Goal: Task Accomplishment & Management: Manage account settings

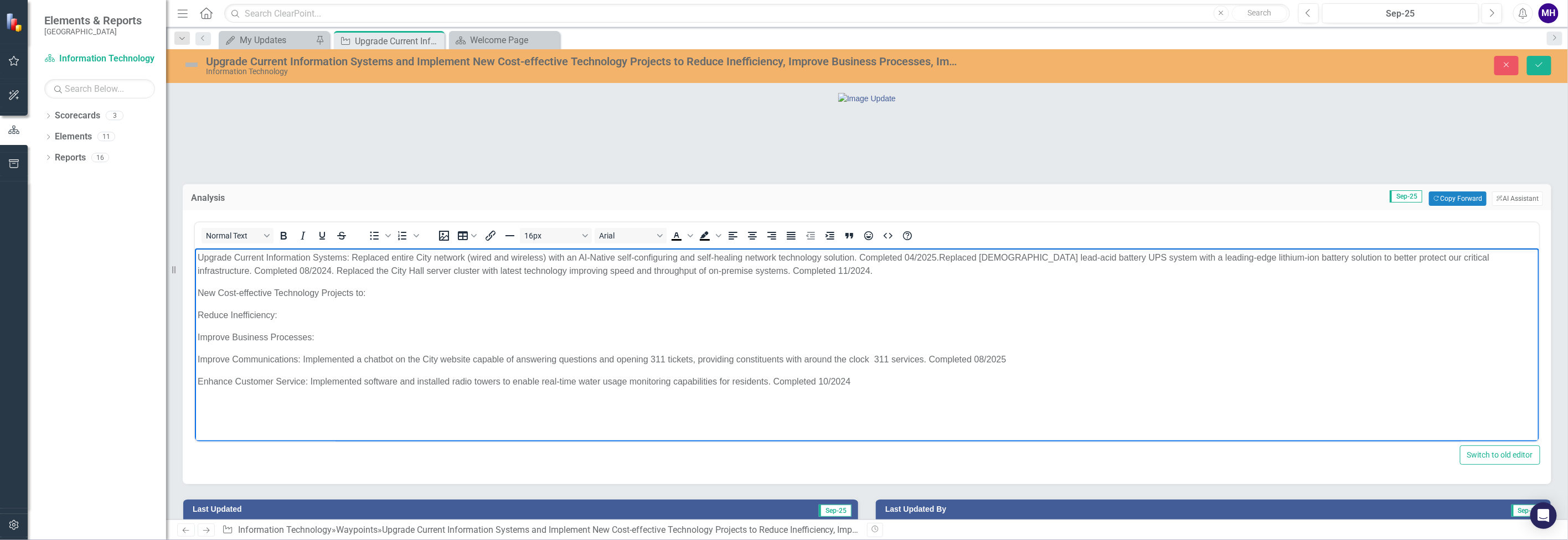
click at [338, 338] on p "Improve Business Processes:" at bounding box center [866, 337] width 1339 height 13
click at [319, 336] on p "Improve Business Processes: Implement a new agenda management software to strea…" at bounding box center [866, 337] width 1339 height 13
click at [429, 336] on p "Improve Business Processes: The Clerk's Office implement a new agenda managemen…" at bounding box center [866, 337] width 1339 height 13
click at [290, 316] on p "Reduce Inefficiency:" at bounding box center [866, 315] width 1339 height 13
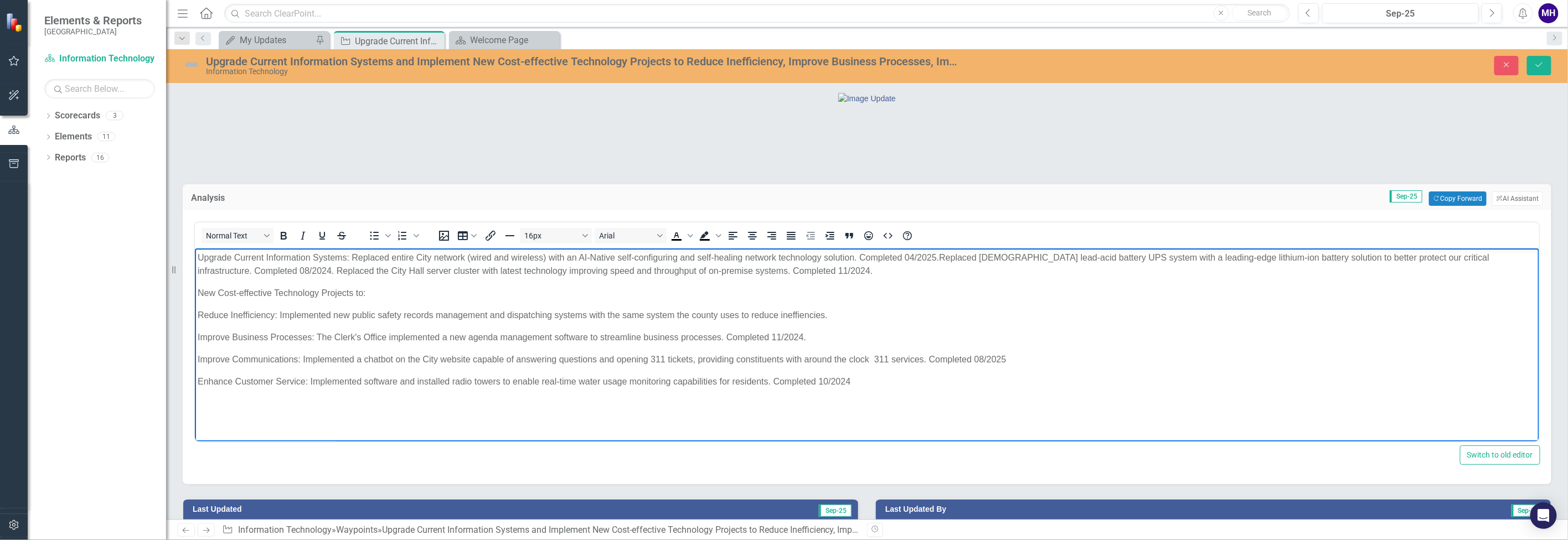
drag, startPoint x: 797, startPoint y: 316, endPoint x: 829, endPoint y: 328, distance: 34.2
click at [829, 328] on body "Upgrade Current Information Systems: Replaced entire City network (wired and wi…" at bounding box center [867, 332] width 1344 height 166
drag, startPoint x: 830, startPoint y: 313, endPoint x: 800, endPoint y: 316, distance: 30.1
click at [800, 316] on p "Reduce Inefficiency: Implemented new public safety records management and dispa…" at bounding box center [866, 315] width 1339 height 13
drag, startPoint x: 845, startPoint y: 312, endPoint x: 780, endPoint y: 317, distance: 65.2
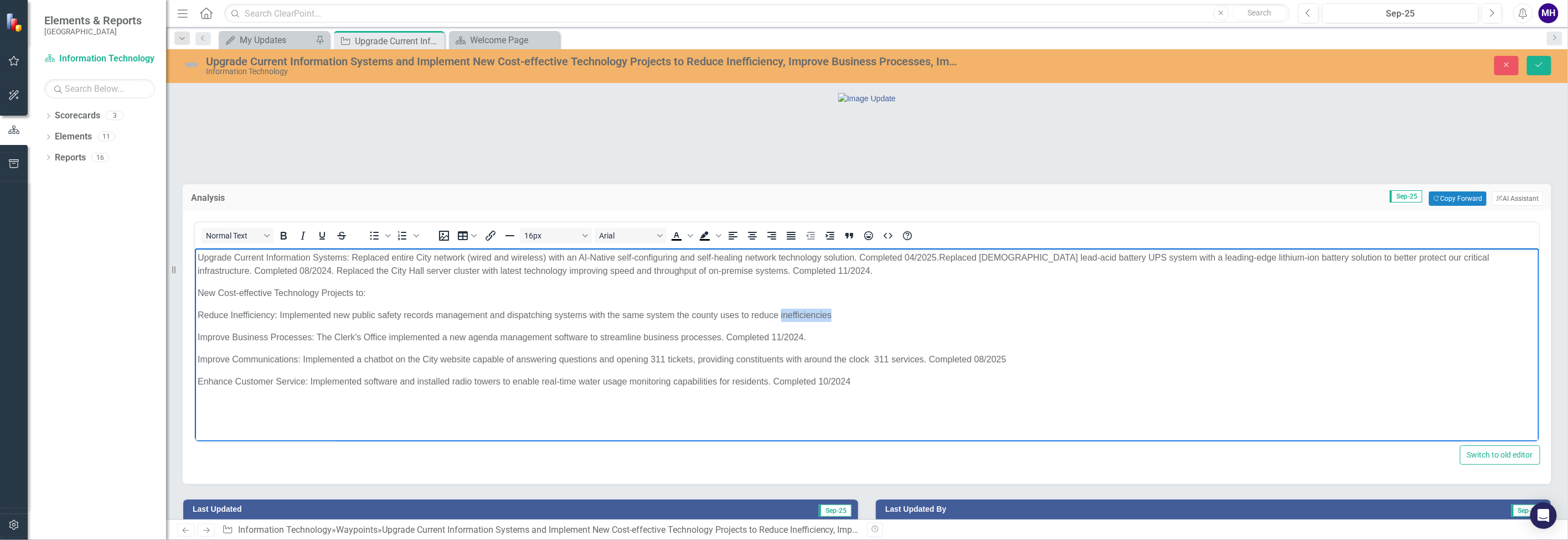
click at [780, 317] on p "Reduce Inefficiency: Implemented new public safety records management and dispa…" at bounding box center [866, 315] width 1339 height 13
copy p "inefficiencies"
click at [832, 318] on p "Reduce Inefficiency: Implemented new public safety records management and dispa…" at bounding box center [866, 315] width 1339 height 13
drag, startPoint x: 832, startPoint y: 316, endPoint x: 784, endPoint y: 313, distance: 48.1
click at [784, 313] on p "Reduce Inefficiency: Implemented new public safety records management and dispa…" at bounding box center [866, 315] width 1339 height 13
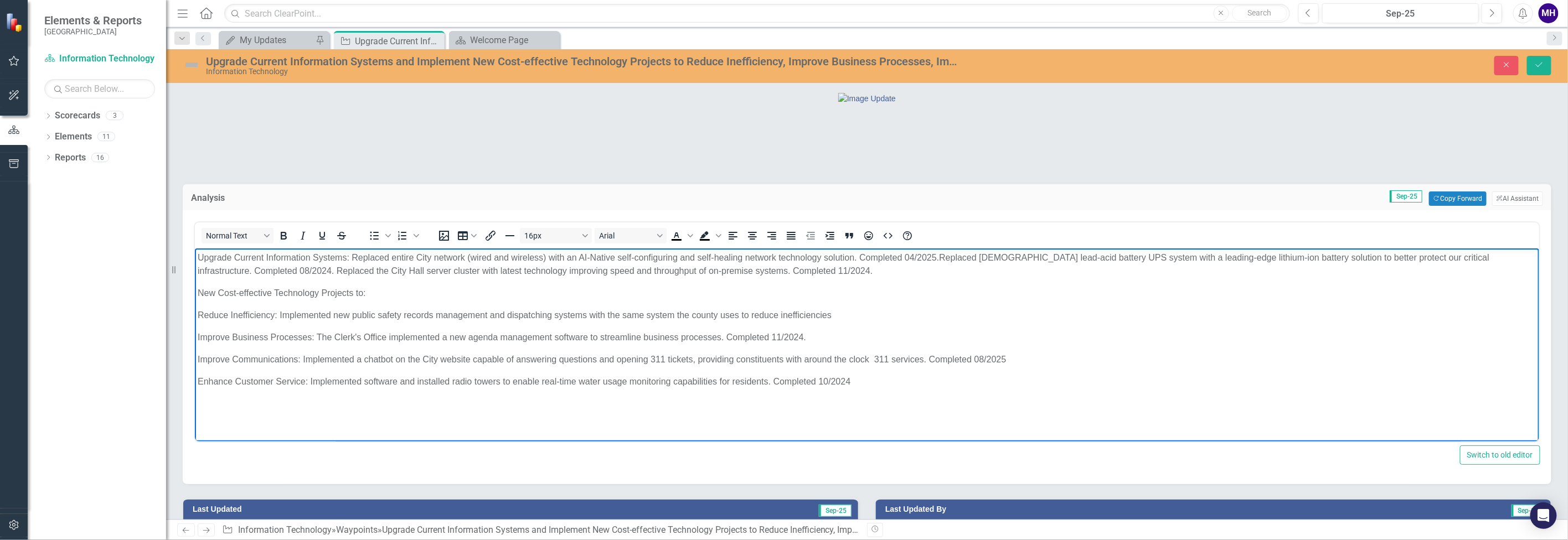
click at [842, 314] on p "Reduce Inefficiency: Implemented new public safety records management and dispa…" at bounding box center [866, 315] width 1339 height 13
click at [1019, 354] on p "Improve Communications: Implemented a chatbot on the City website capable of an…" at bounding box center [866, 359] width 1339 height 13
click at [864, 381] on p "Enhance Customer Service: Implemented software and installed radio towers to en…" at bounding box center [866, 381] width 1339 height 13
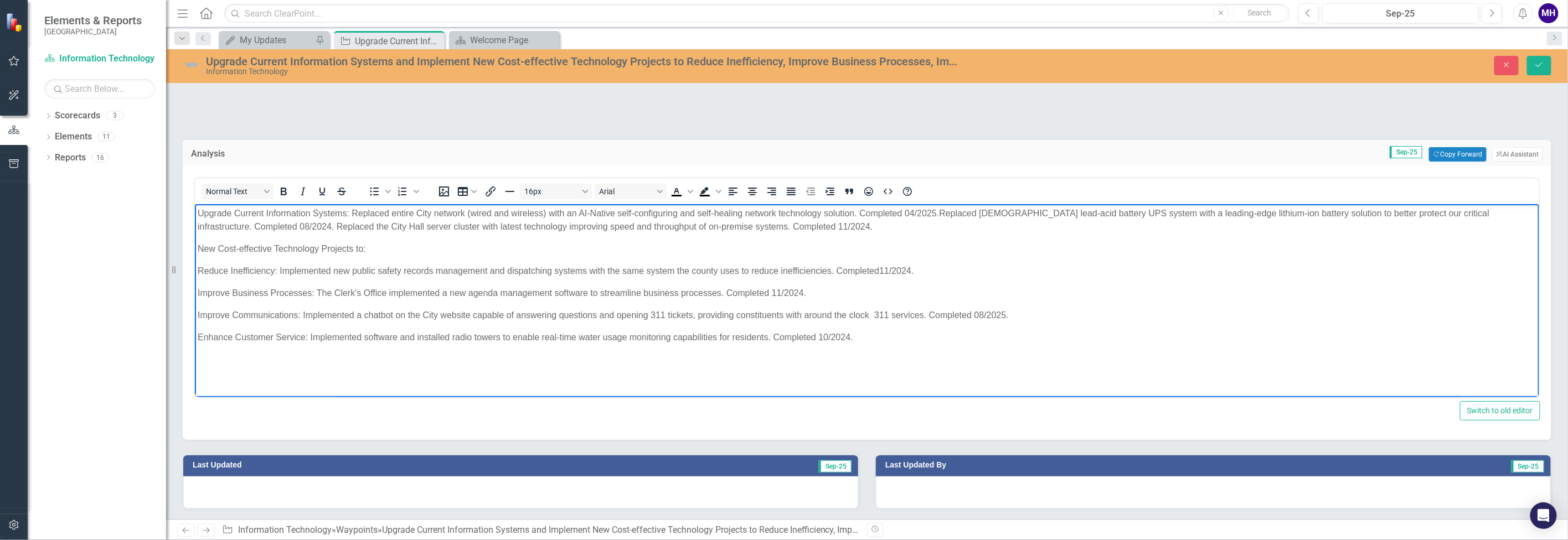
scroll to position [99, 0]
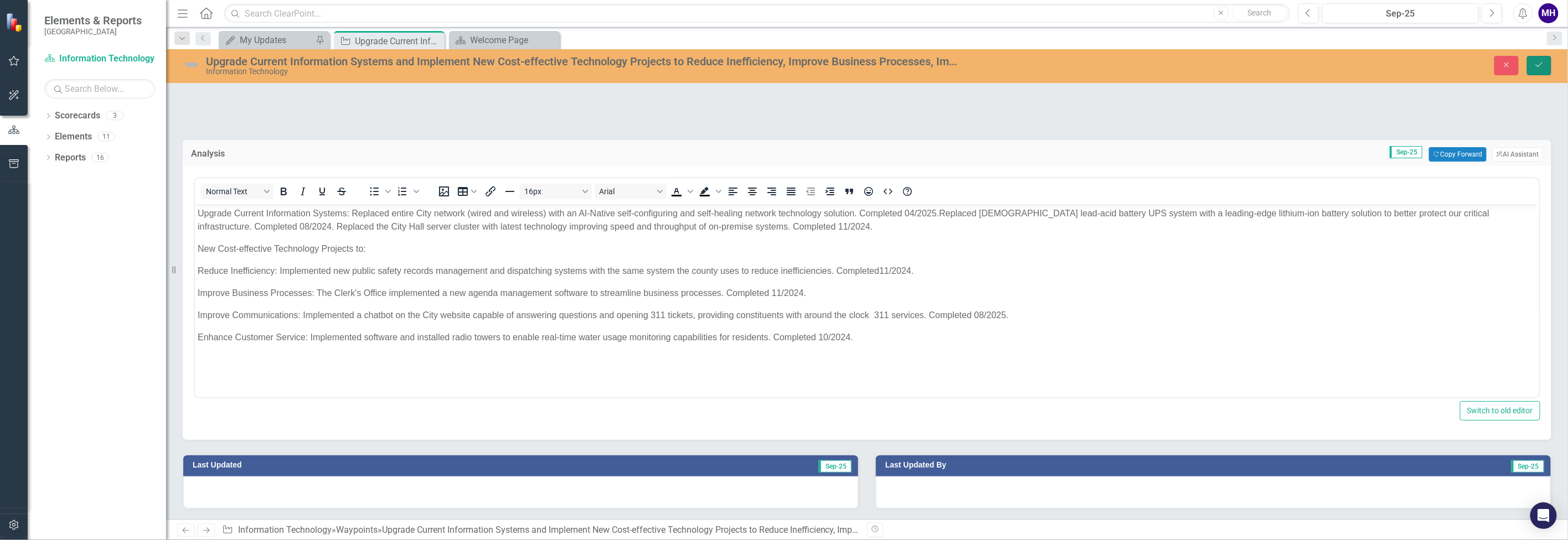
click at [1539, 68] on icon "Save" at bounding box center [1539, 65] width 10 height 8
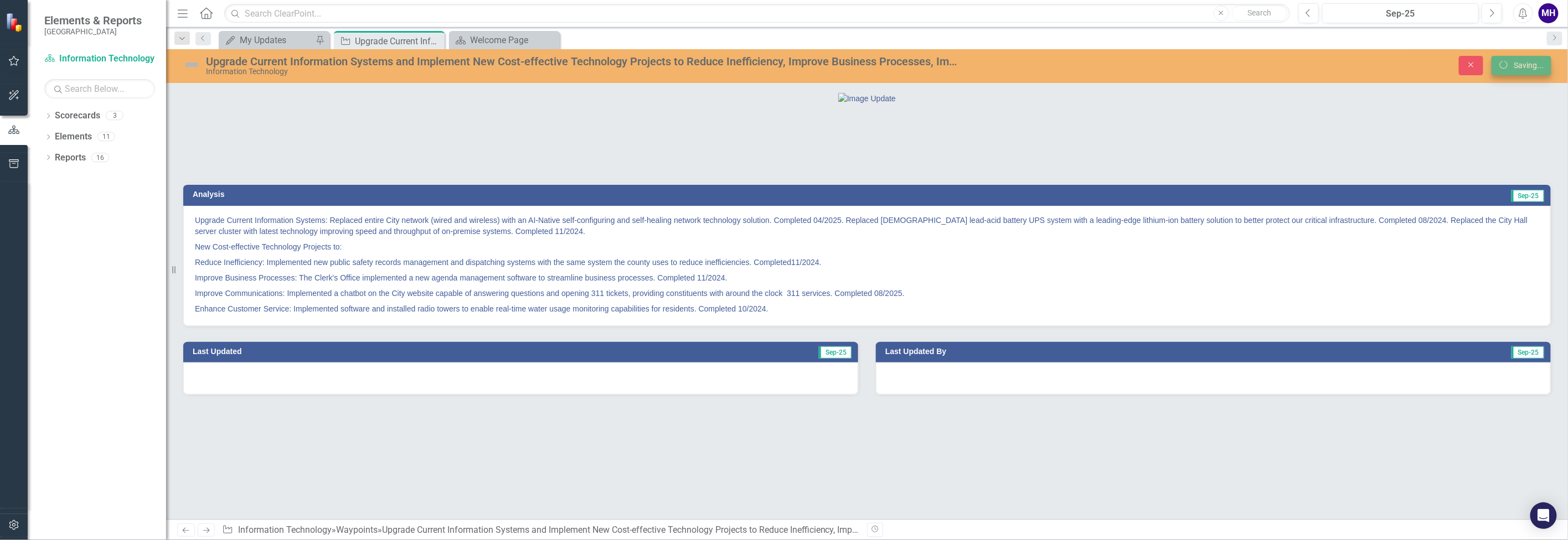
scroll to position [0, 0]
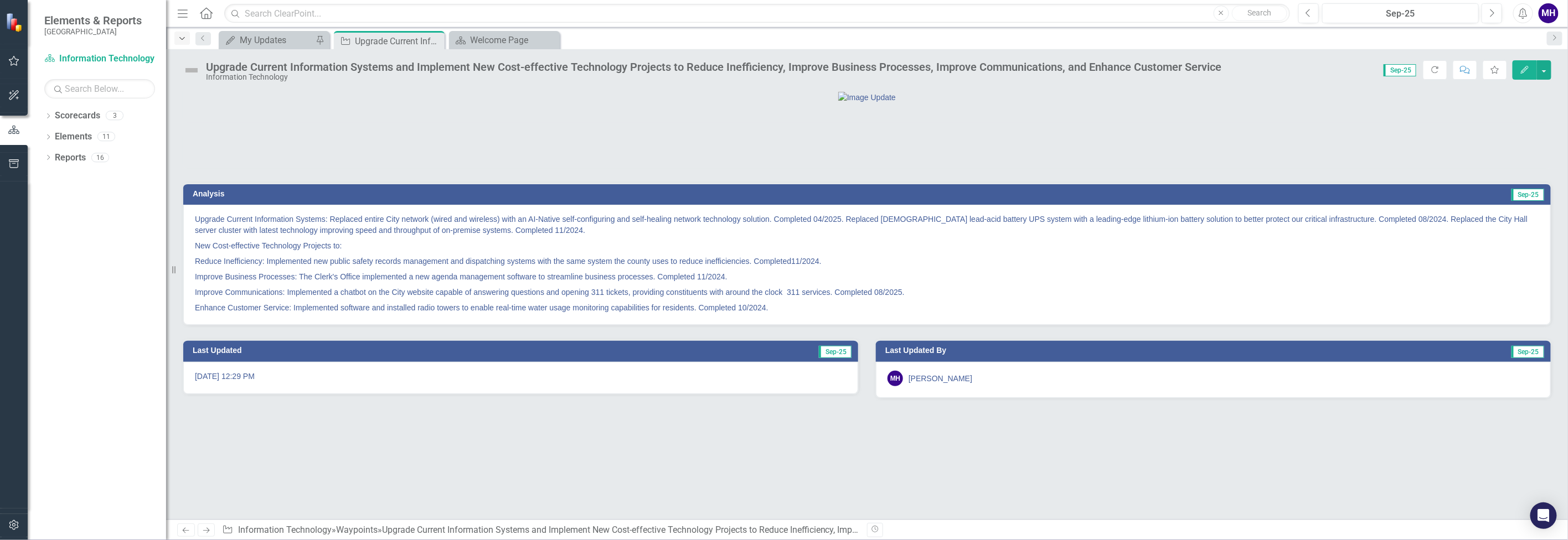
click at [182, 37] on icon "Dropdown" at bounding box center [182, 39] width 10 height 8
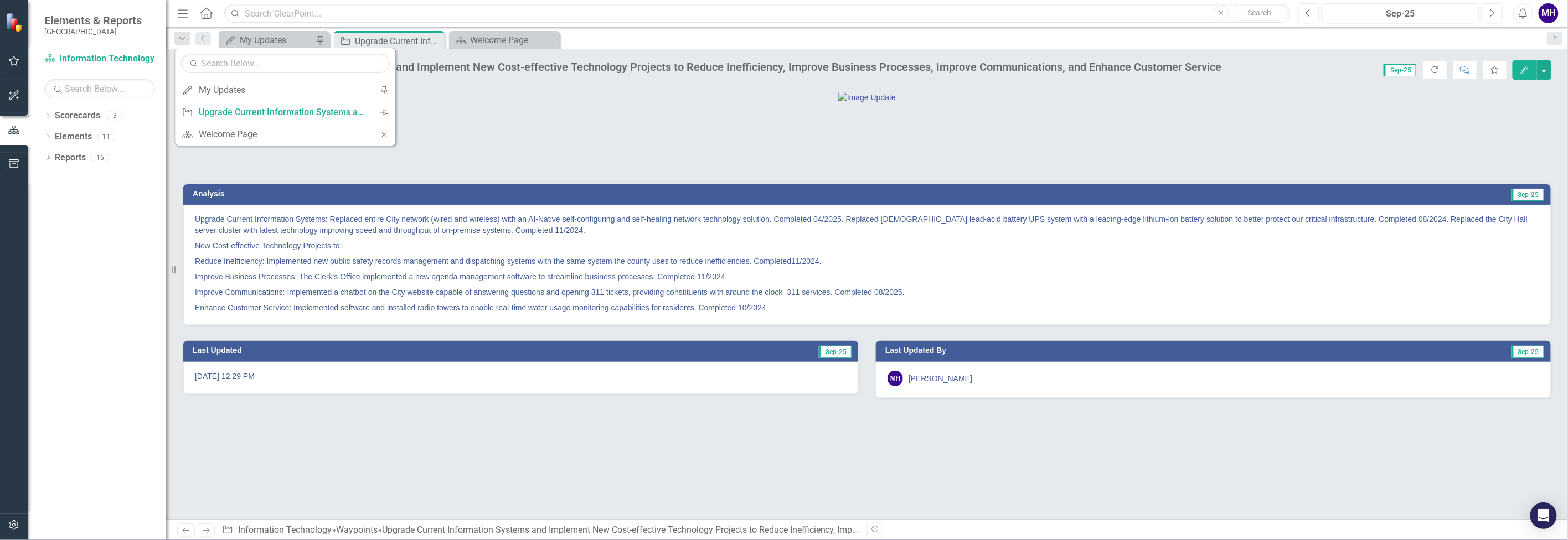
click at [481, 103] on div at bounding box center [867, 97] width 1367 height 11
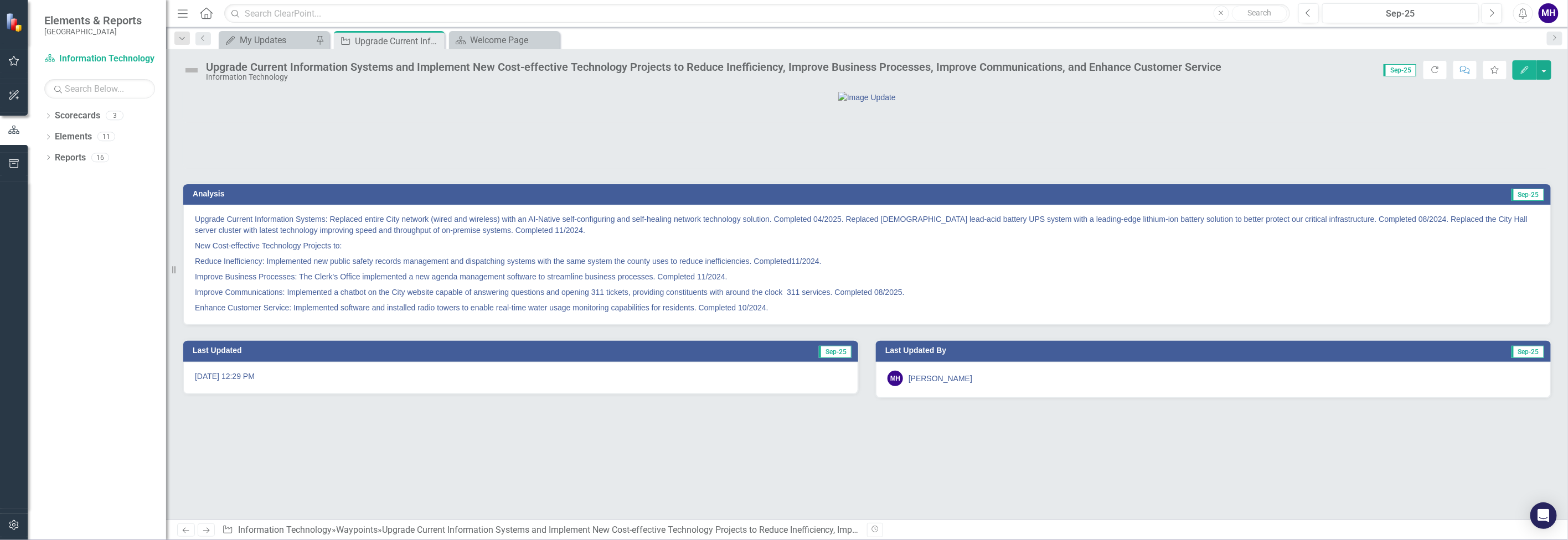
click at [192, 69] on img at bounding box center [191, 70] width 18 height 18
click at [193, 68] on img at bounding box center [191, 70] width 18 height 18
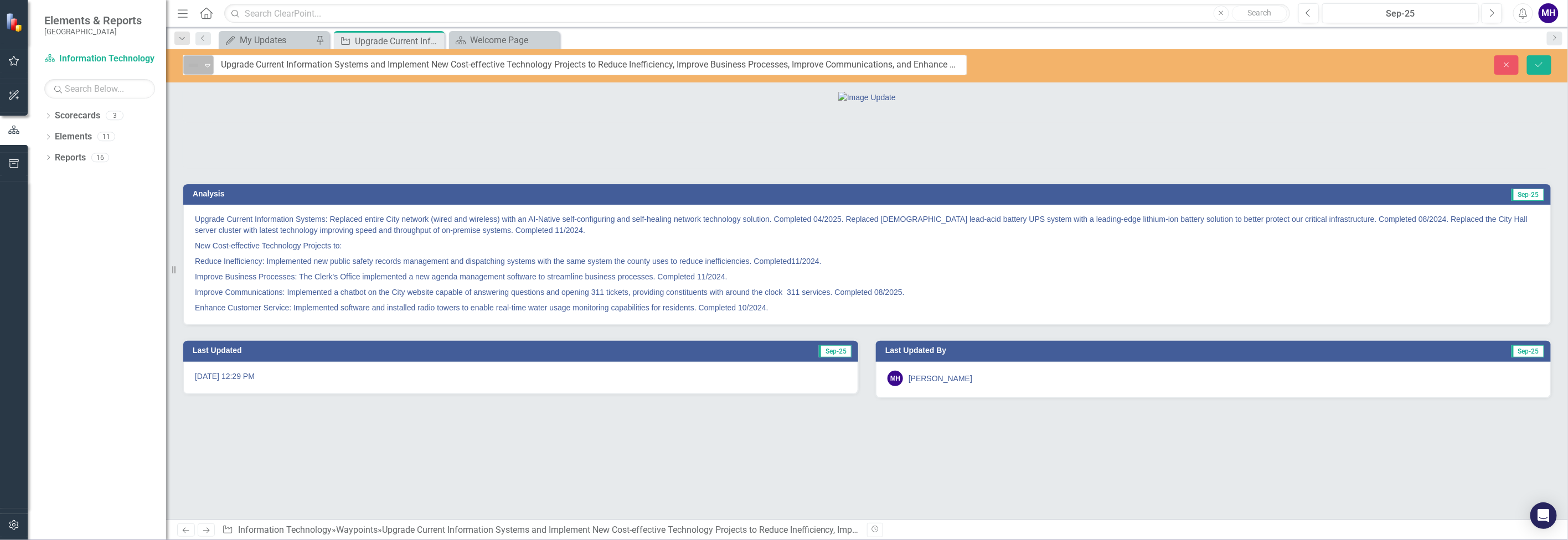
click at [210, 63] on icon "Expand" at bounding box center [208, 66] width 11 height 9
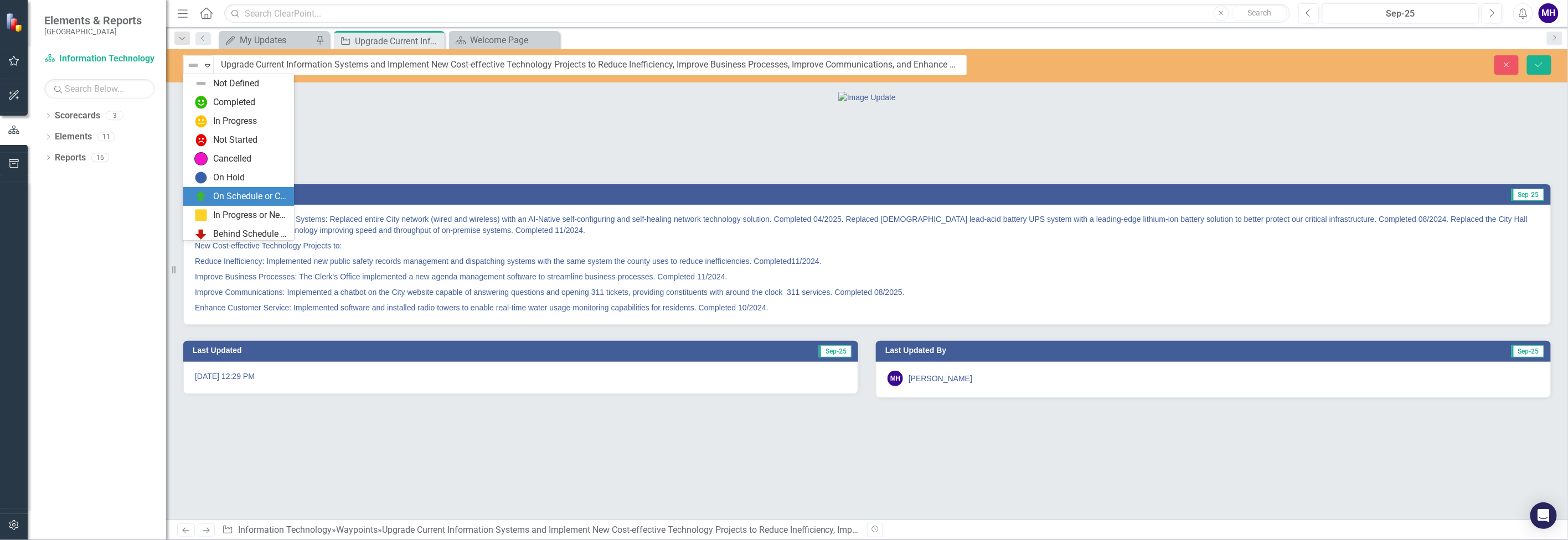
scroll to position [21, 0]
click at [275, 172] on div "On Schedule or Complete" at bounding box center [250, 175] width 74 height 13
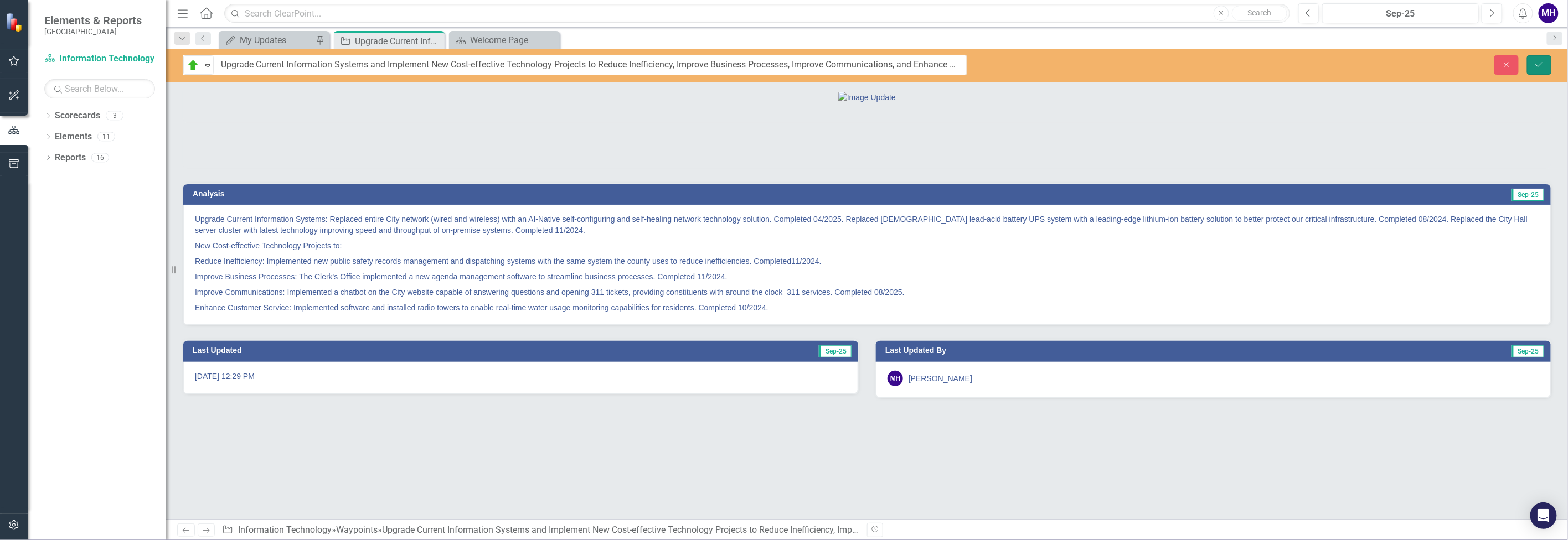
click at [1540, 65] on icon "submit" at bounding box center [1539, 64] width 7 height 5
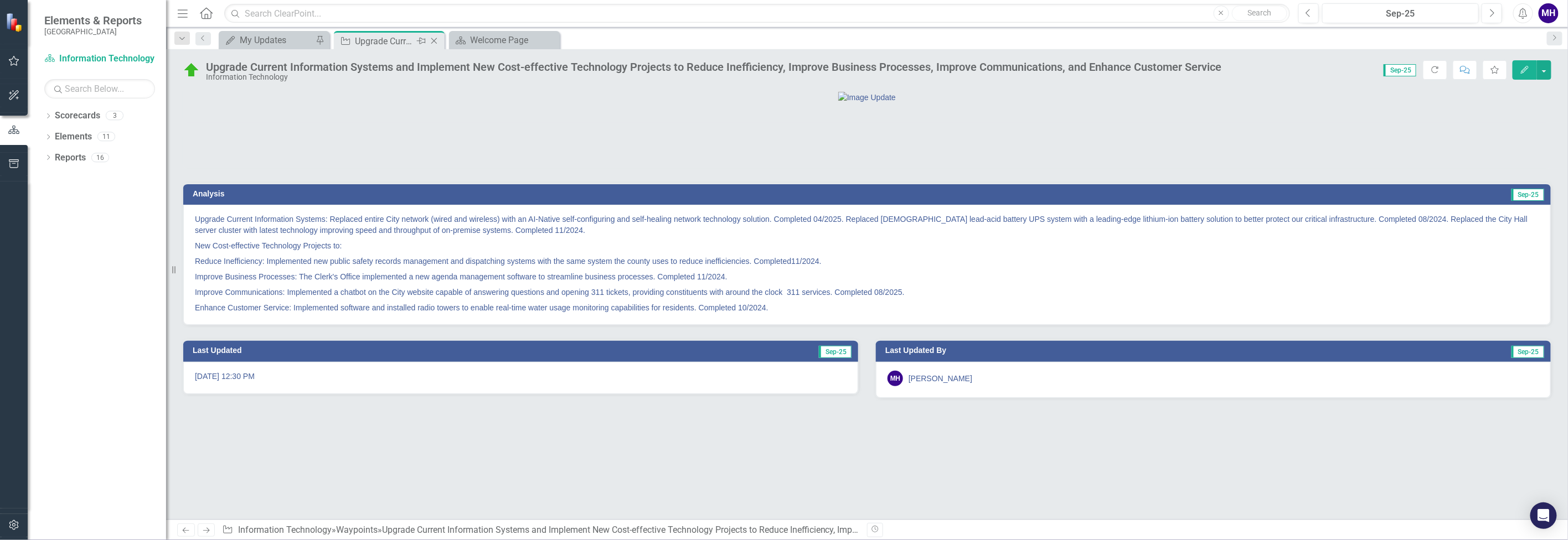
click at [394, 41] on div "Upgrade Current Information Systems and Implement New Cost-effective Technology…" at bounding box center [385, 41] width 60 height 14
click at [433, 40] on icon at bounding box center [434, 41] width 6 height 6
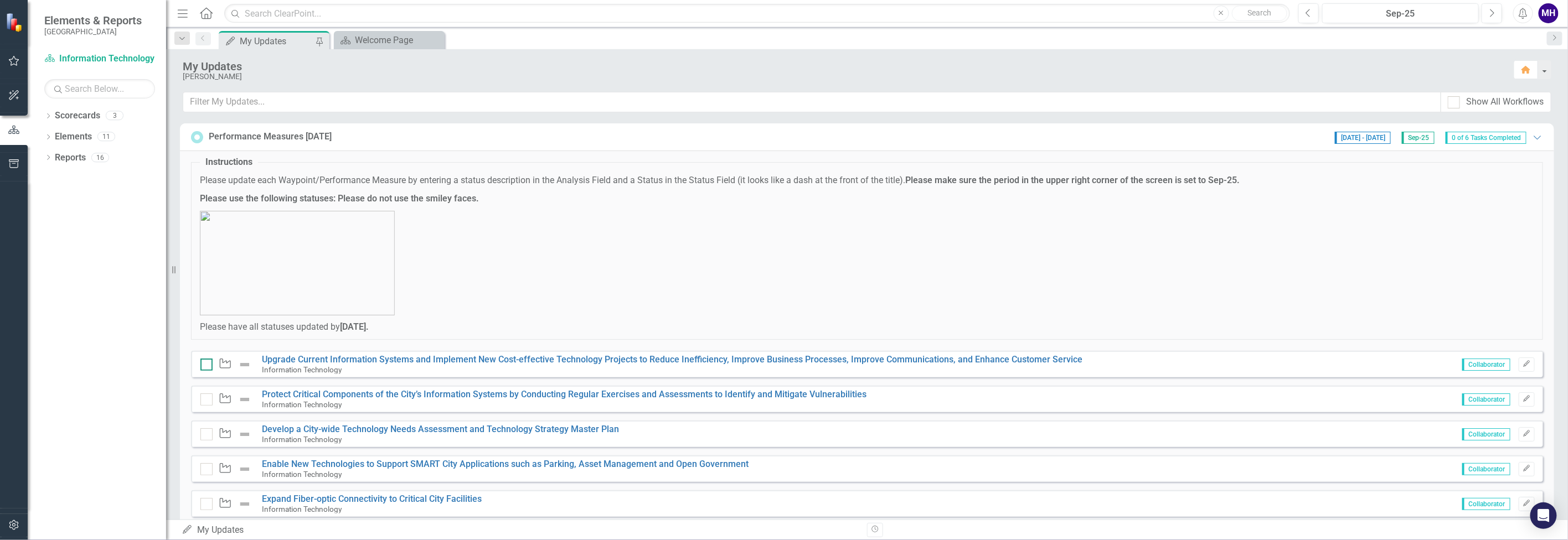
click at [209, 362] on div at bounding box center [207, 365] width 12 height 12
click at [208, 362] on input "checkbox" at bounding box center [204, 362] width 7 height 7
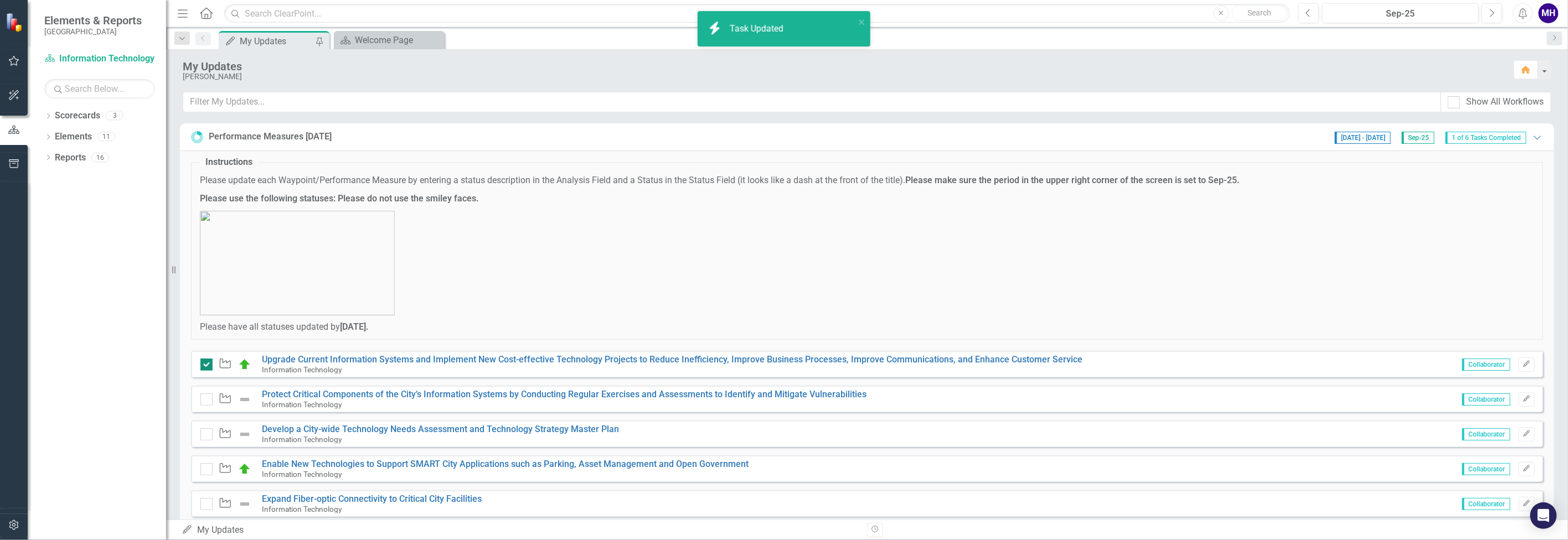
checkbox input "true"
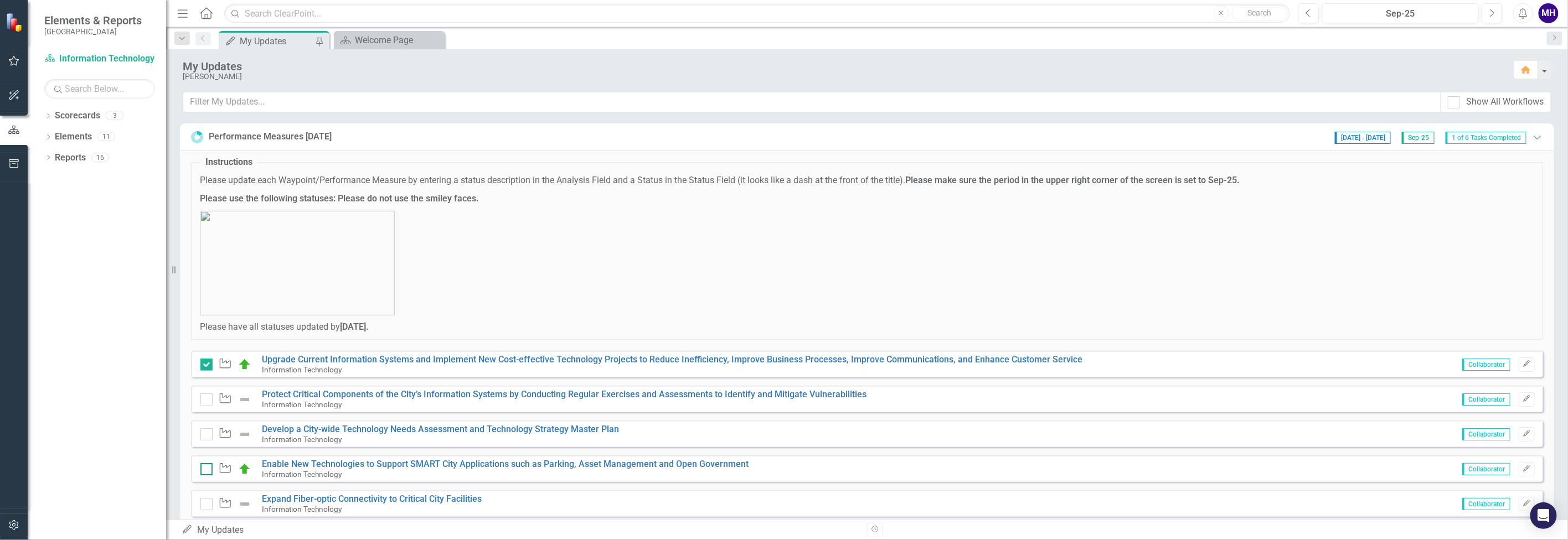
click at [209, 467] on div at bounding box center [207, 469] width 12 height 12
click at [208, 467] on input "checkbox" at bounding box center [204, 466] width 7 height 7
click at [206, 467] on input "checkbox" at bounding box center [204, 466] width 7 height 7
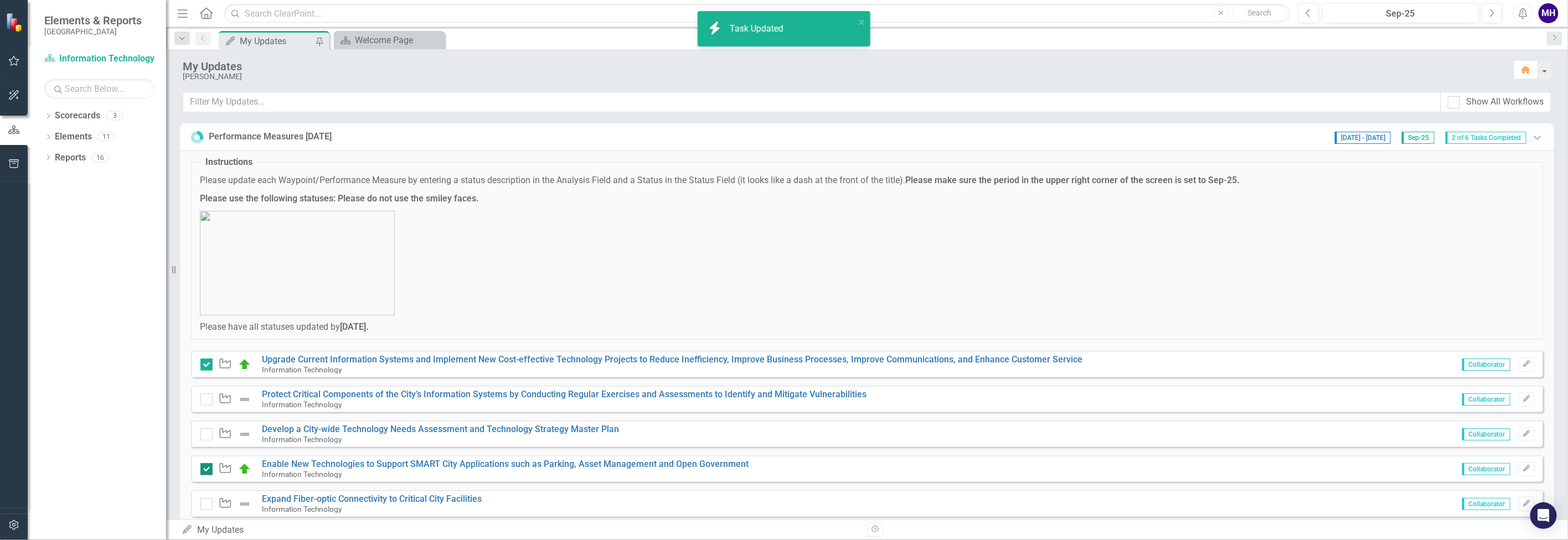
checkbox input "false"
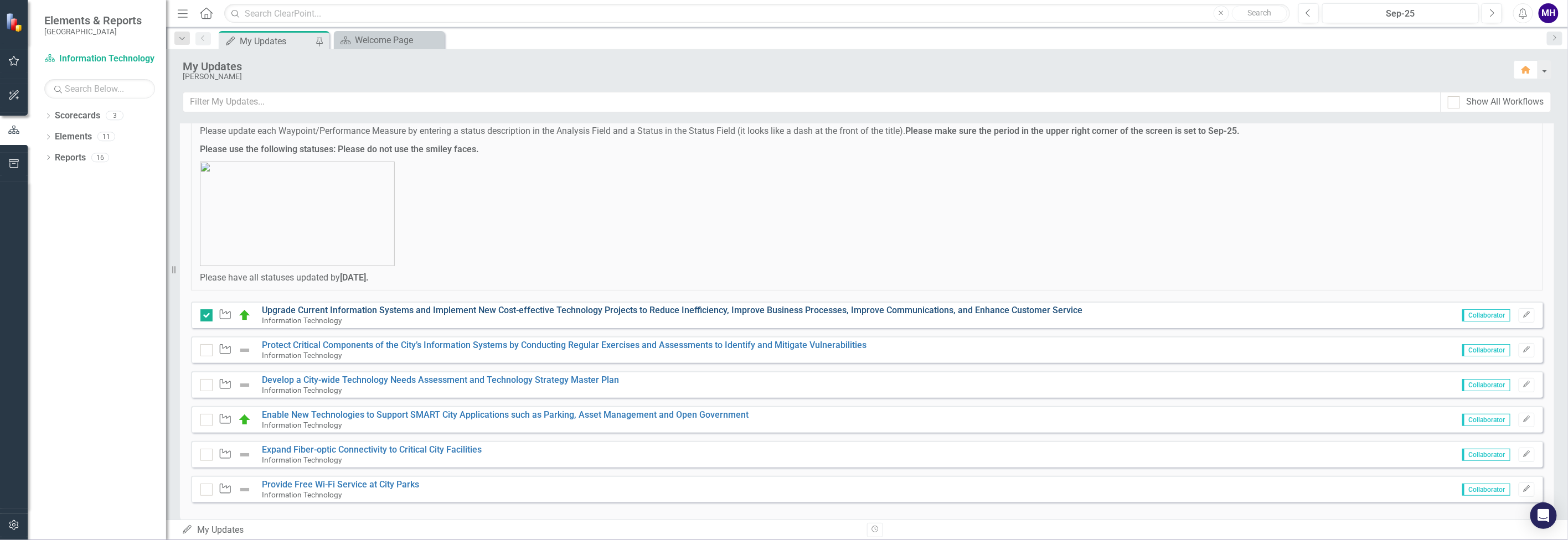
scroll to position [138, 0]
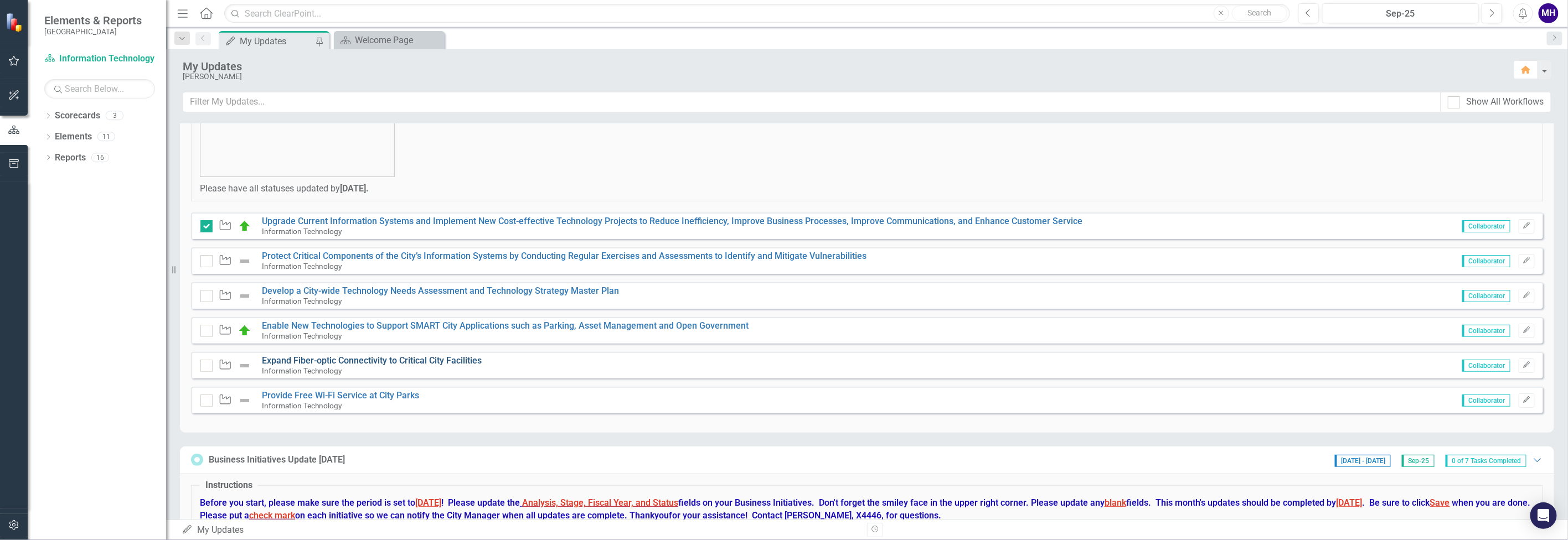
click at [360, 360] on link "Expand Fiber-optic Connectivity to Critical City Facilities" at bounding box center [372, 361] width 220 height 11
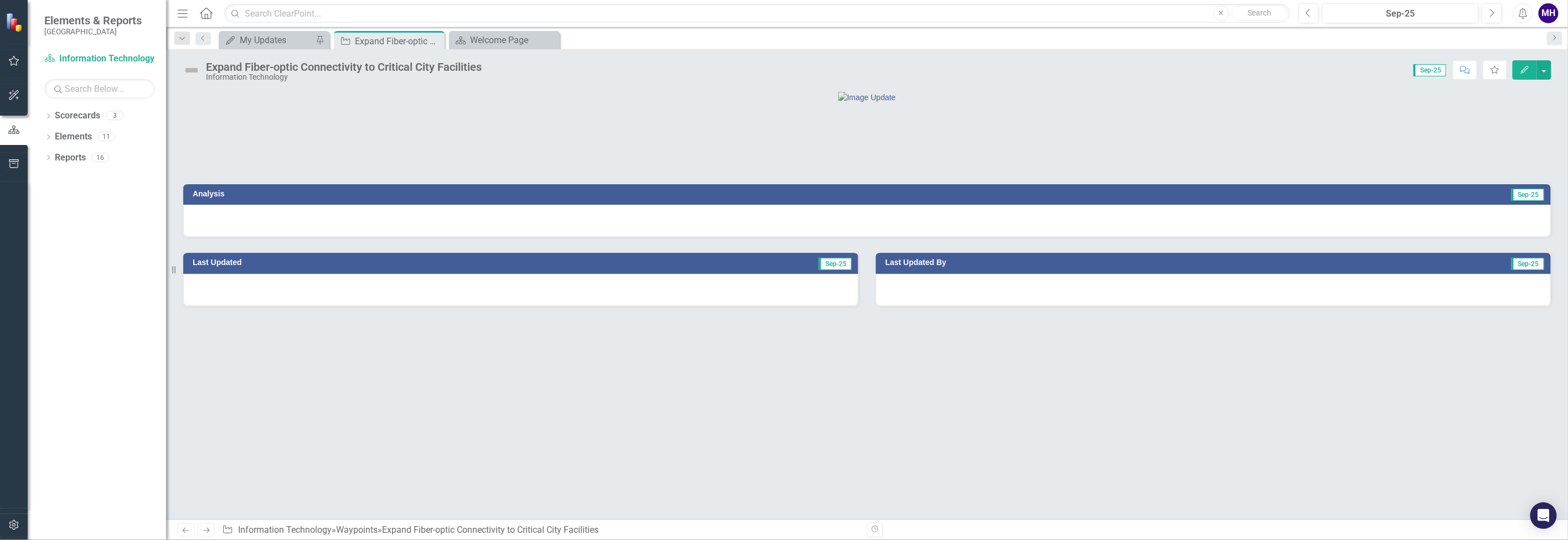
click at [382, 198] on h3 "Analysis" at bounding box center [521, 194] width 657 height 8
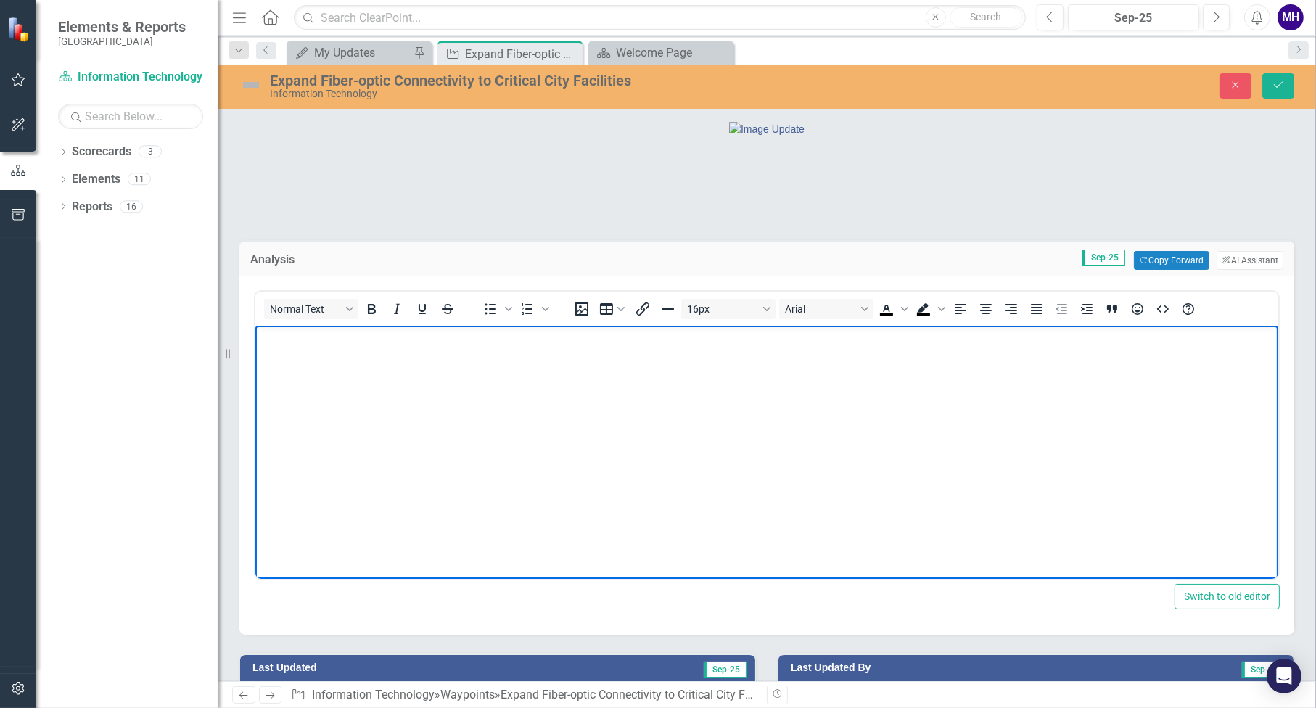
click at [344, 348] on body "Rich Text Area. Press ALT-0 for help." at bounding box center [766, 435] width 1023 height 218
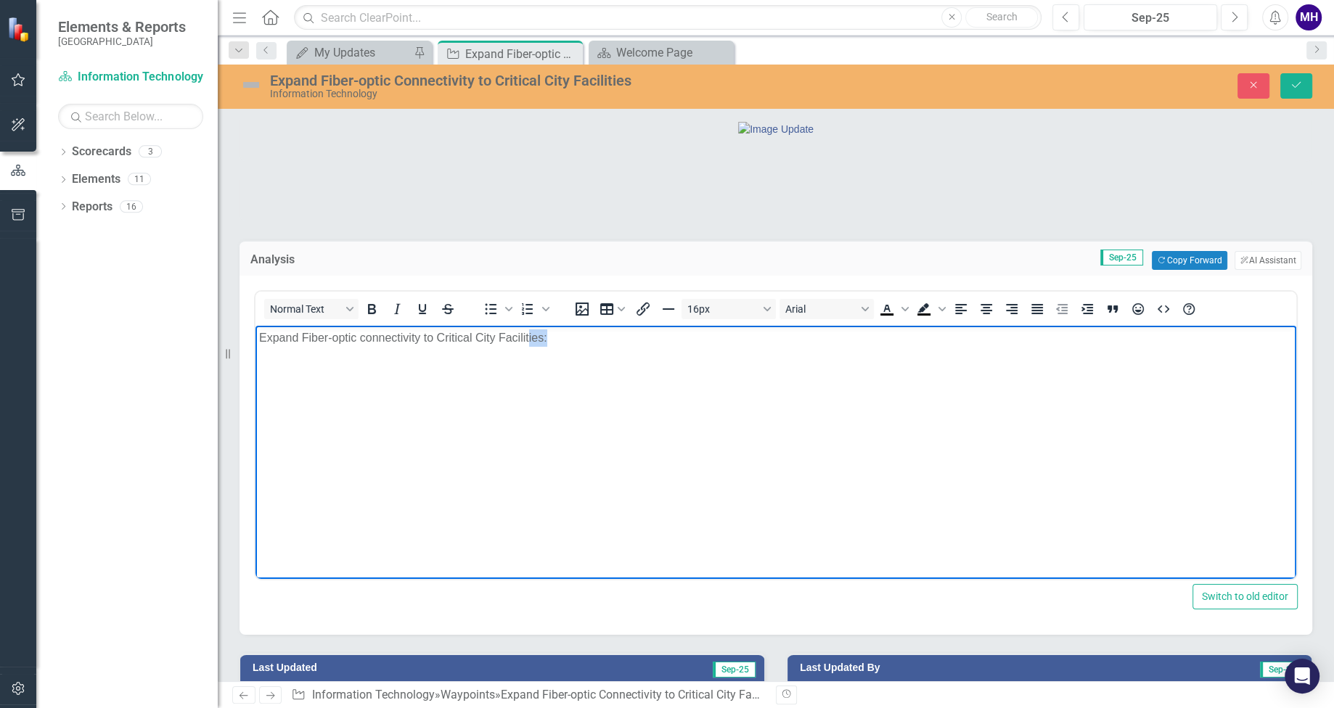
drag, startPoint x: 559, startPoint y: 335, endPoint x: 527, endPoint y: 334, distance: 32.7
click at [527, 334] on p "Expand Fiber-optic connectivity to Critical City Facilities:" at bounding box center [775, 337] width 1033 height 17
click at [554, 342] on p "Expand Fiber-optic connectivity to Critical City Facilities:" at bounding box center [775, 337] width 1033 height 17
click at [557, 345] on p "Expand Fiber-optic connectivity to Critical City Facilities:" at bounding box center [775, 337] width 1033 height 17
click at [342, 364] on p "Rich Text Area. Press ALT-0 for help." at bounding box center [775, 366] width 1033 height 17
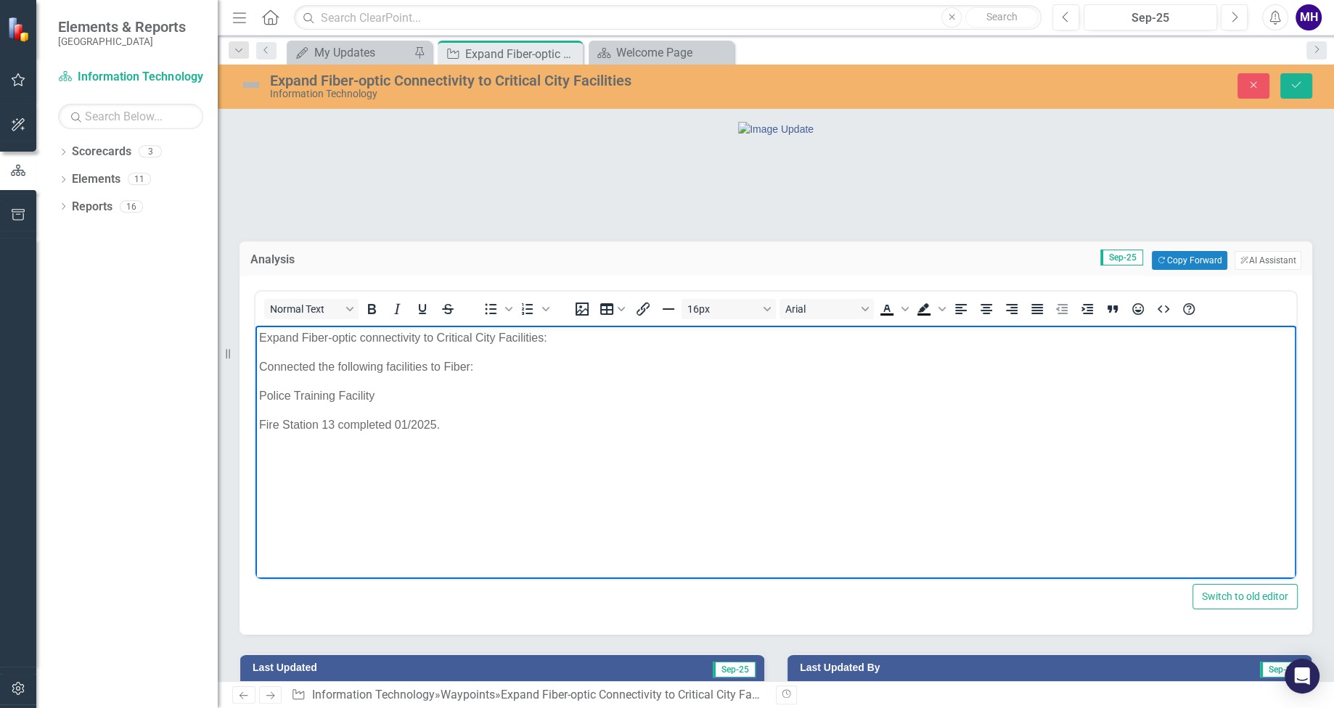
click at [380, 393] on p "Police Training Facility" at bounding box center [775, 395] width 1033 height 17
drag, startPoint x: 443, startPoint y: 452, endPoint x: 256, endPoint y: 457, distance: 187.3
click at [256, 457] on body "Expand Fiber-optic connectivity to Critical City Facilities: Connected the foll…" at bounding box center [775, 435] width 1041 height 218
copy p "Fire Station 13 completed 01/2025."
click at [259, 362] on p "Connected the following facilities to Fiber:" at bounding box center [775, 366] width 1033 height 17
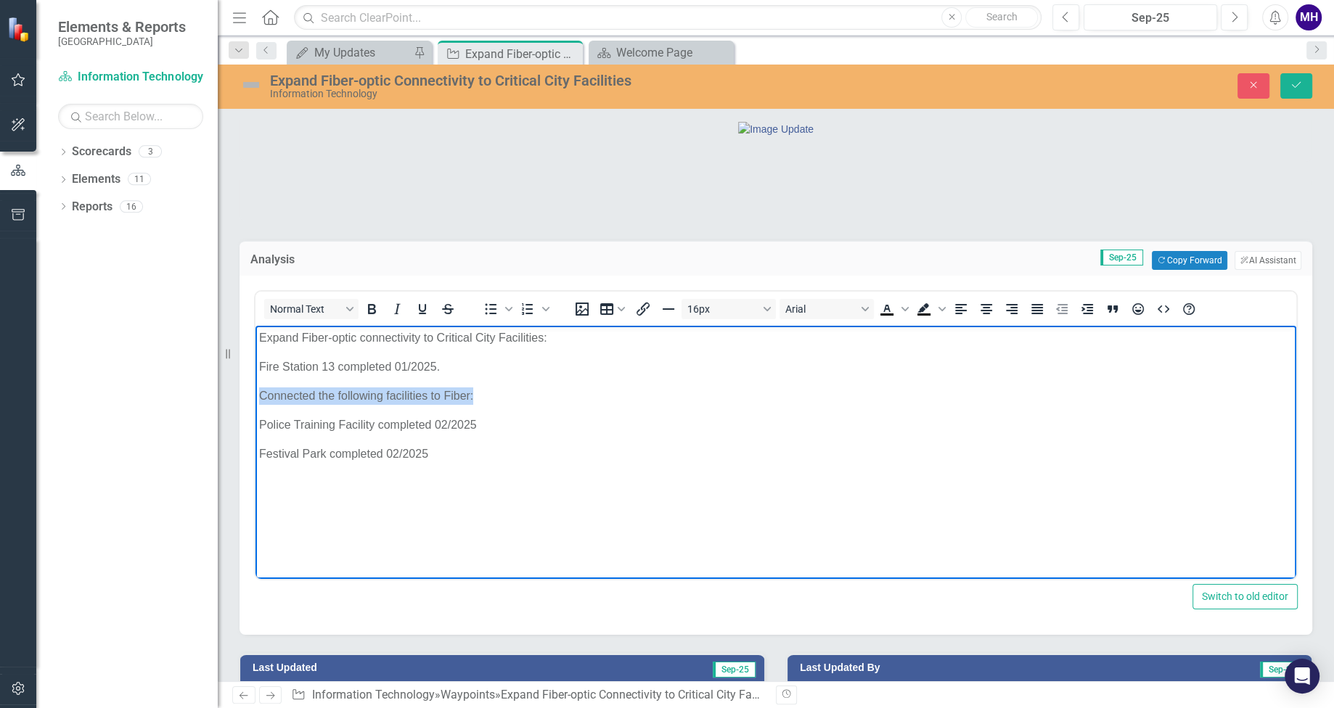
drag, startPoint x: 474, startPoint y: 393, endPoint x: 262, endPoint y: 400, distance: 212.0
click at [262, 400] on p "Connected the following facilities to Fiber:" at bounding box center [775, 395] width 1033 height 17
click at [456, 417] on p "Festival Park completed 02/2025" at bounding box center [775, 425] width 1033 height 17
click at [480, 393] on p "Police Training Facility completed 02/2025" at bounding box center [775, 395] width 1033 height 17
click at [430, 425] on p "Festival Park completed 02/2025" at bounding box center [775, 425] width 1033 height 17
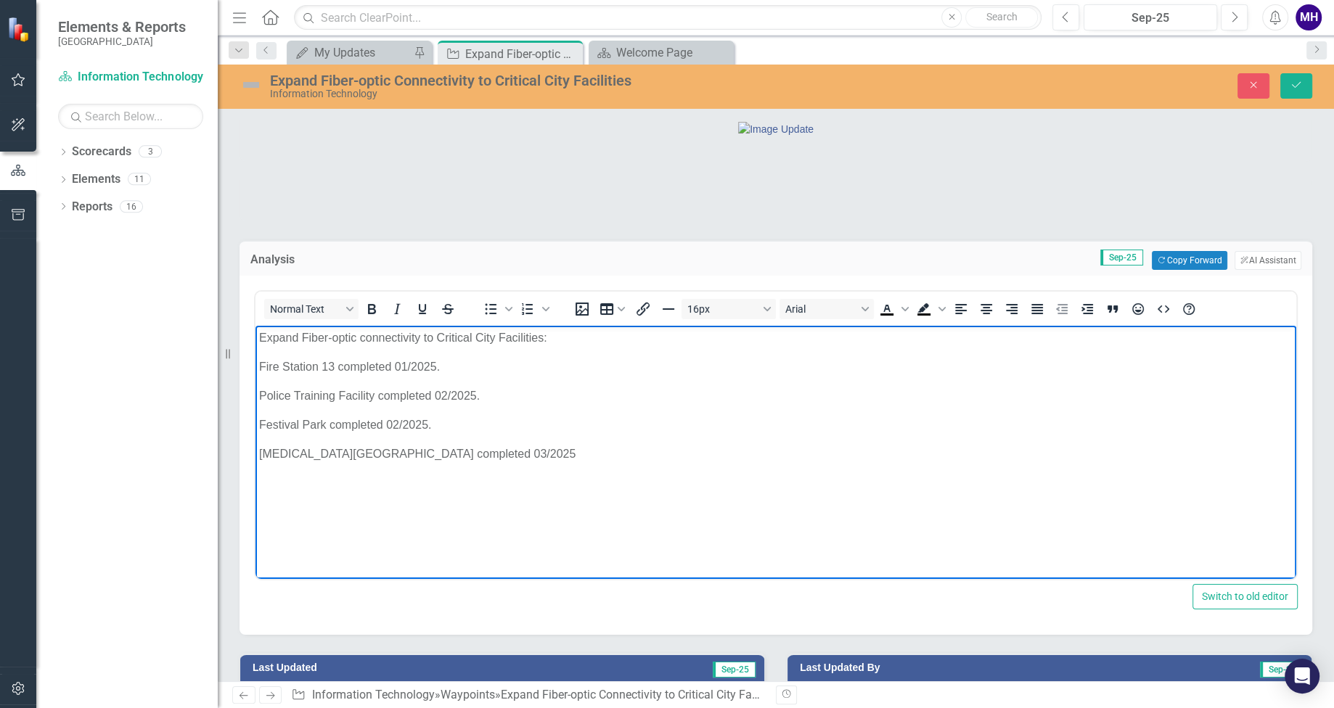
click at [492, 451] on p "[MEDICAL_DATA][GEOGRAPHIC_DATA] completed 03/2025" at bounding box center [775, 454] width 1033 height 17
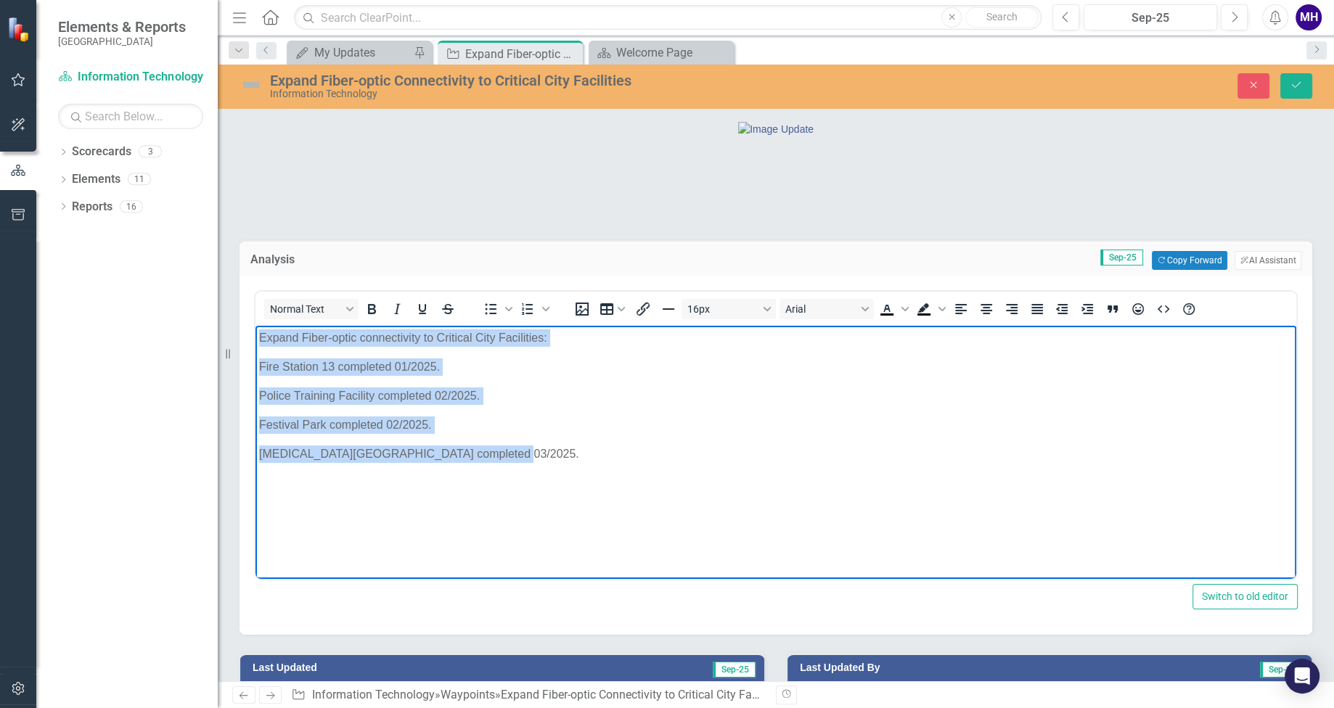
drag, startPoint x: 500, startPoint y: 451, endPoint x: 262, endPoint y: 335, distance: 264.8
click at [262, 335] on body "Expand Fiber-optic connectivity to Critical City Facilities: Fire Station 13 co…" at bounding box center [775, 435] width 1041 height 218
copy body "Expand Fiber-optic connectivity to Critical City Facilities: Fire Station 13 co…"
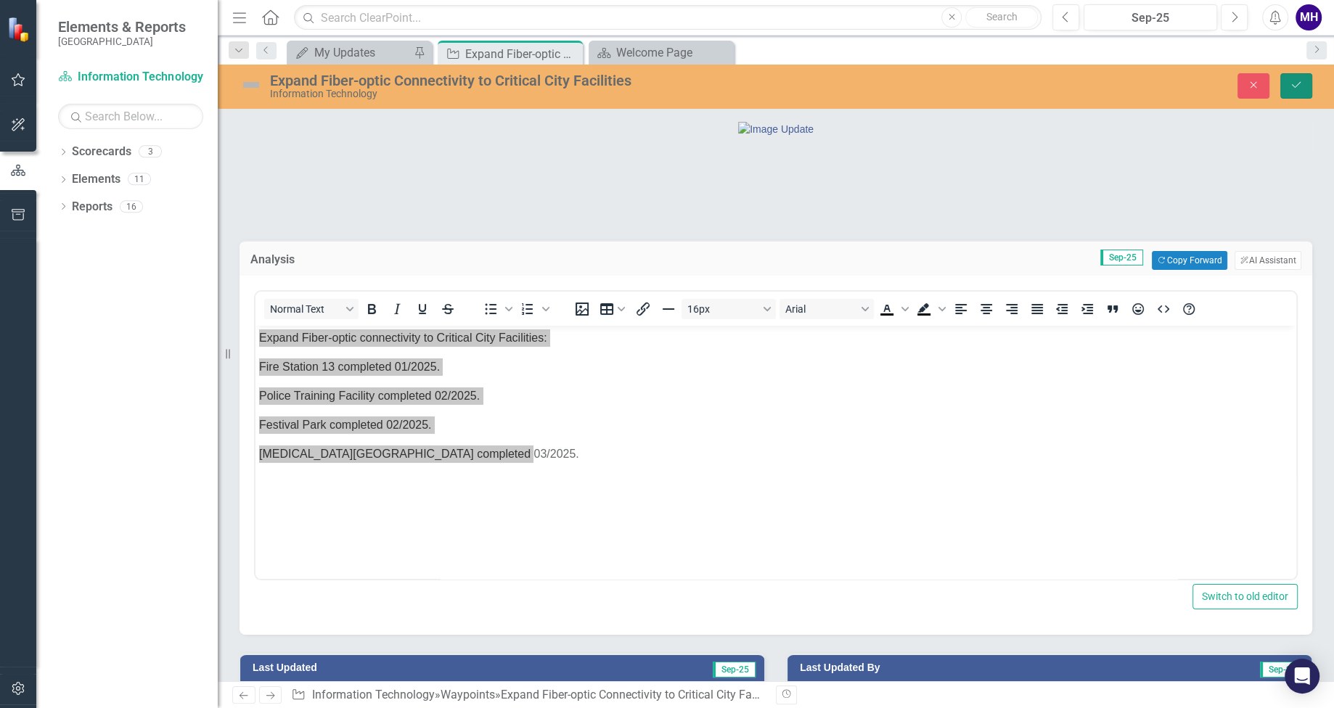
click at [1302, 81] on button "Save" at bounding box center [1296, 85] width 32 height 25
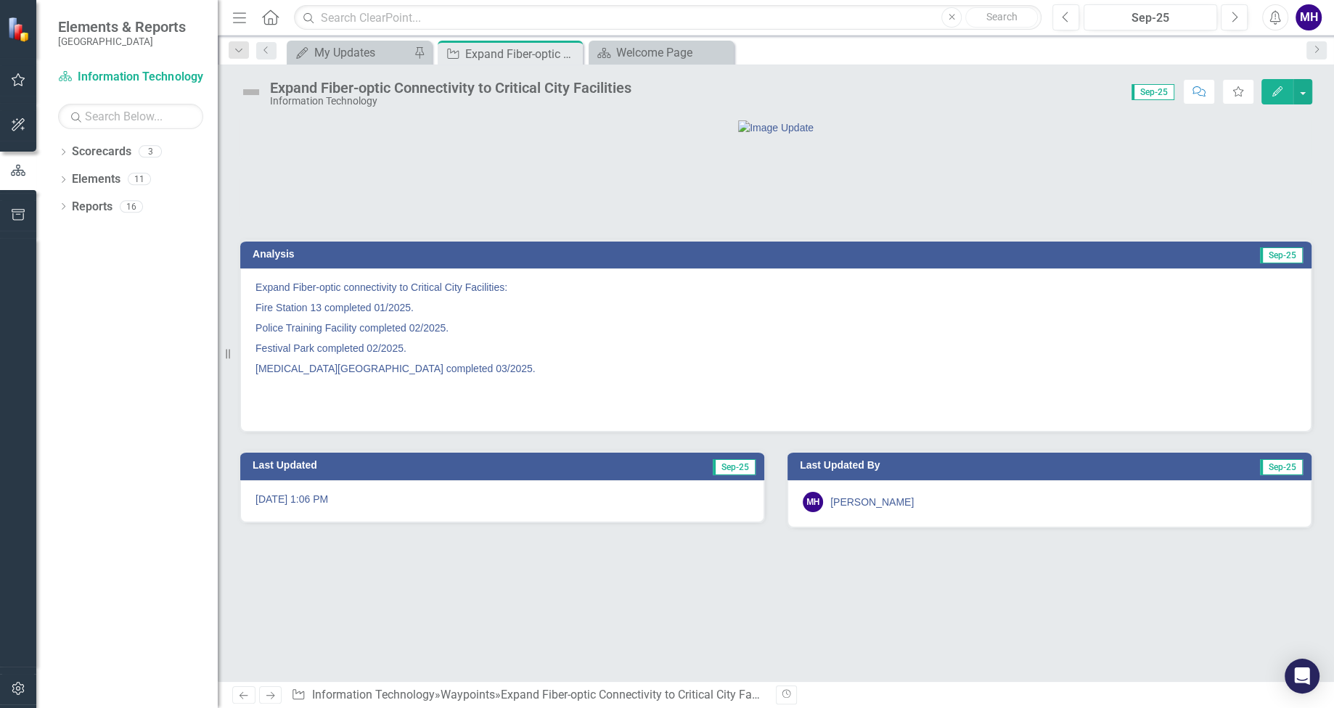
click at [470, 379] on p "[MEDICAL_DATA][GEOGRAPHIC_DATA] completed 03/2025." at bounding box center [775, 368] width 1041 height 20
click at [499, 260] on h3 "Analysis" at bounding box center [508, 254] width 511 height 11
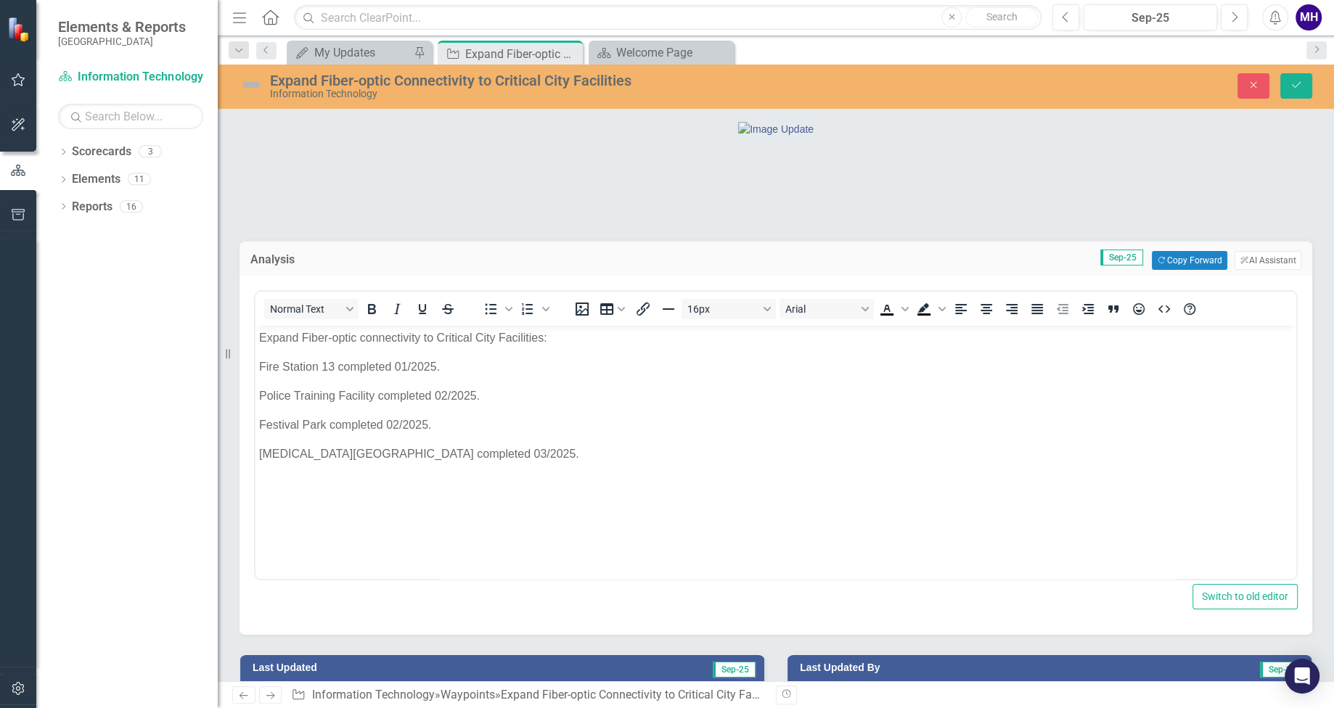
click at [496, 456] on p "[MEDICAL_DATA][GEOGRAPHIC_DATA] completed 03/2025." at bounding box center [775, 454] width 1033 height 17
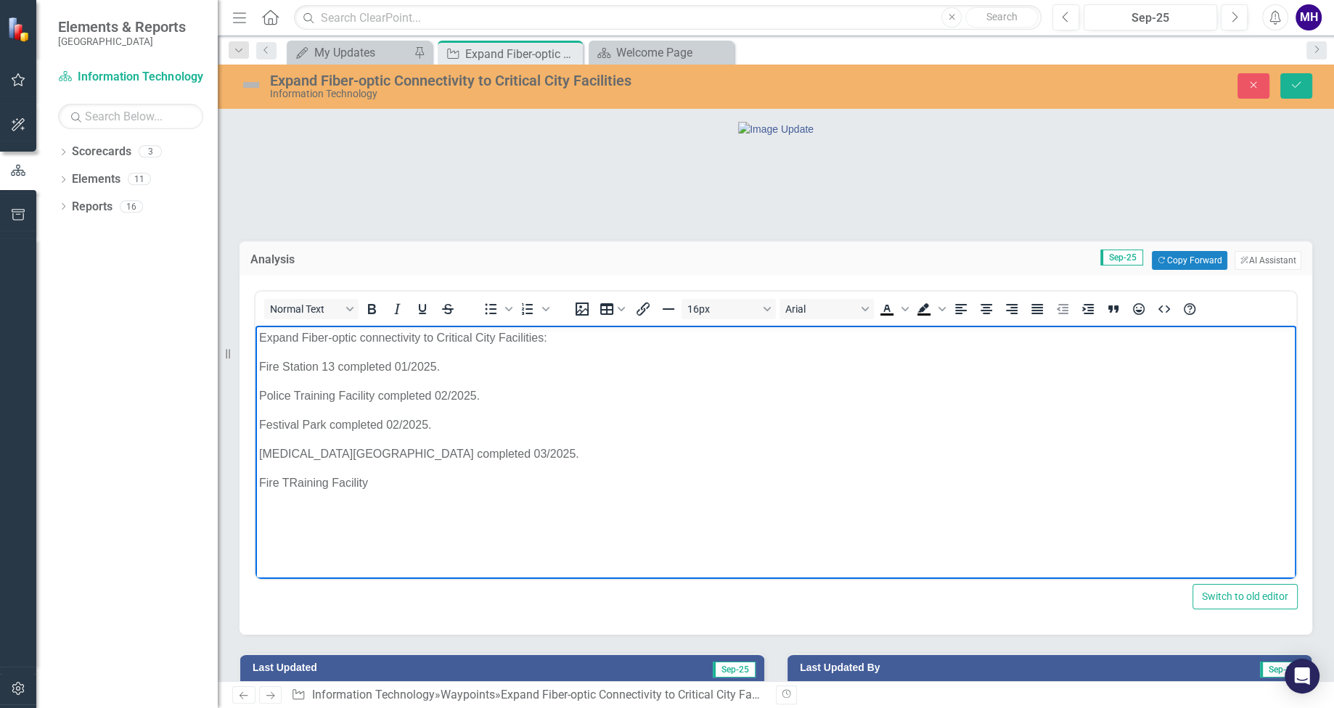
click at [295, 483] on p "Fire TRaining Facility" at bounding box center [775, 483] width 1033 height 17
click at [374, 480] on p "Fire Training Facility" at bounding box center [775, 483] width 1033 height 17
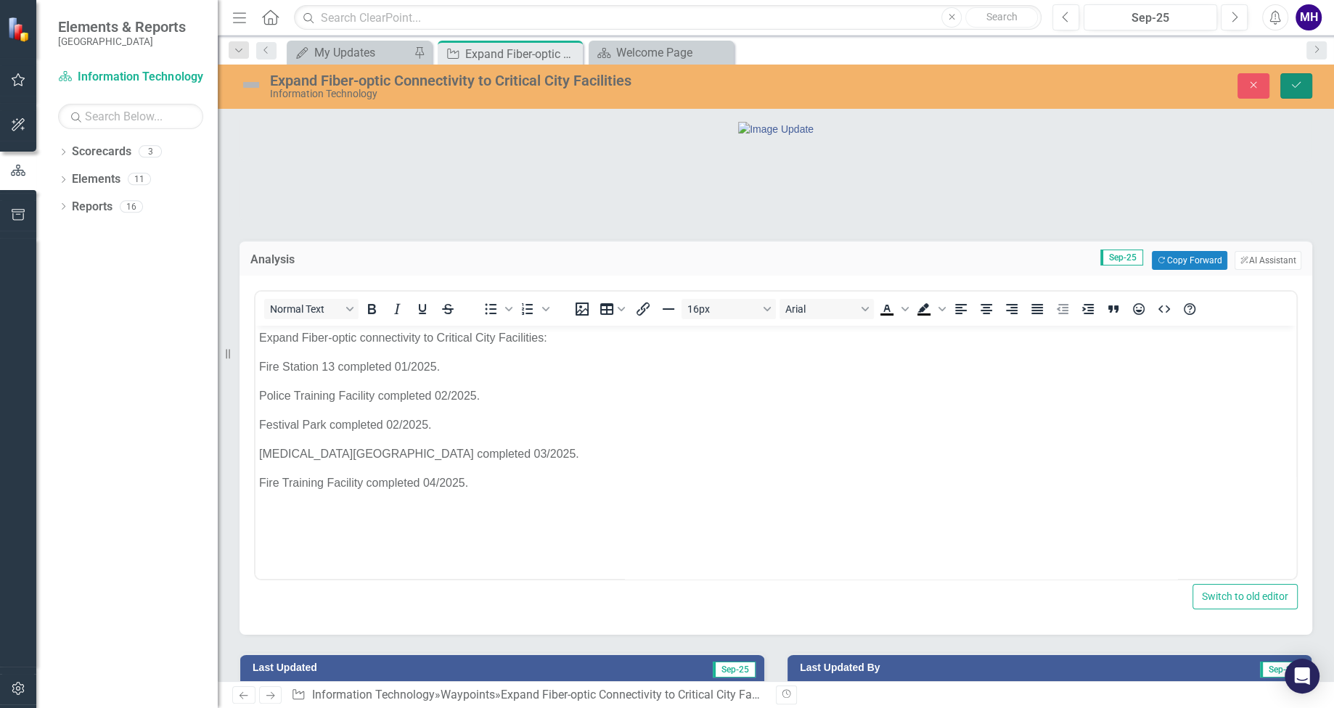
click at [1296, 83] on icon "Save" at bounding box center [1295, 85] width 13 height 10
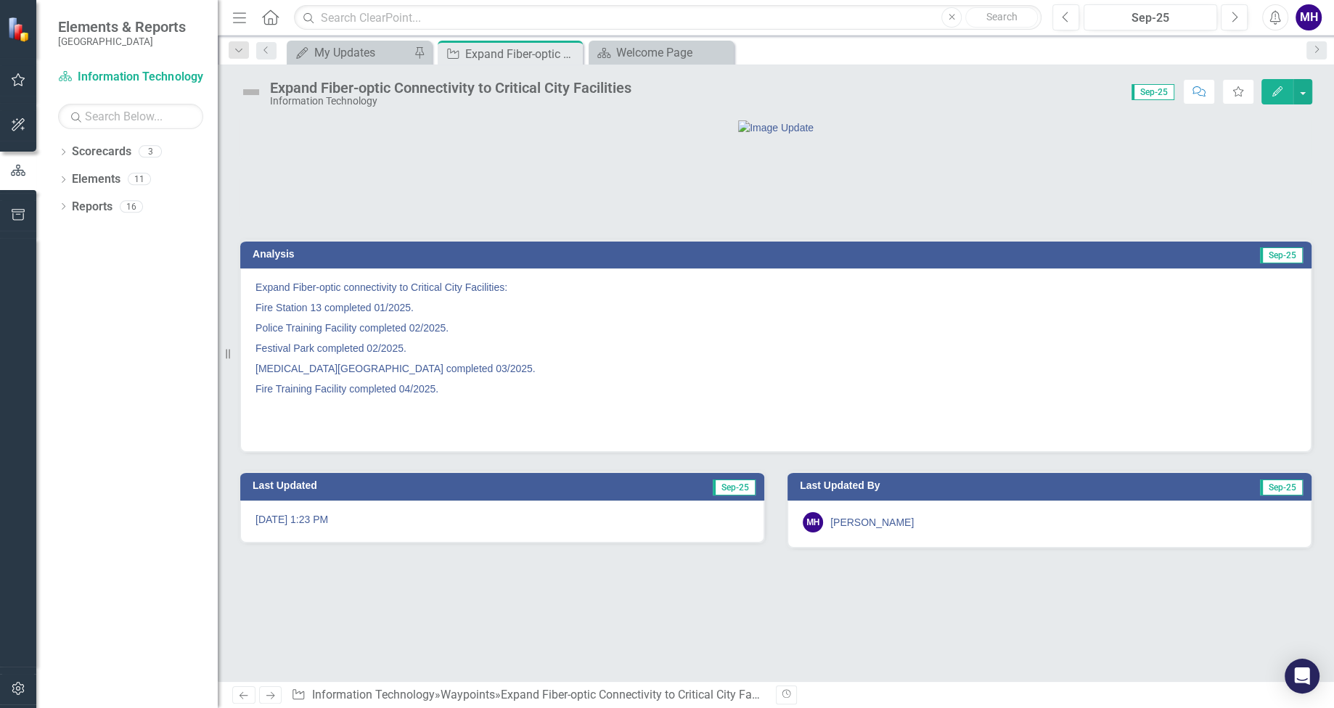
click at [254, 89] on img at bounding box center [250, 92] width 23 height 23
click at [250, 89] on img at bounding box center [250, 92] width 23 height 23
click at [248, 87] on img at bounding box center [250, 92] width 23 height 23
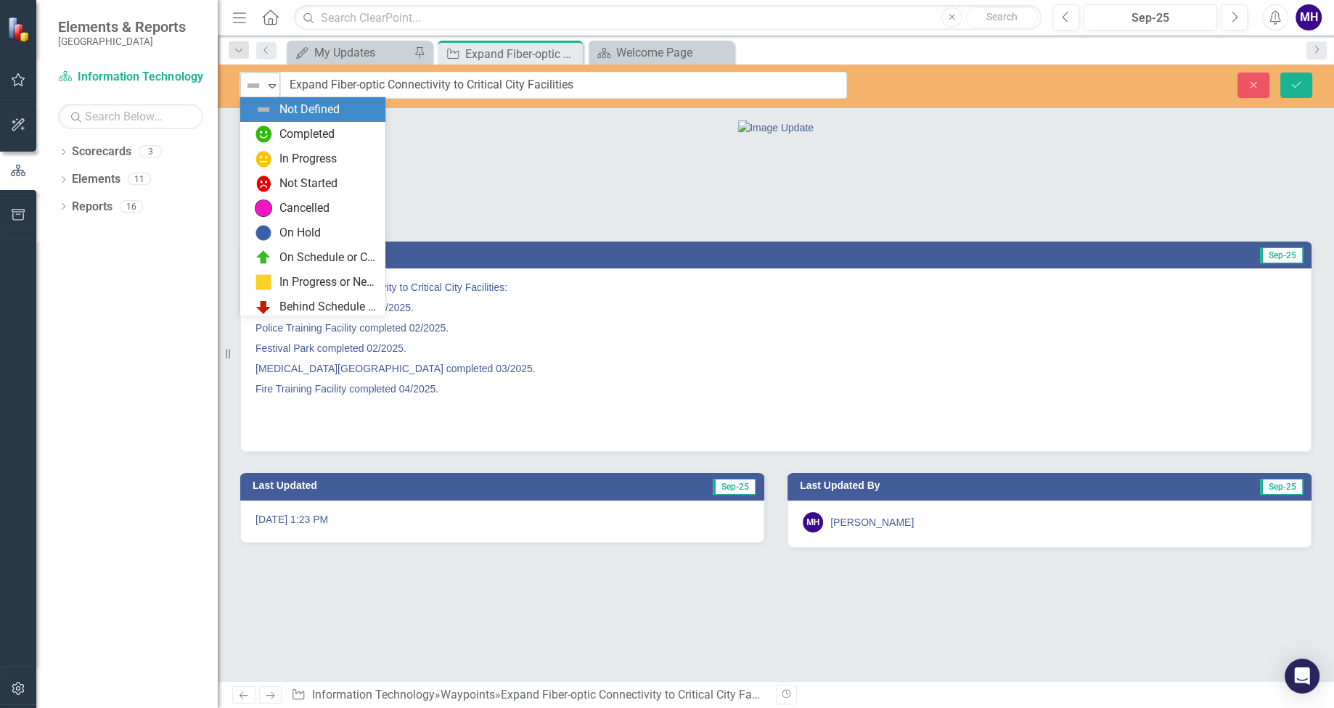
click at [271, 84] on icon "Expand" at bounding box center [272, 86] width 15 height 12
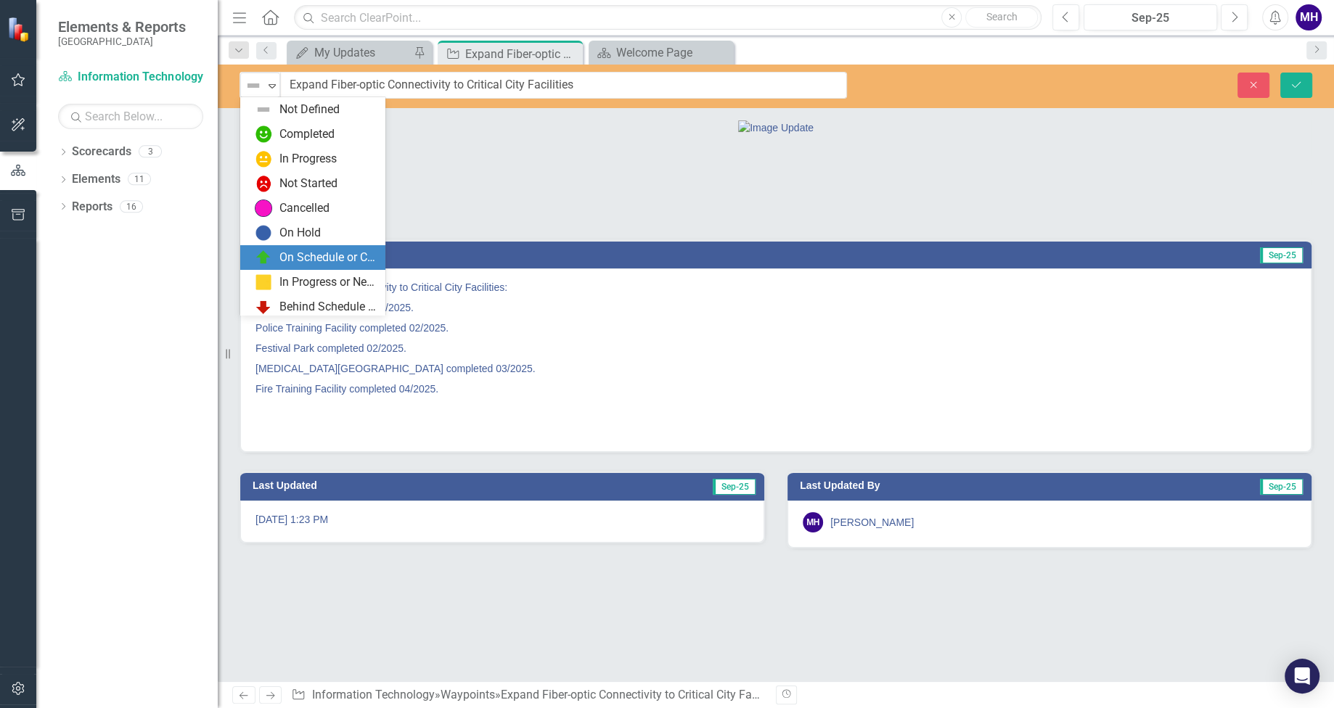
click at [304, 260] on div "On Schedule or Complete" at bounding box center [327, 258] width 97 height 17
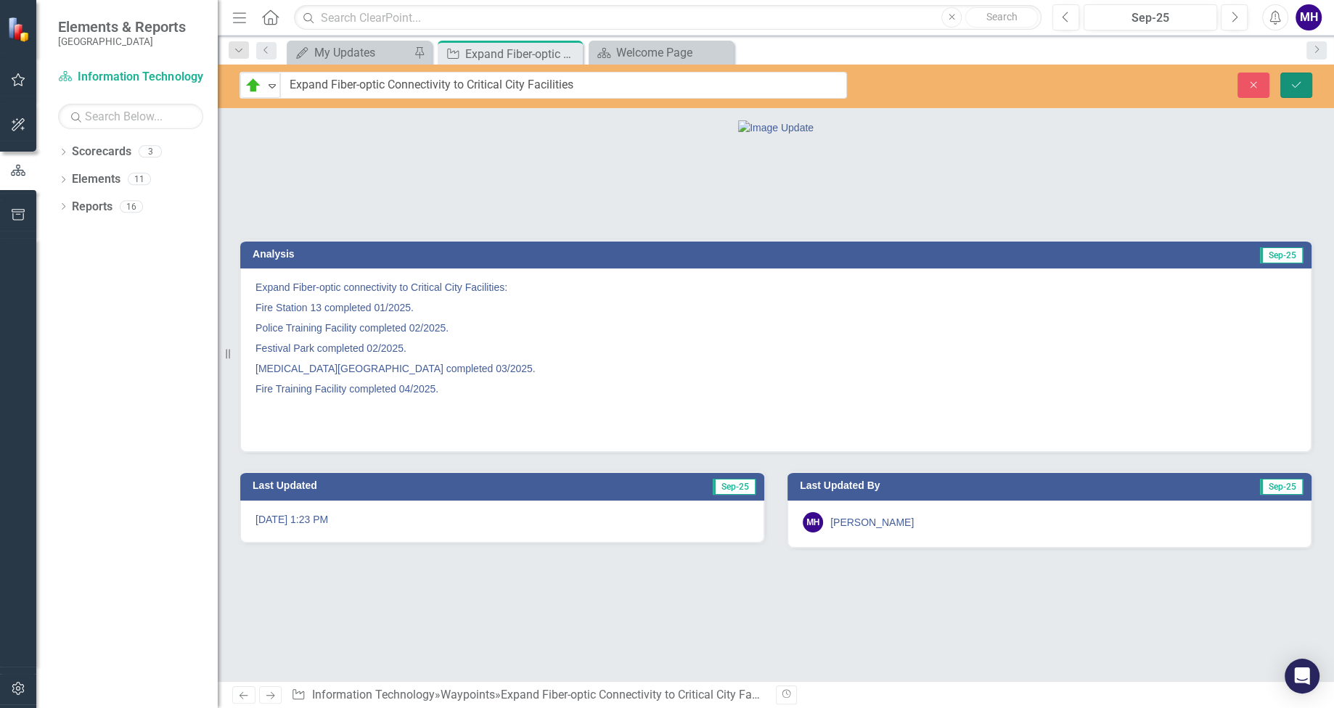
click at [1292, 81] on icon "Save" at bounding box center [1295, 85] width 13 height 10
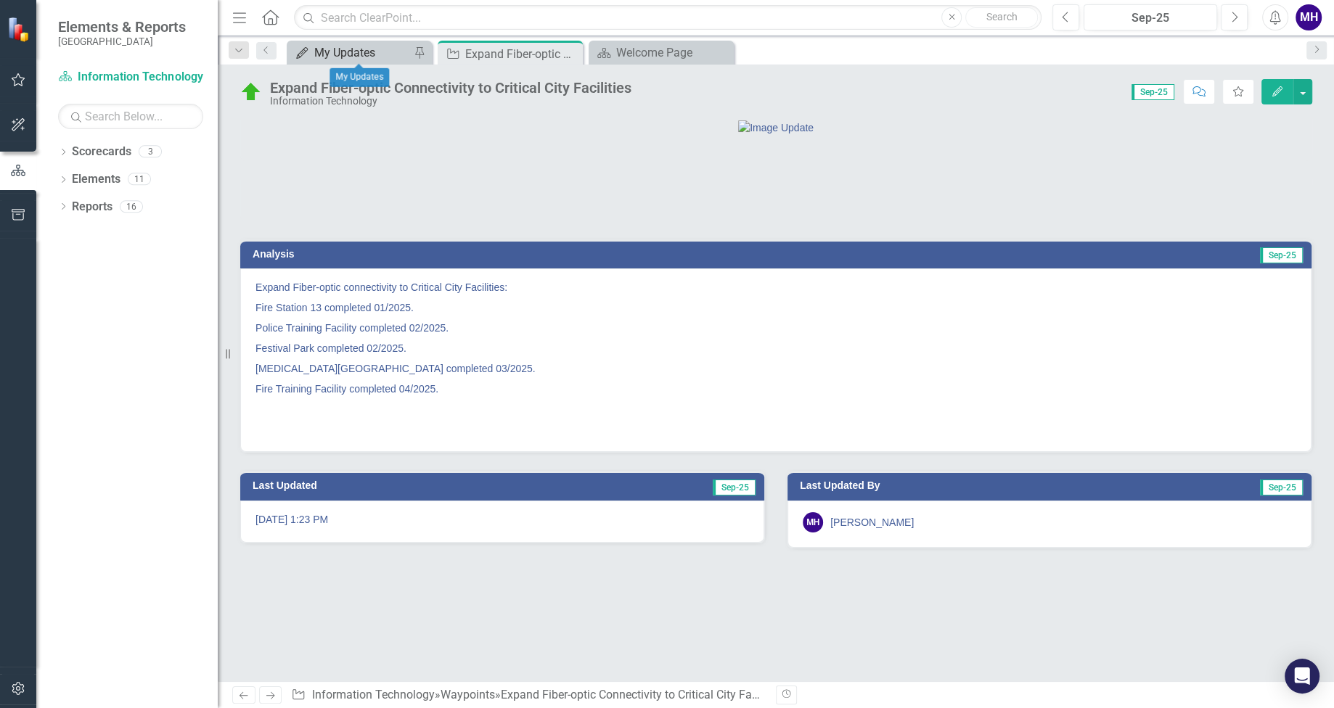
click at [367, 52] on div "My Updates" at bounding box center [362, 53] width 96 height 18
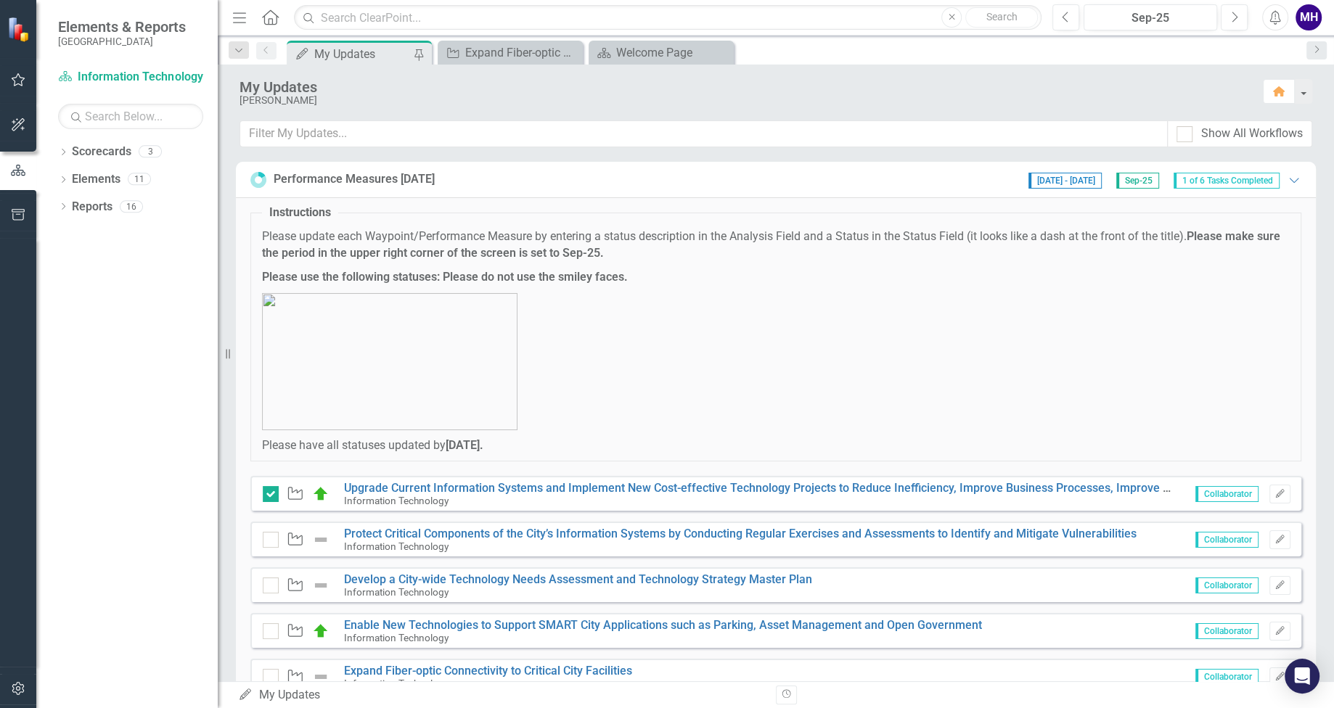
scroll to position [91, 0]
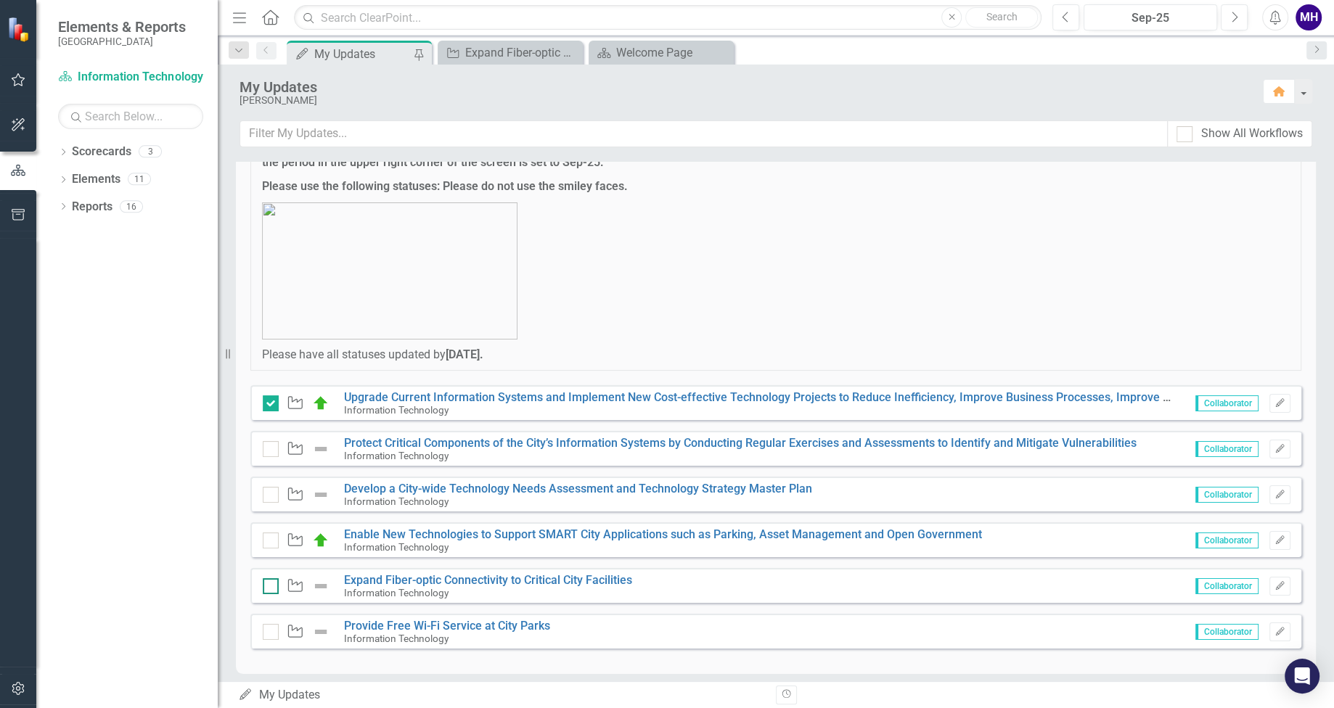
click at [269, 586] on div at bounding box center [271, 586] width 16 height 16
click at [269, 586] on input "checkbox" at bounding box center [267, 582] width 9 height 9
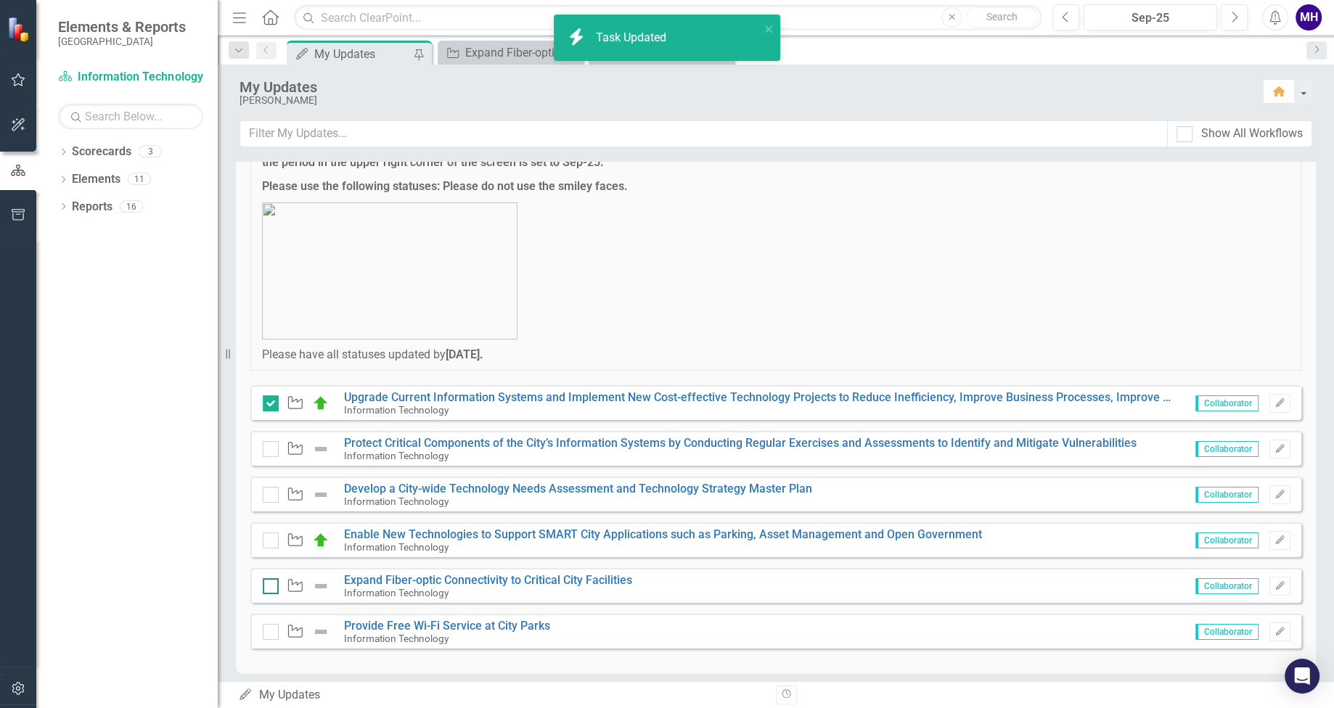
checkbox input "true"
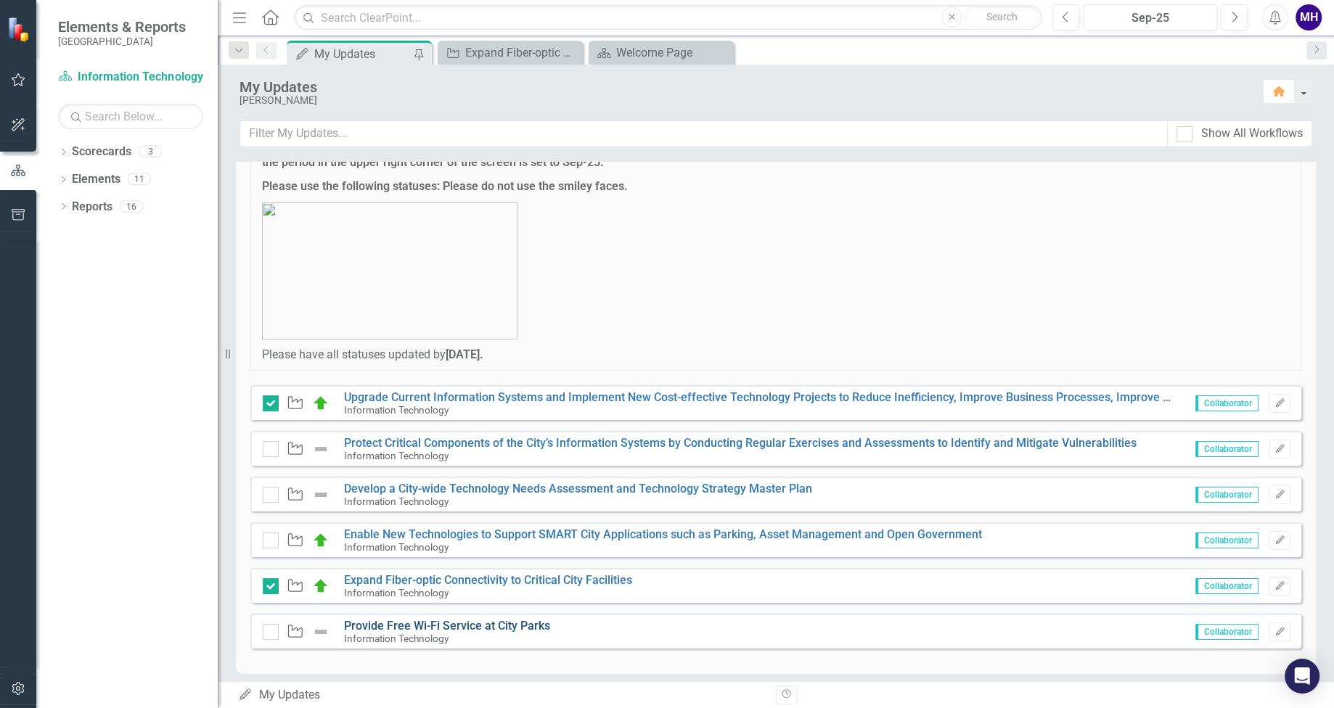
click at [456, 627] on link "Provide Free Wi-Fi Service at City Parks" at bounding box center [447, 626] width 206 height 14
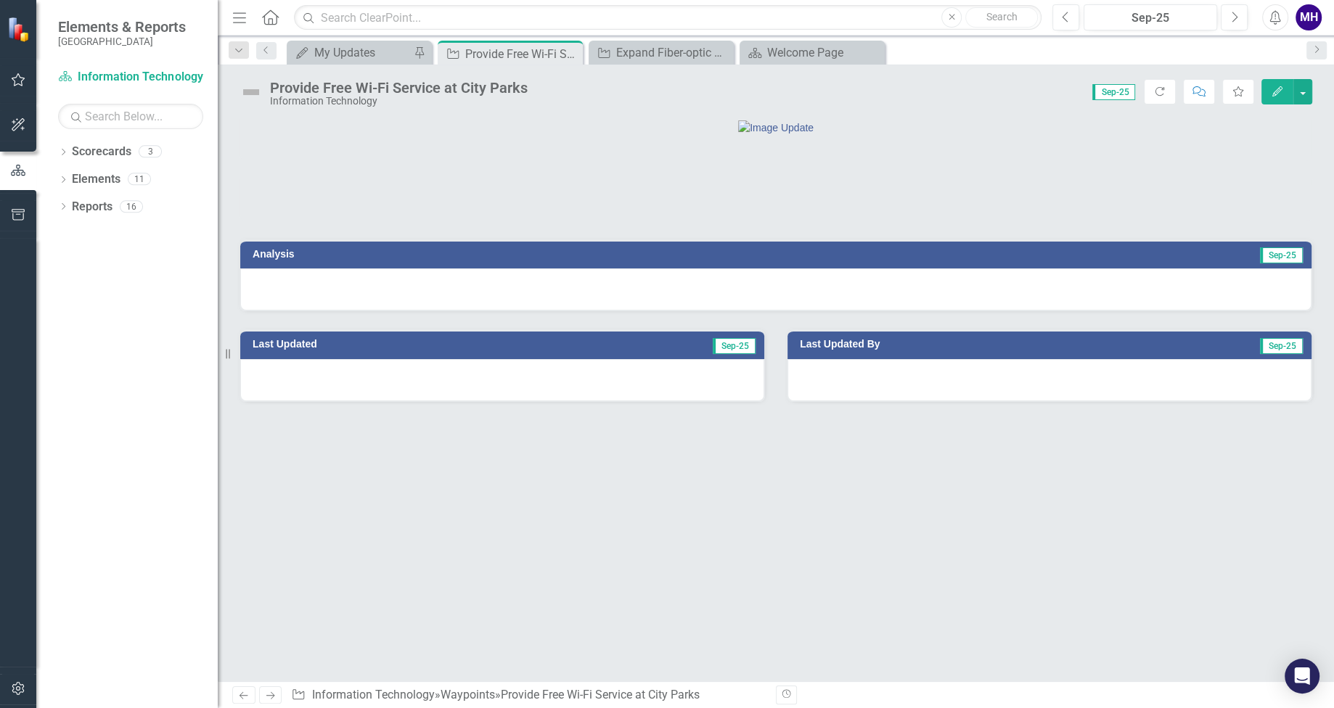
click at [329, 311] on div at bounding box center [775, 289] width 1071 height 42
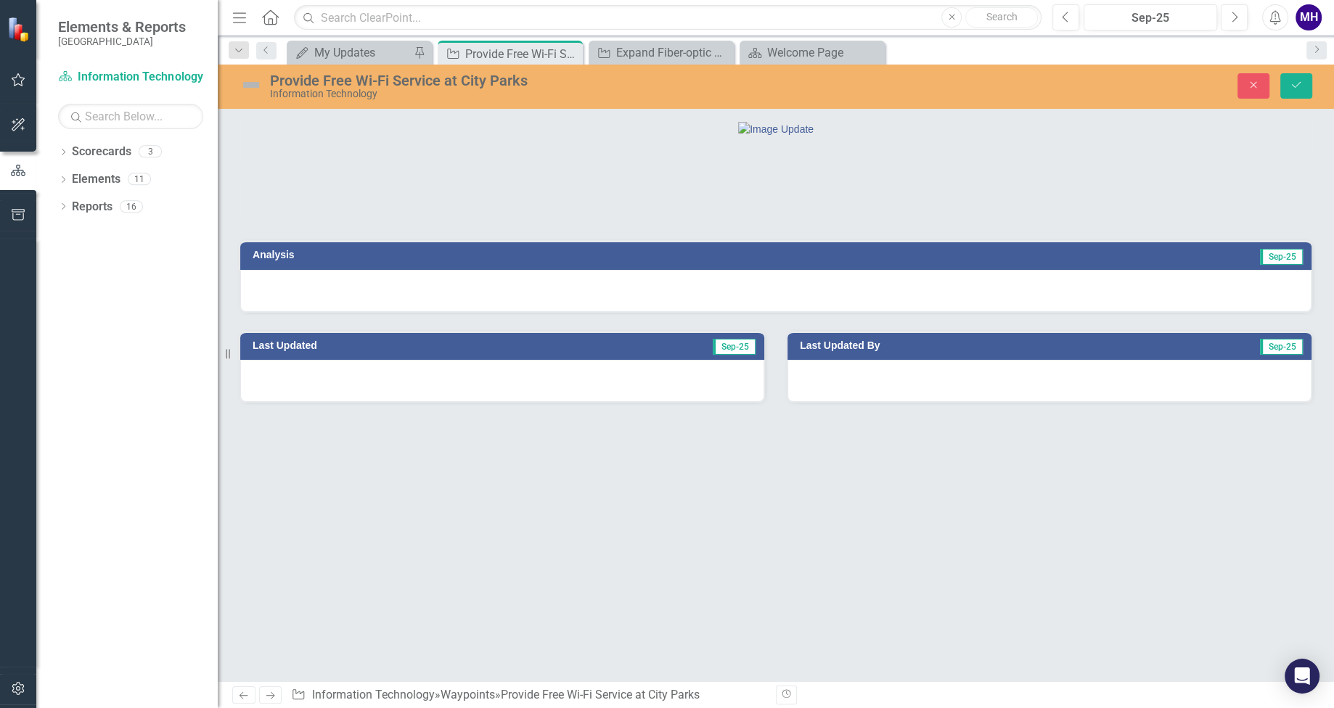
click at [363, 261] on h3 "Analysis" at bounding box center [508, 255] width 511 height 11
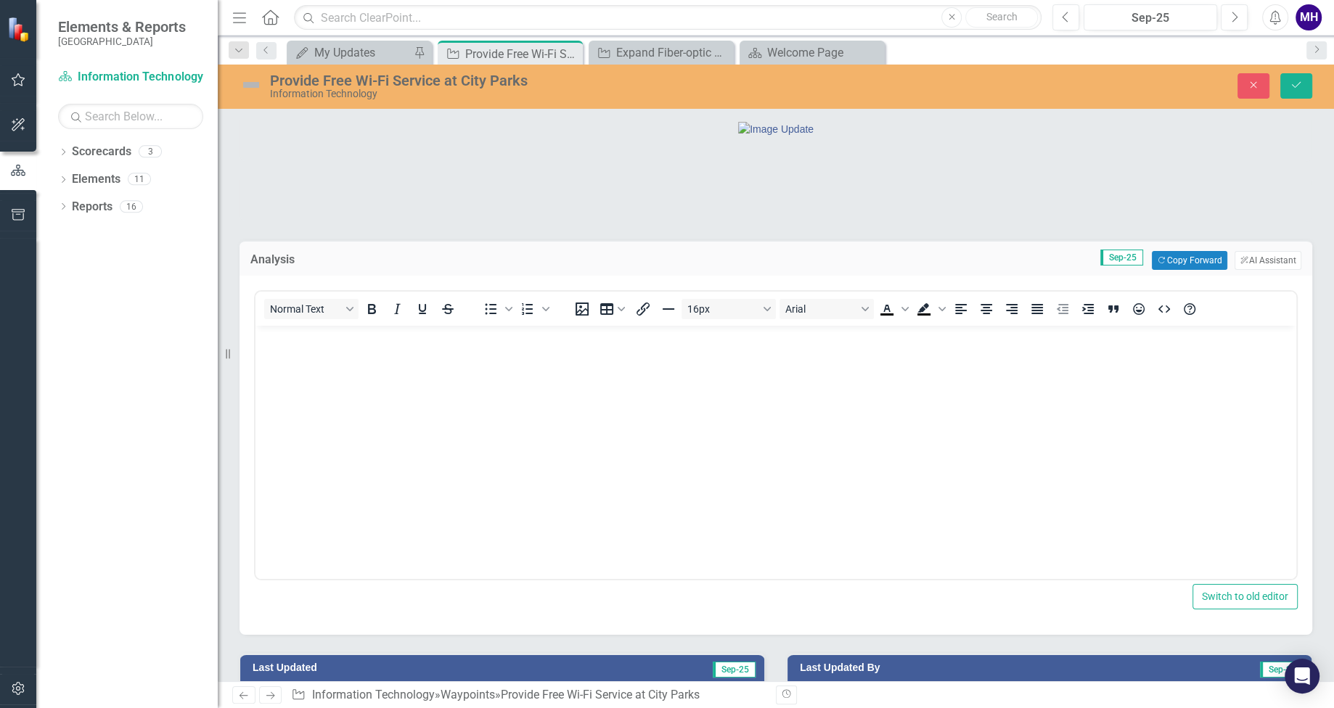
click at [279, 345] on p "Rich Text Area. Press ALT-0 for help." at bounding box center [775, 337] width 1033 height 17
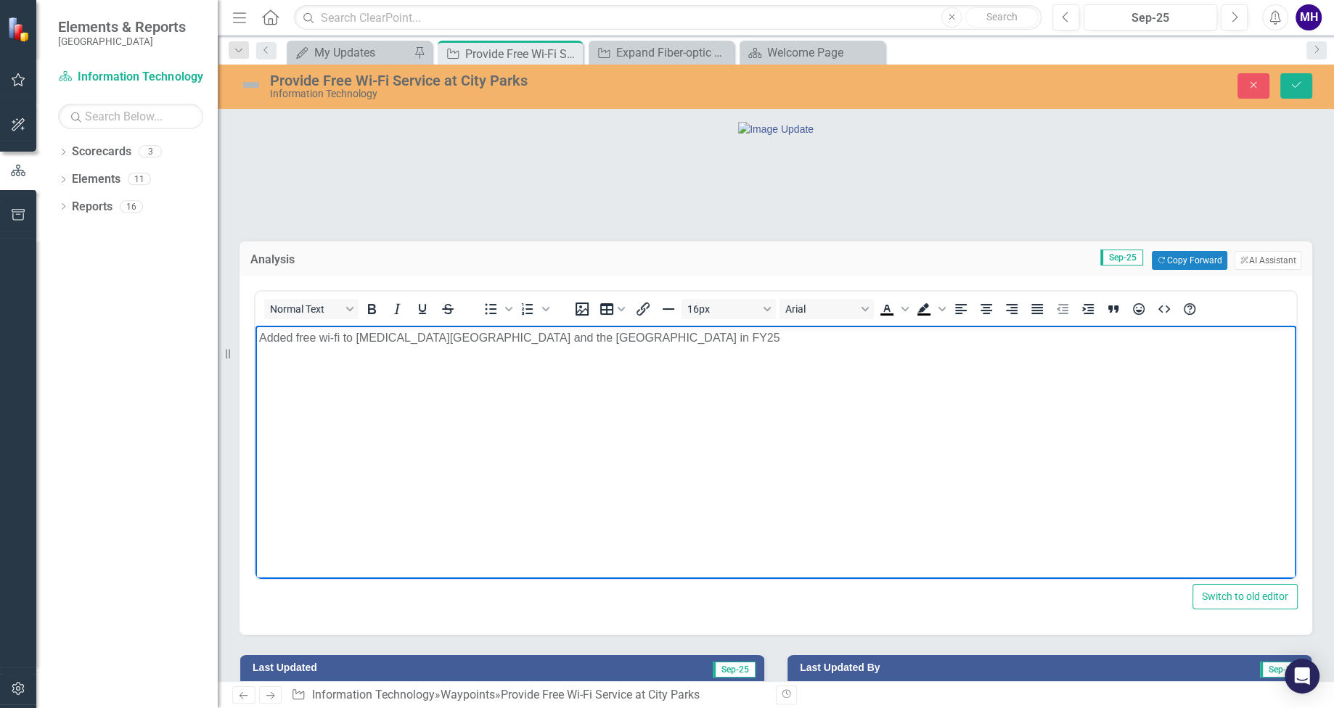
click at [673, 339] on p "Added free wi-fi to [MEDICAL_DATA][GEOGRAPHIC_DATA] and the [GEOGRAPHIC_DATA] i…" at bounding box center [775, 337] width 1033 height 17
click at [1300, 79] on button "Save" at bounding box center [1296, 85] width 32 height 25
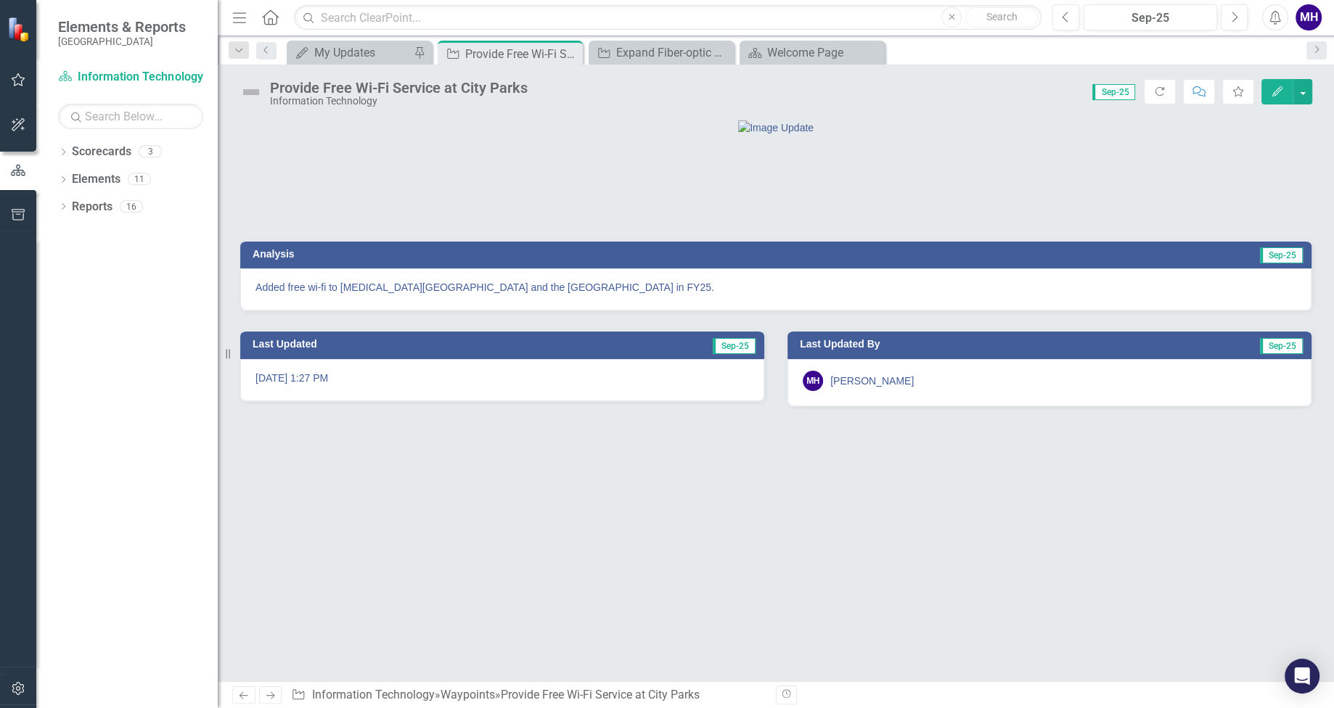
click at [246, 91] on img at bounding box center [250, 92] width 23 height 23
click at [253, 90] on img at bounding box center [250, 92] width 23 height 23
click at [253, 89] on img at bounding box center [250, 92] width 23 height 23
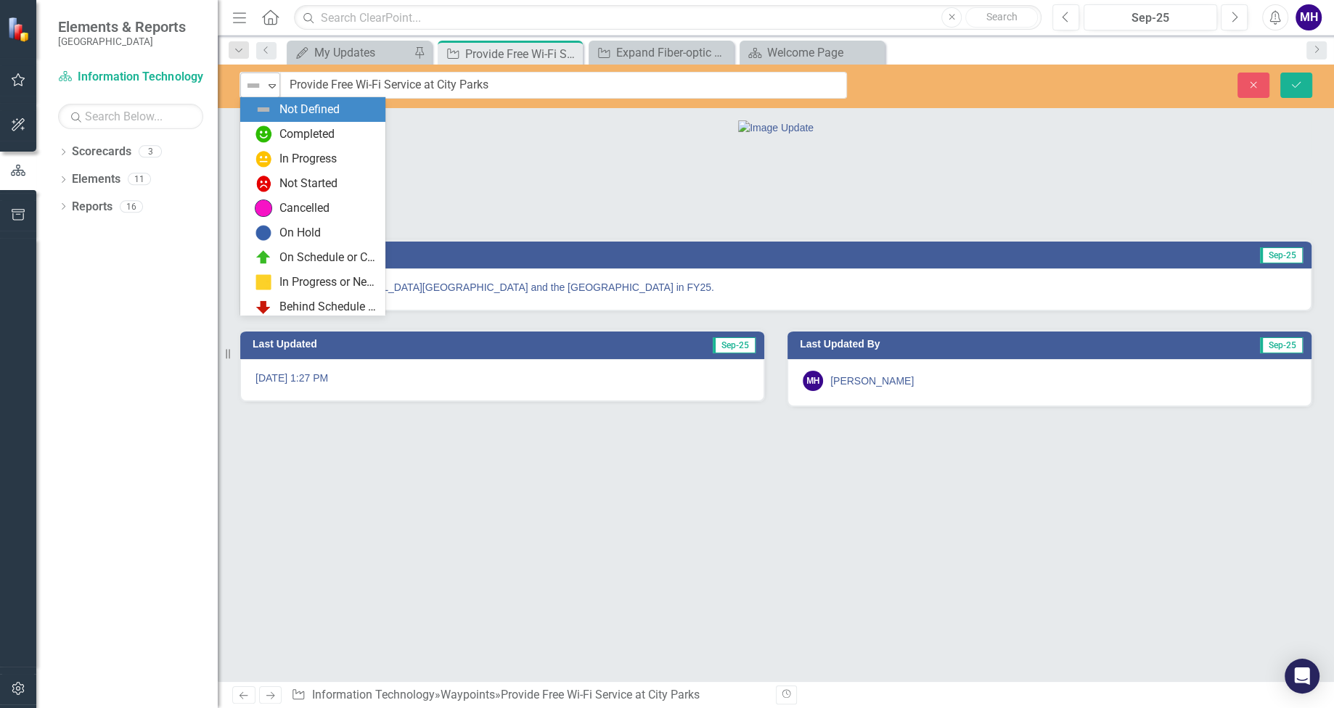
click at [261, 83] on img at bounding box center [253, 85] width 17 height 17
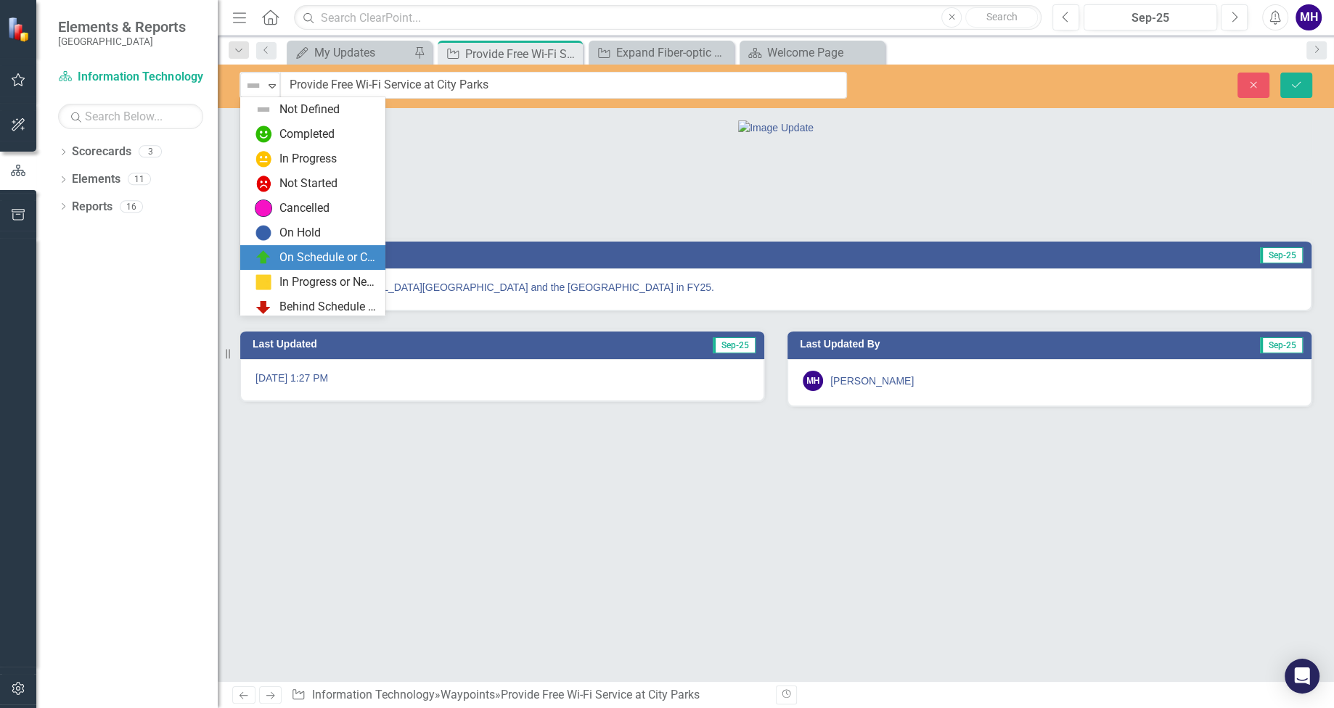
click at [289, 255] on div "On Schedule or Complete" at bounding box center [327, 258] width 97 height 17
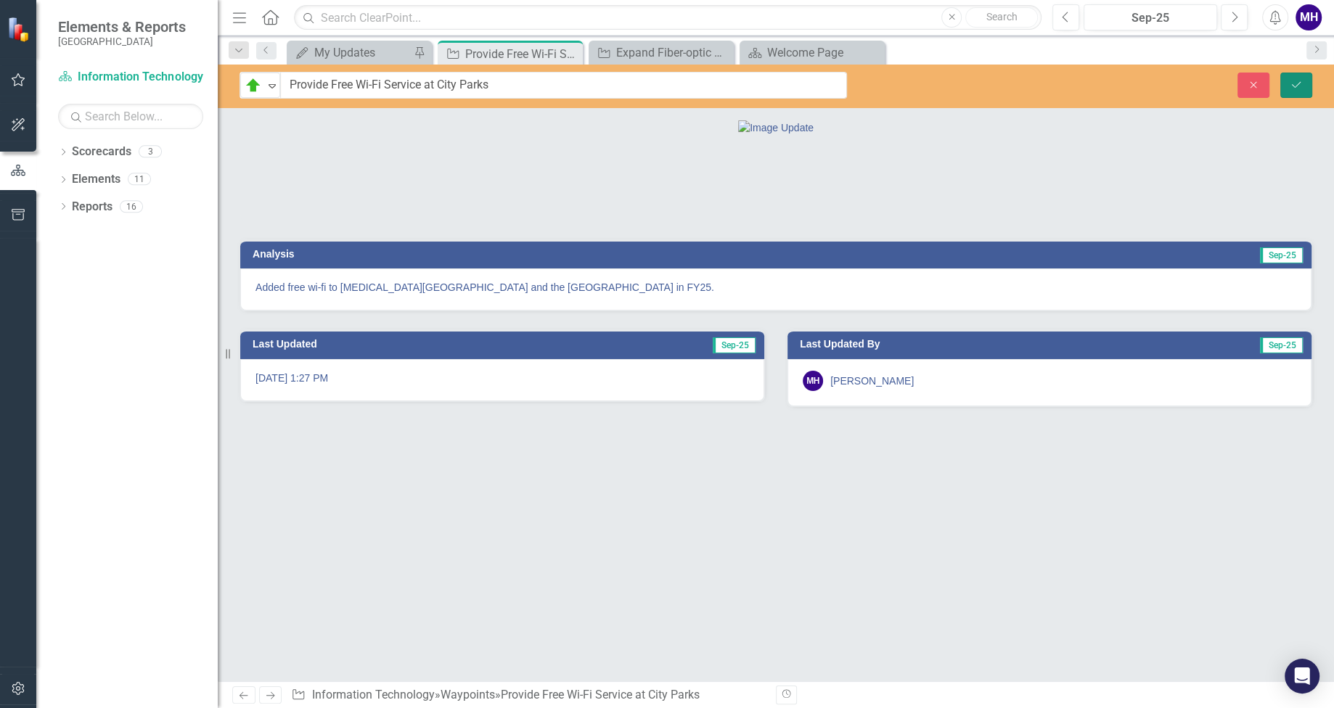
click at [1305, 83] on button "Save" at bounding box center [1296, 85] width 32 height 25
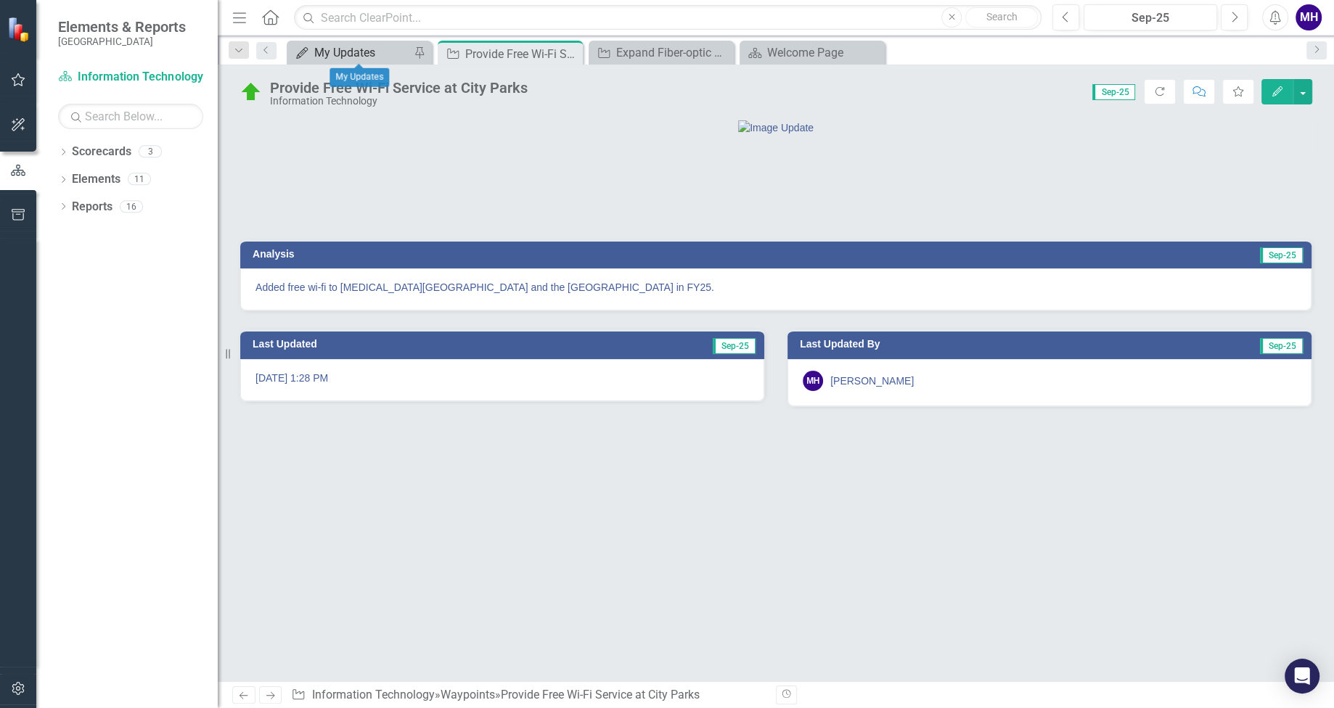
click at [364, 54] on div "My Updates" at bounding box center [362, 53] width 96 height 18
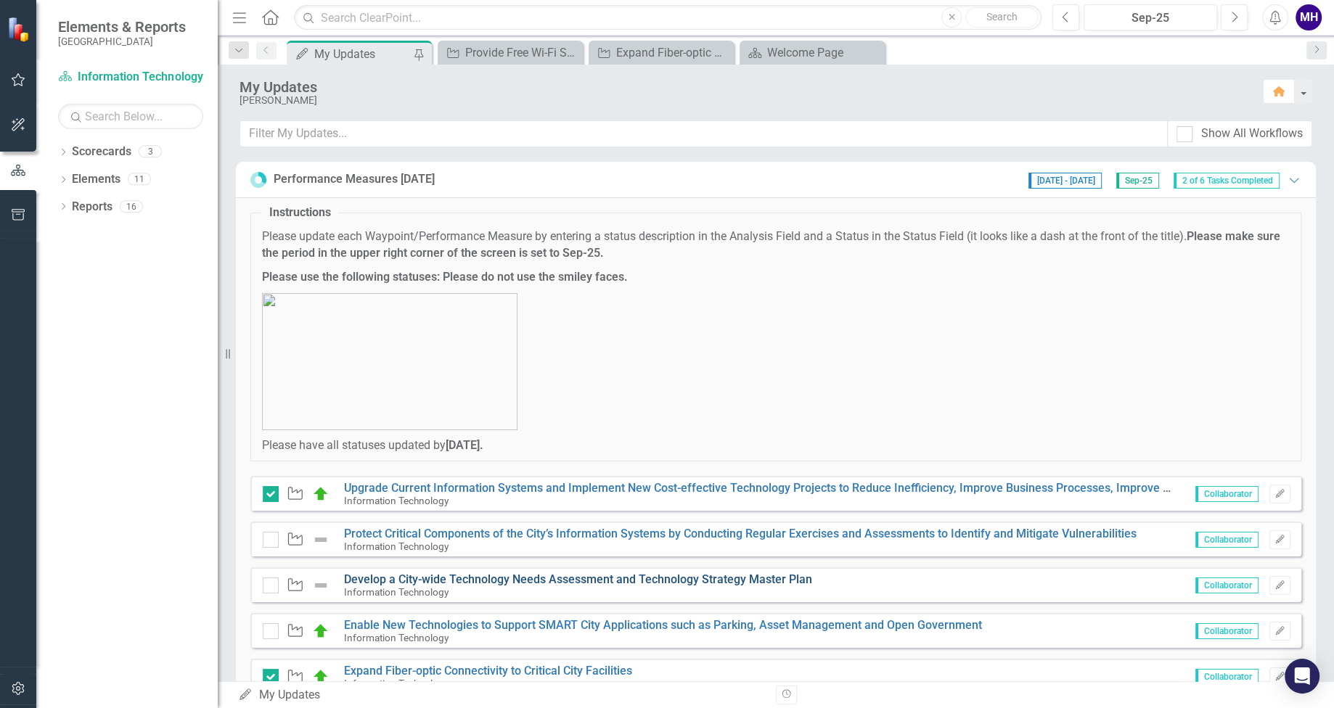
scroll to position [91, 0]
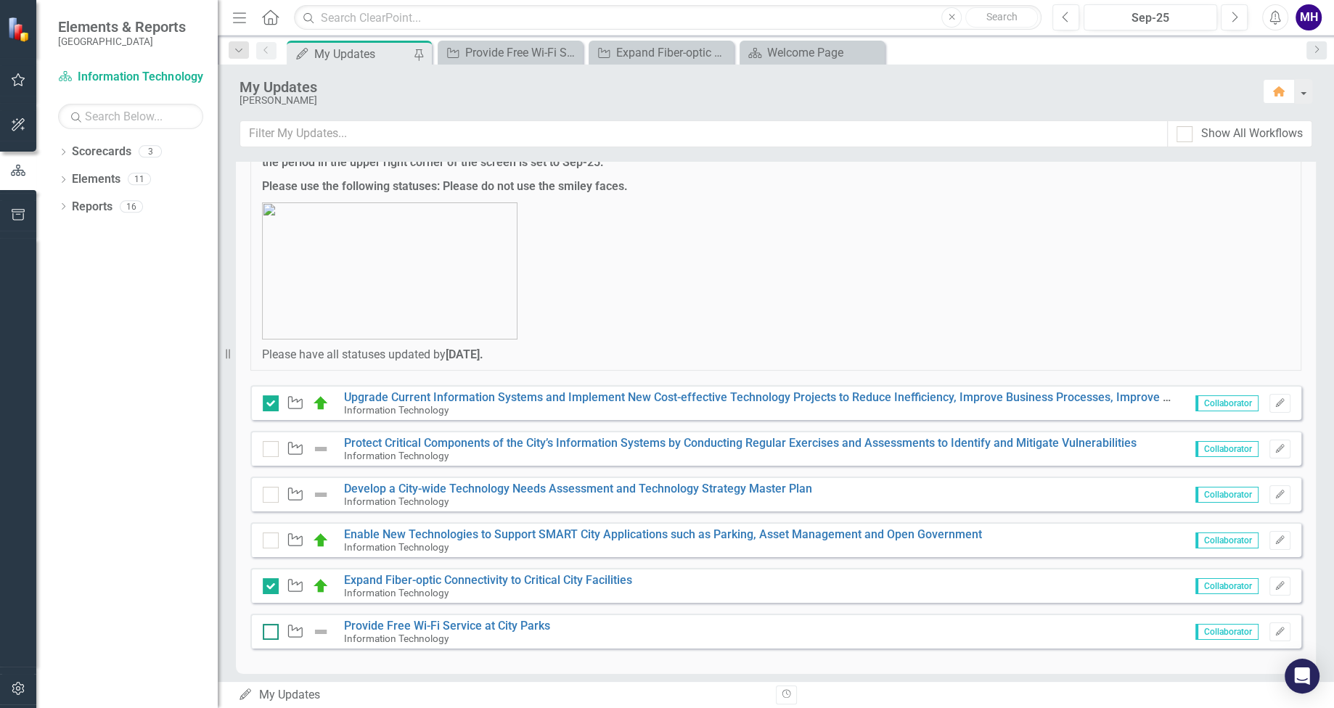
click at [269, 630] on input "checkbox" at bounding box center [267, 628] width 9 height 9
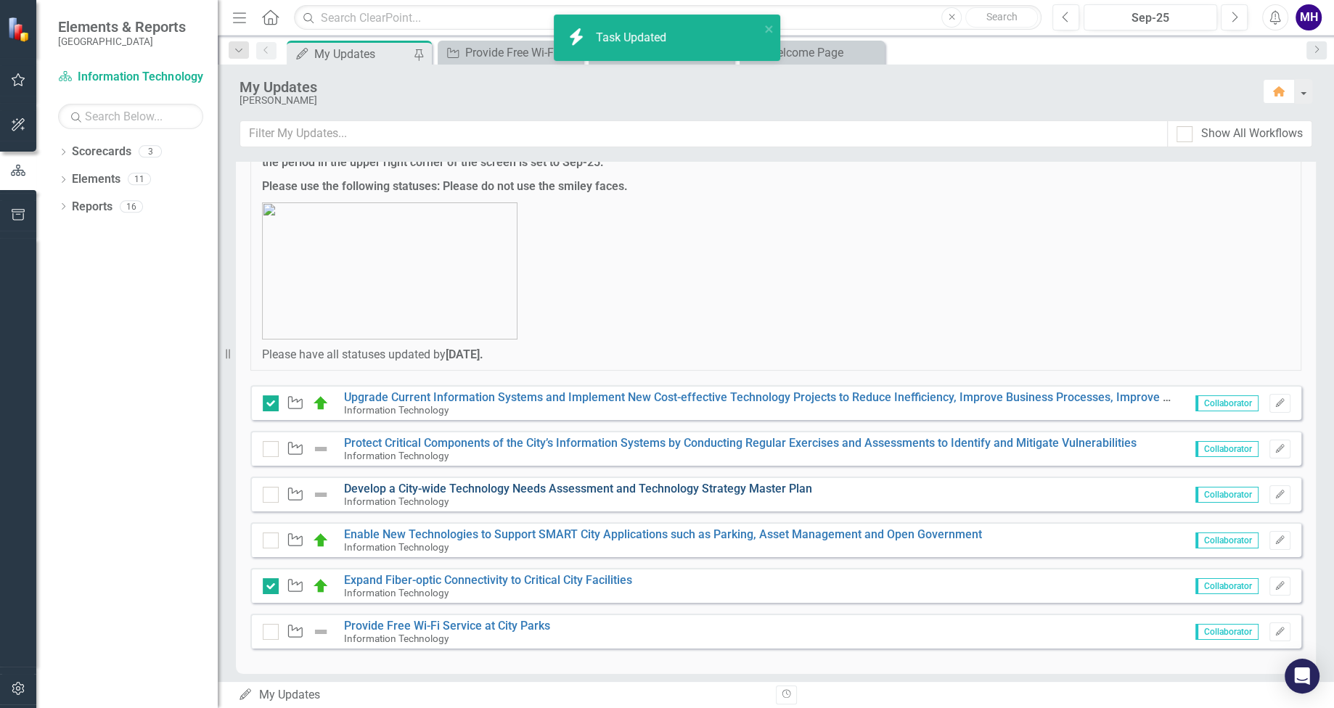
checkbox input "true"
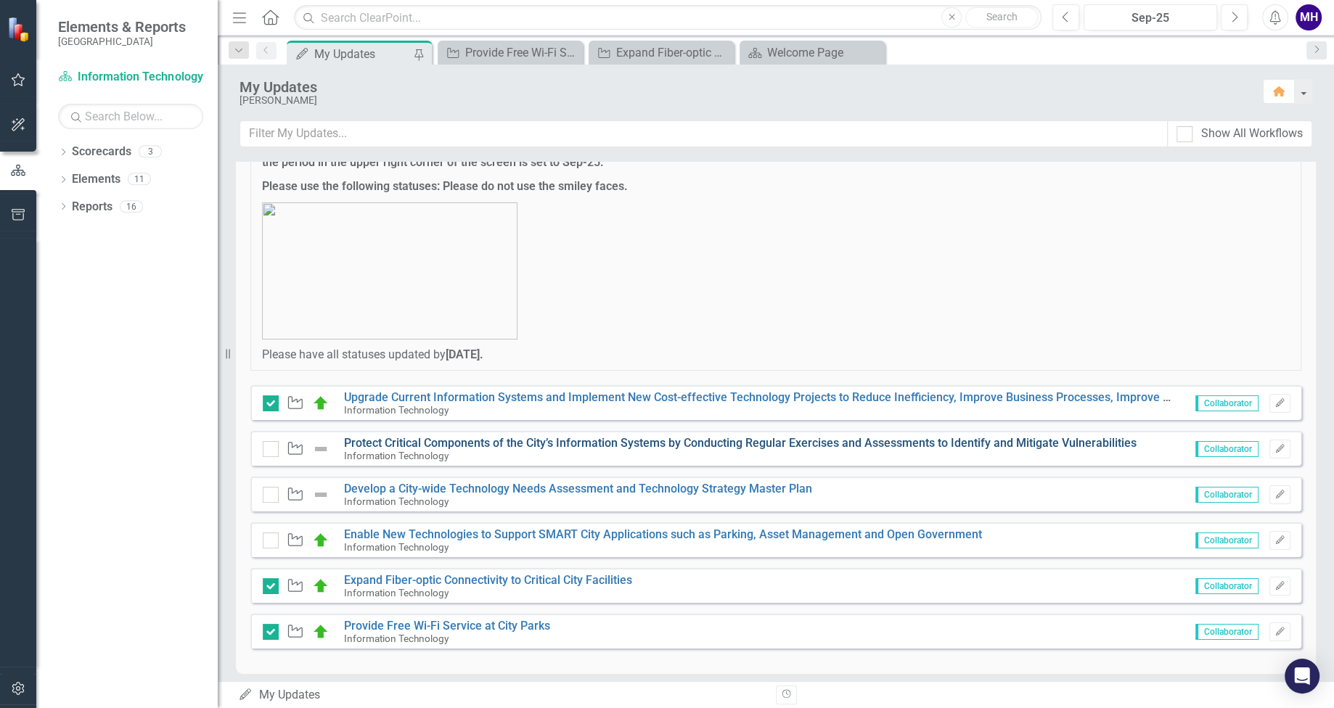
click at [985, 443] on link "Protect Critical Components of the City’s Information Systems by Conducting Reg…" at bounding box center [740, 443] width 792 height 14
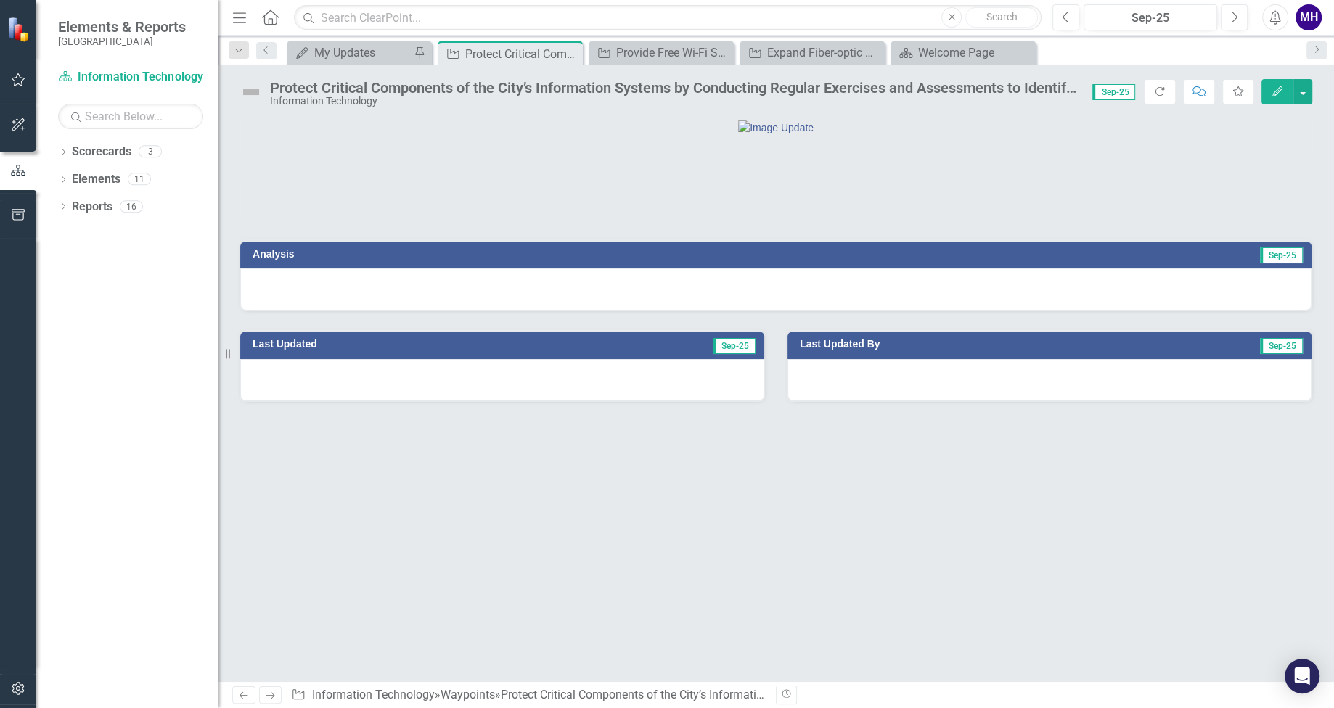
click at [379, 311] on div at bounding box center [775, 289] width 1071 height 42
click at [313, 260] on h3 "Analysis" at bounding box center [508, 254] width 511 height 11
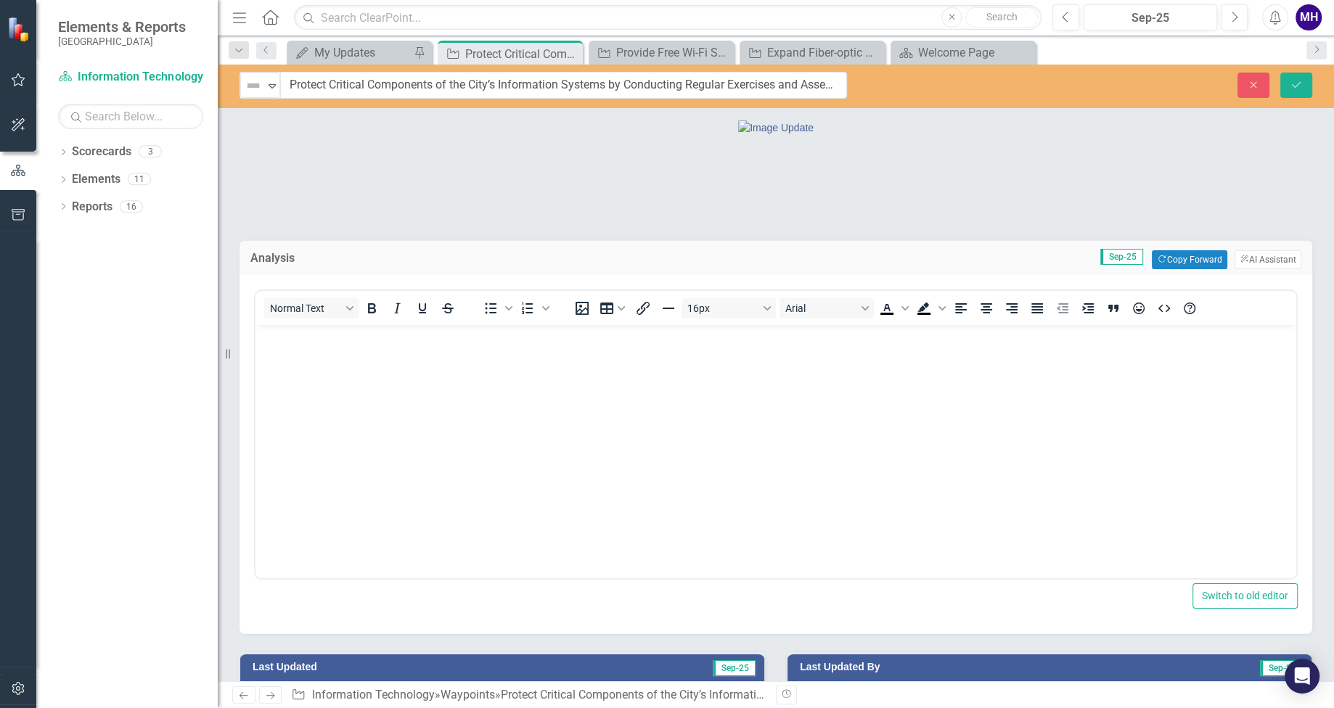
drag, startPoint x: 273, startPoint y: 73, endPoint x: 720, endPoint y: 95, distance: 447.6
drag, startPoint x: 290, startPoint y: 84, endPoint x: 855, endPoint y: 89, distance: 565.3
click at [855, 89] on div "Not Defined Expand Protect Critical Components of the City’s Information System…" at bounding box center [543, 85] width 629 height 27
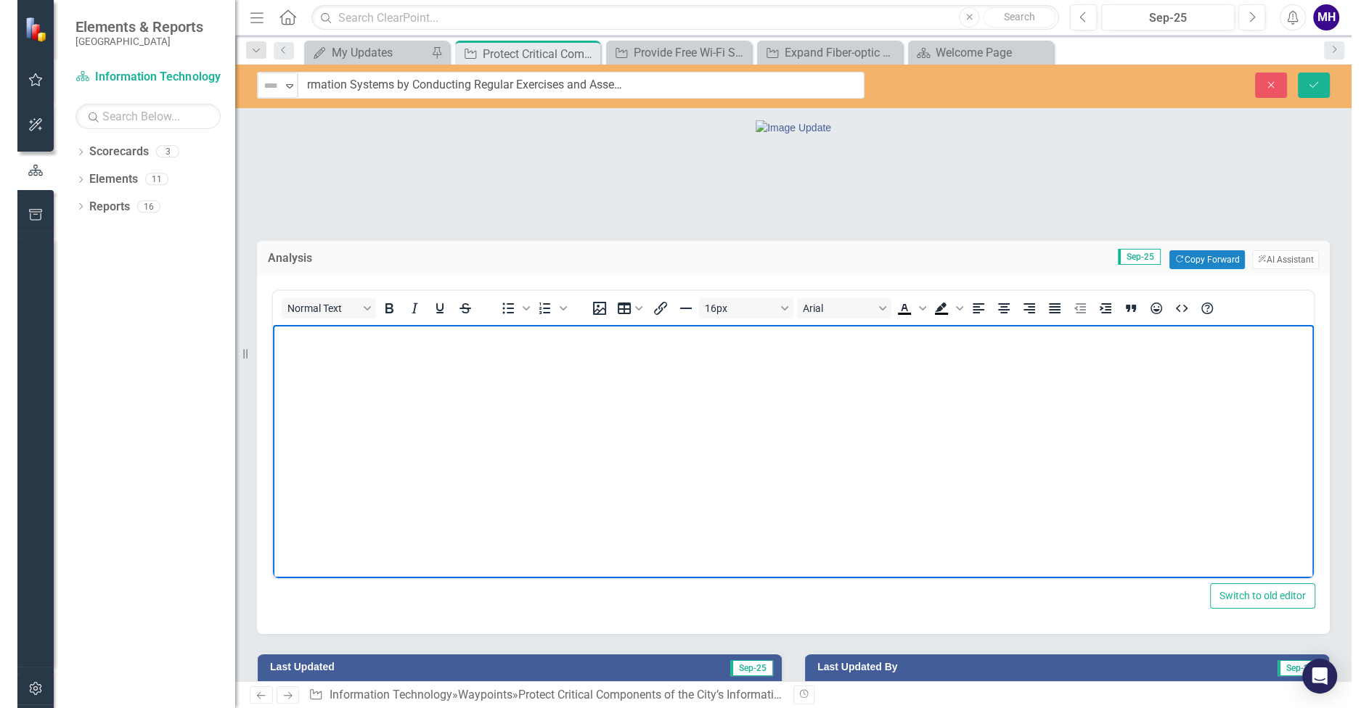
scroll to position [0, 0]
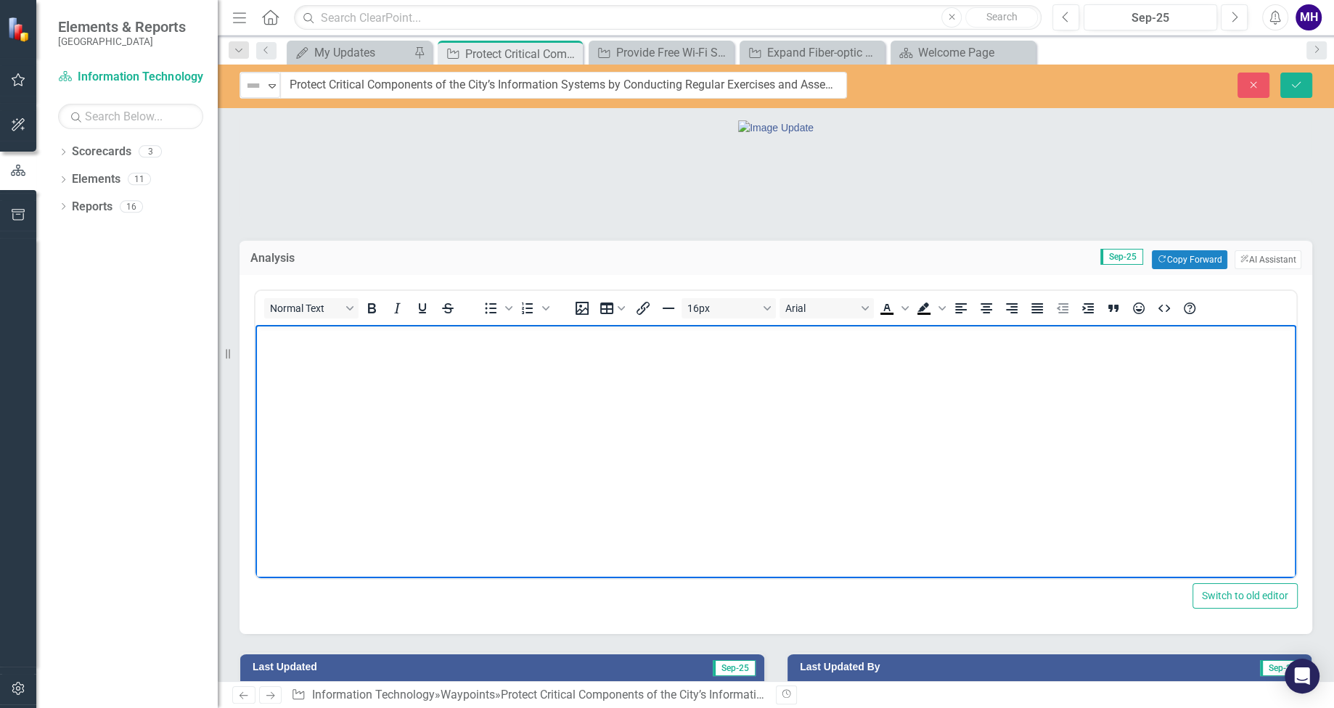
click at [281, 335] on p "Rich Text Area. Press ALT-0 for help." at bounding box center [775, 336] width 1033 height 17
paste body "Rich Text Area. Press ALT-0 for help."
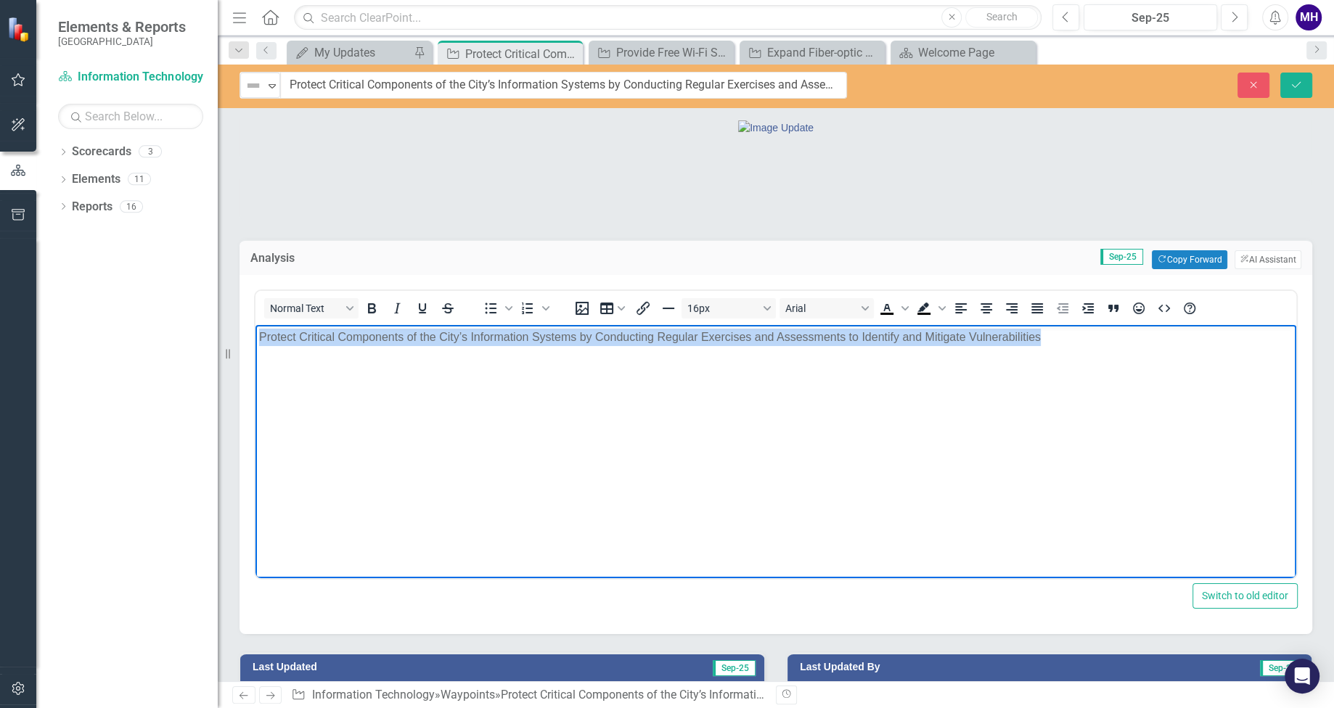
drag, startPoint x: 1055, startPoint y: 329, endPoint x: 501, endPoint y: 731, distance: 684.4
click at [255, 329] on html "Protect Critical Components of the City’s Information Systems by Conducting Reg…" at bounding box center [775, 433] width 1041 height 218
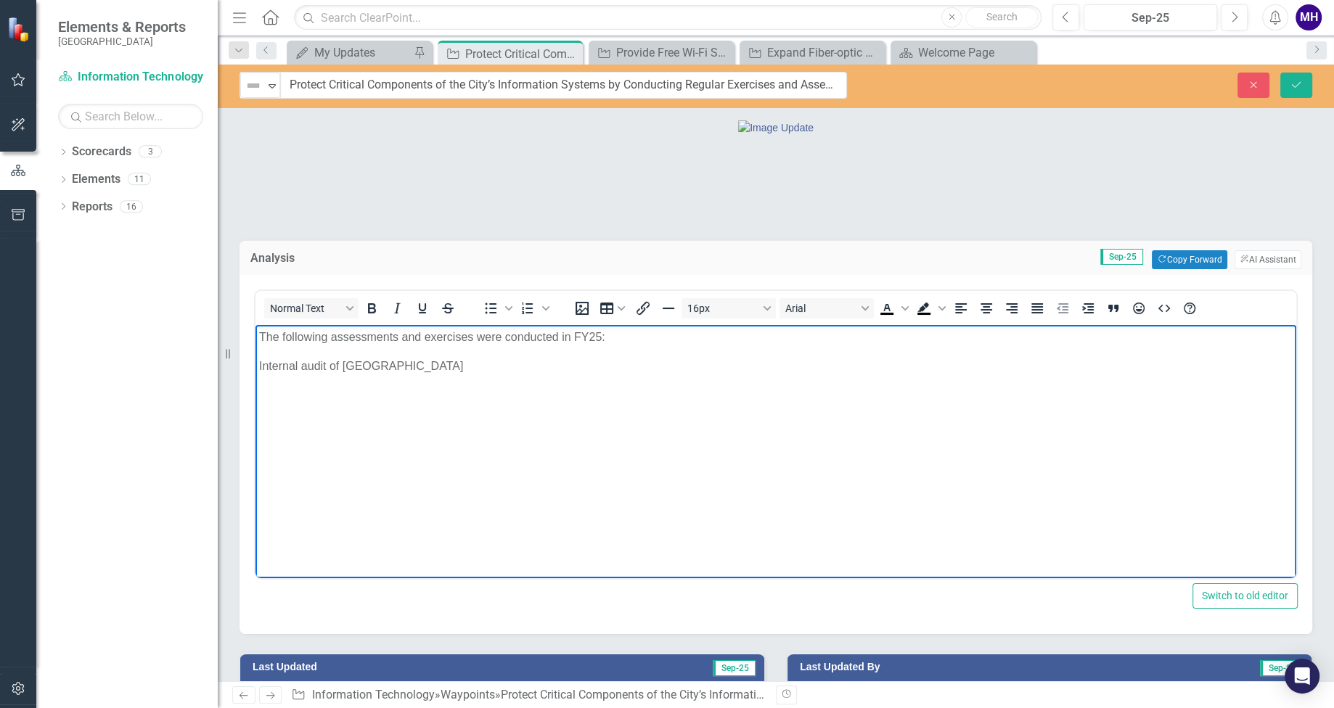
click at [298, 366] on p "Internal audit of [GEOGRAPHIC_DATA]" at bounding box center [775, 365] width 1033 height 17
click at [332, 337] on p "The following assessments and exercises were conducted in FY25:" at bounding box center [775, 336] width 1033 height 17
click at [485, 368] on p "Internal audit of [GEOGRAPHIC_DATA]" at bounding box center [775, 365] width 1033 height 17
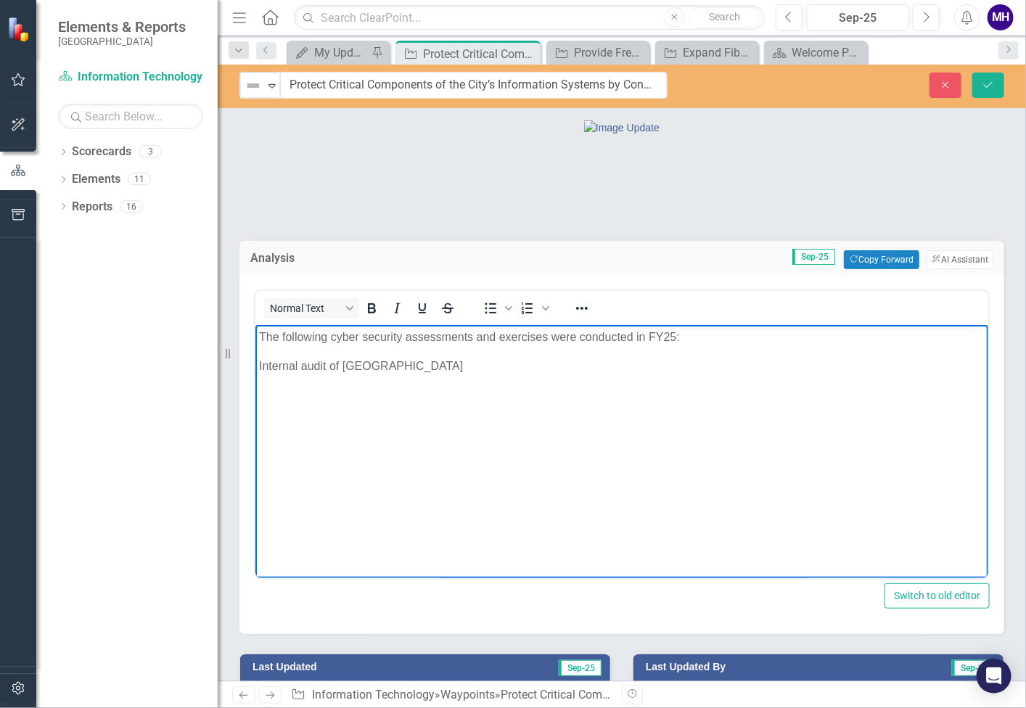
click at [461, 366] on p "Internal audit of [GEOGRAPHIC_DATA]" at bounding box center [621, 365] width 726 height 17
click at [364, 394] on p "IT Risk Assessment" at bounding box center [621, 394] width 726 height 17
click at [258, 390] on p "IT Risk Assessment" at bounding box center [621, 394] width 726 height 17
click at [258, 422] on p "IT Penetration" at bounding box center [621, 423] width 726 height 17
click at [387, 425] on p "External IT Penetration" at bounding box center [621, 423] width 726 height 17
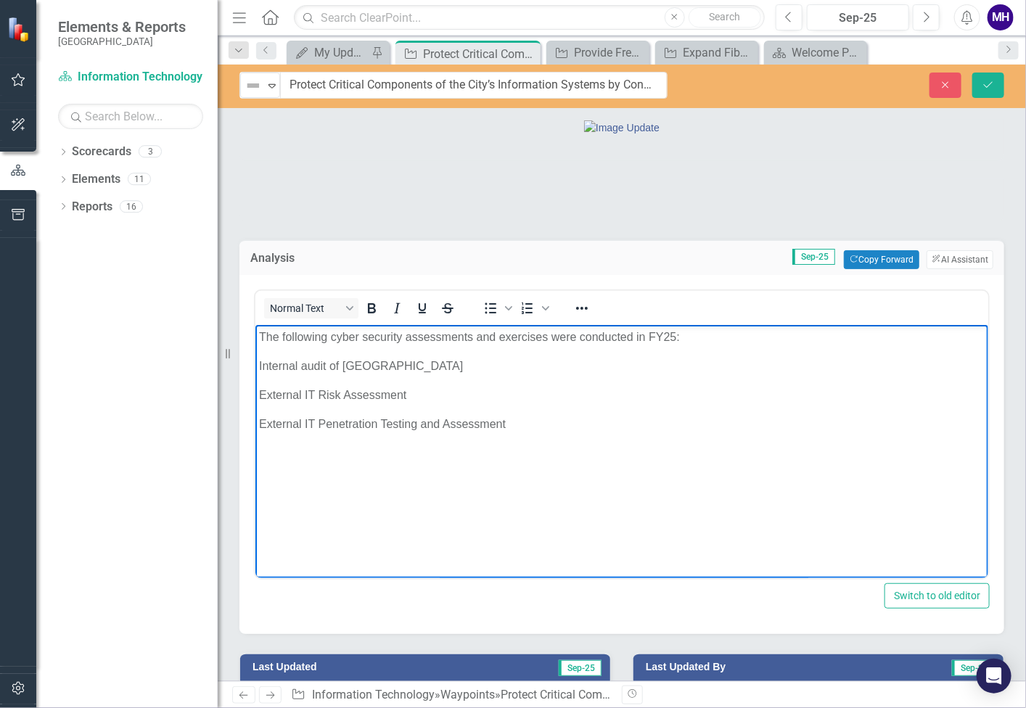
click at [520, 425] on p "External IT Penetration Testing and Assessment" at bounding box center [621, 423] width 726 height 17
click at [420, 448] on p "External Active Directory Audit" at bounding box center [621, 452] width 726 height 17
click at [312, 481] on p "Internal" at bounding box center [621, 481] width 726 height 17
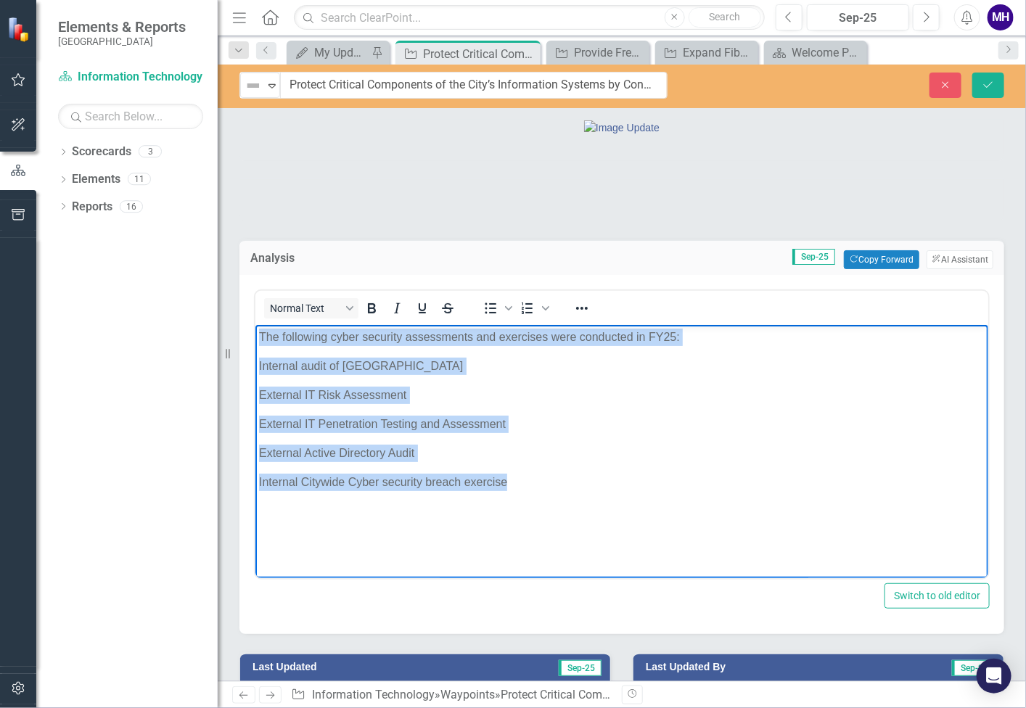
drag, startPoint x: 510, startPoint y: 483, endPoint x: 505, endPoint y: 736, distance: 253.3
click at [255, 324] on html "The following cyber security assessments and exercises were conducted in FY25: …" at bounding box center [621, 443] width 733 height 239
copy body "The following cyber security assessments and exercises were conducted in FY25: …"
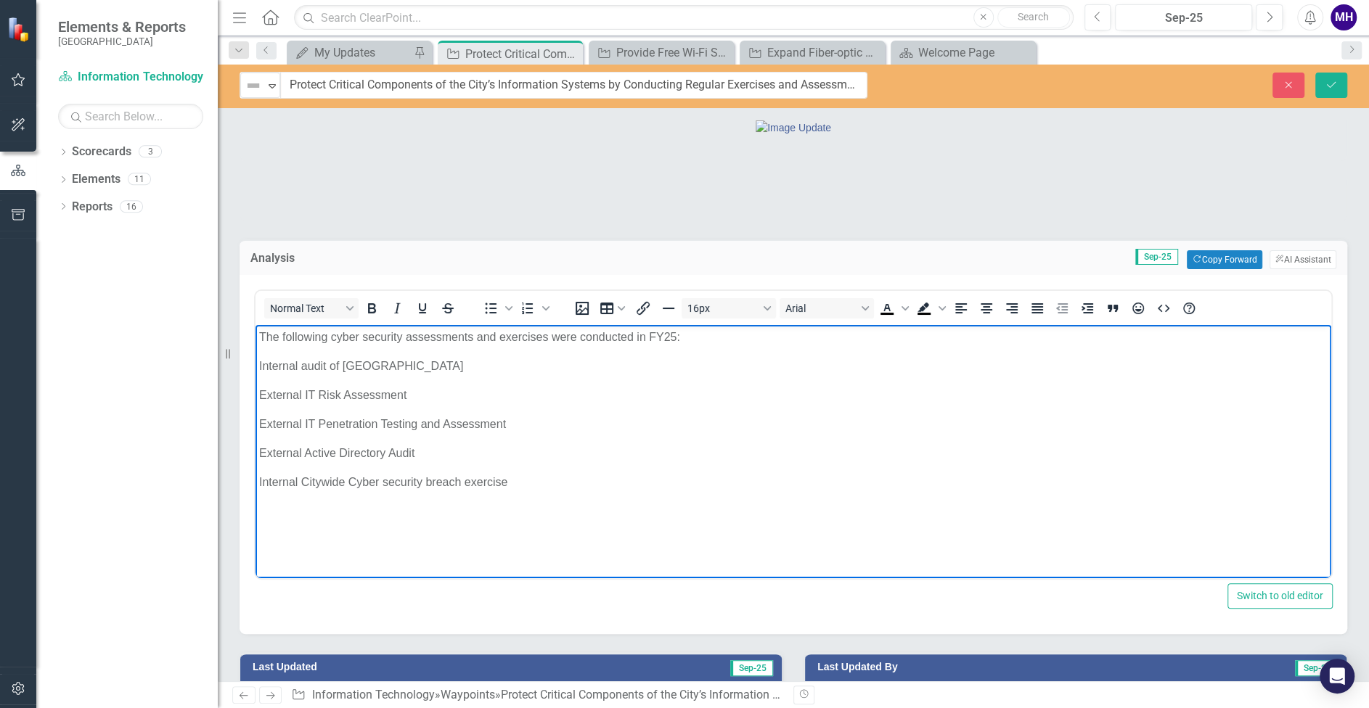
click at [513, 480] on p "Internal Citywide Cyber security breach exercise" at bounding box center [793, 481] width 1068 height 17
click at [639, 504] on p "Incident response/Disaster Recovery Document and Process Review" at bounding box center [793, 510] width 1068 height 17
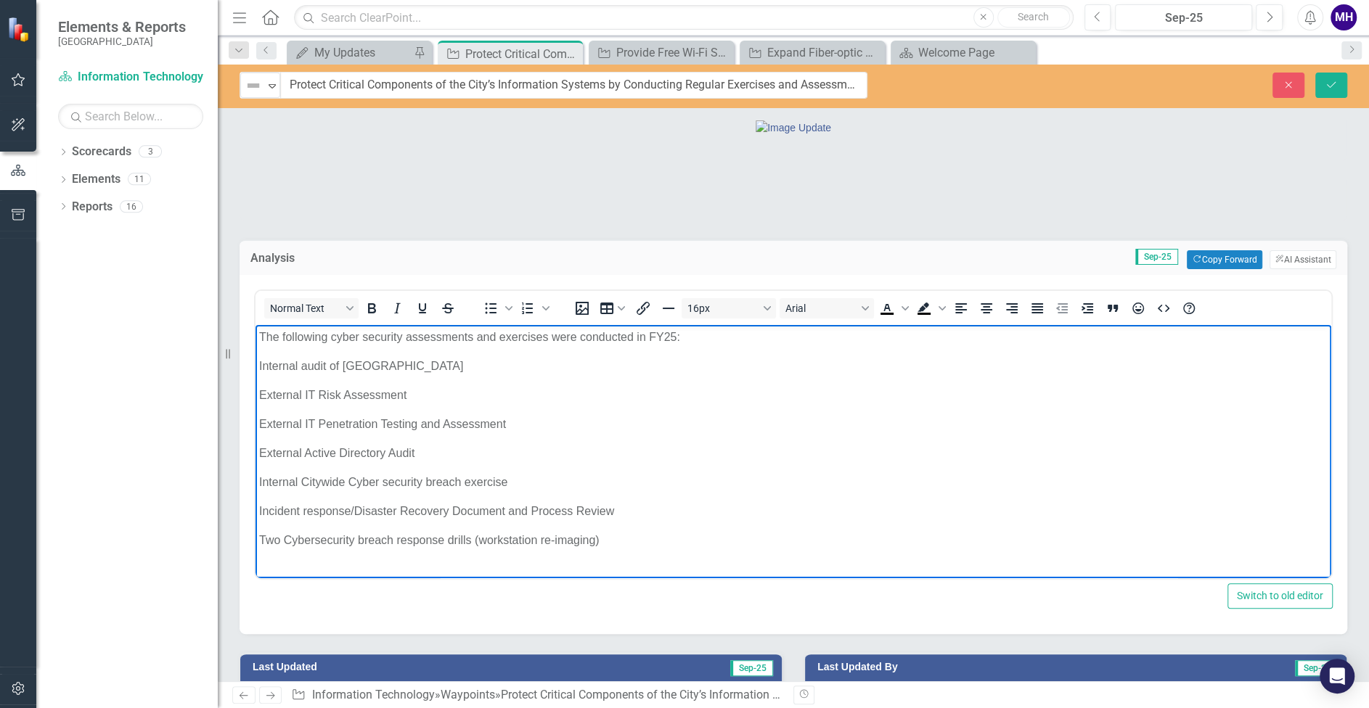
click at [764, 334] on p "The following cyber security assessments and exercises were conducted in FY25:" at bounding box center [793, 336] width 1068 height 17
click at [690, 336] on p "The following cyber security assessments and exercises were conducted in FY25: …" at bounding box center [793, 336] width 1068 height 17
click at [1054, 334] on p "The following cyber security assessments and exercises were conducted in FY25: …" at bounding box center [793, 336] width 1068 height 17
click at [1332, 80] on icon "Save" at bounding box center [1330, 85] width 13 height 10
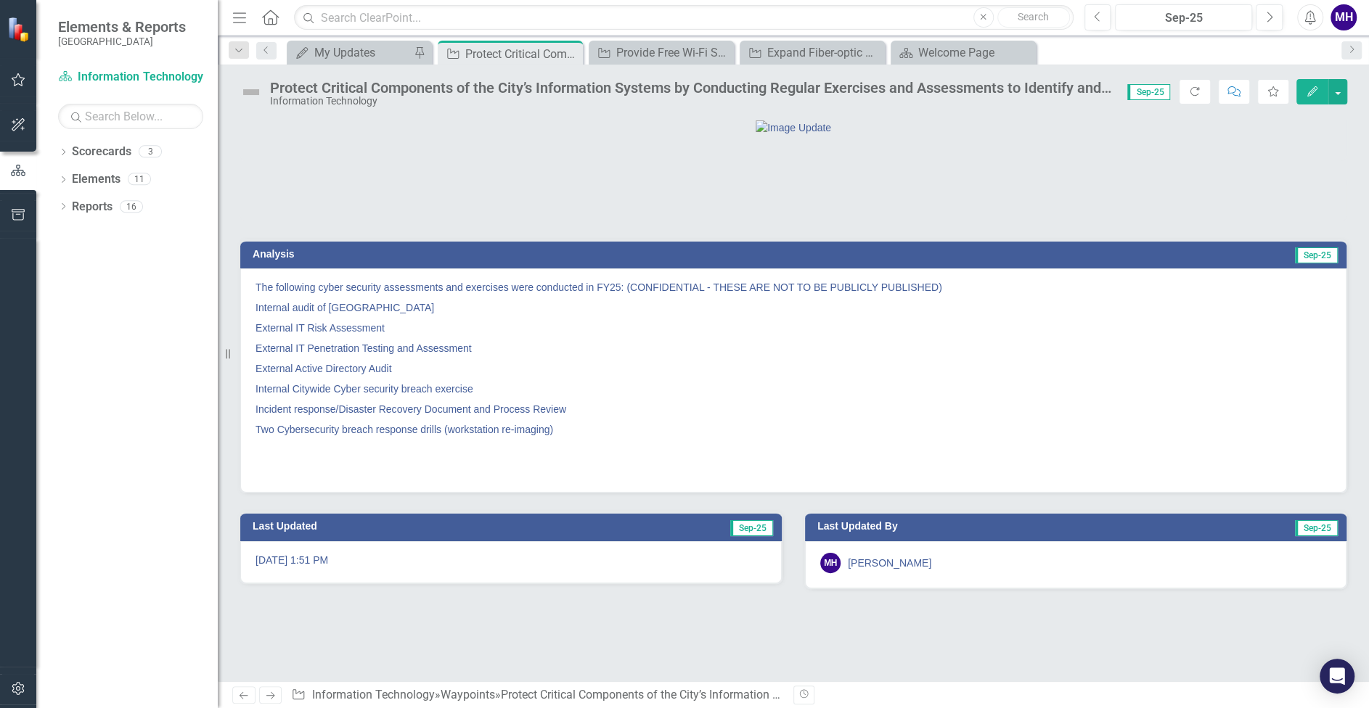
click at [246, 89] on img at bounding box center [250, 92] width 23 height 23
click at [256, 88] on img at bounding box center [250, 92] width 23 height 23
click at [256, 89] on img at bounding box center [250, 92] width 23 height 23
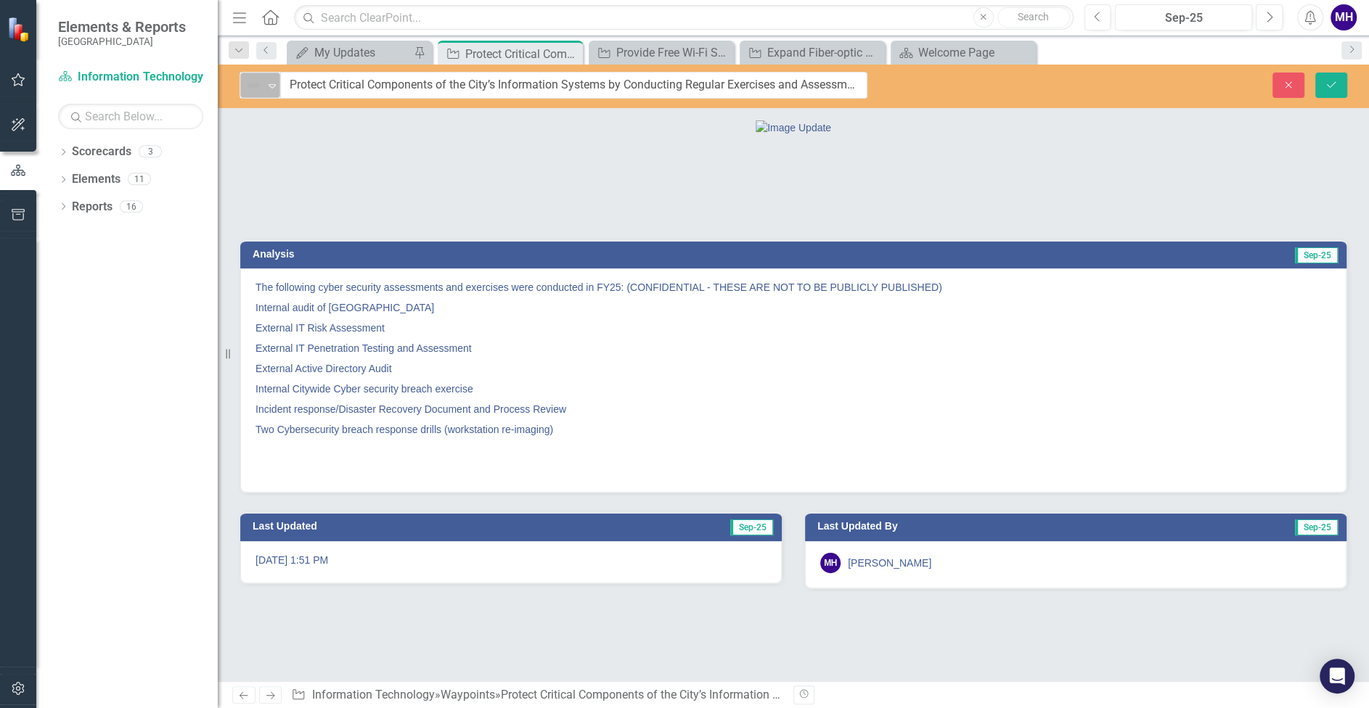
click at [263, 85] on div "Not Defined" at bounding box center [254, 85] width 19 height 17
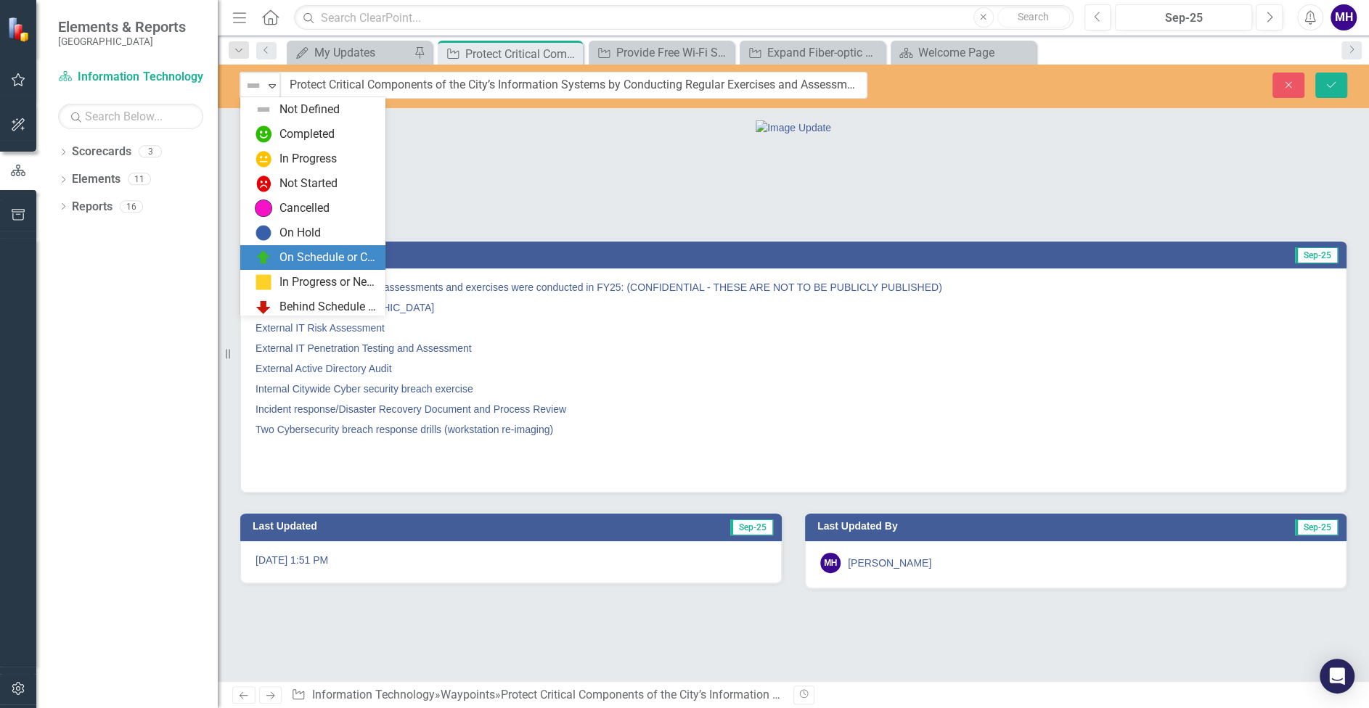
click at [331, 257] on div "On Schedule or Complete" at bounding box center [327, 258] width 97 height 17
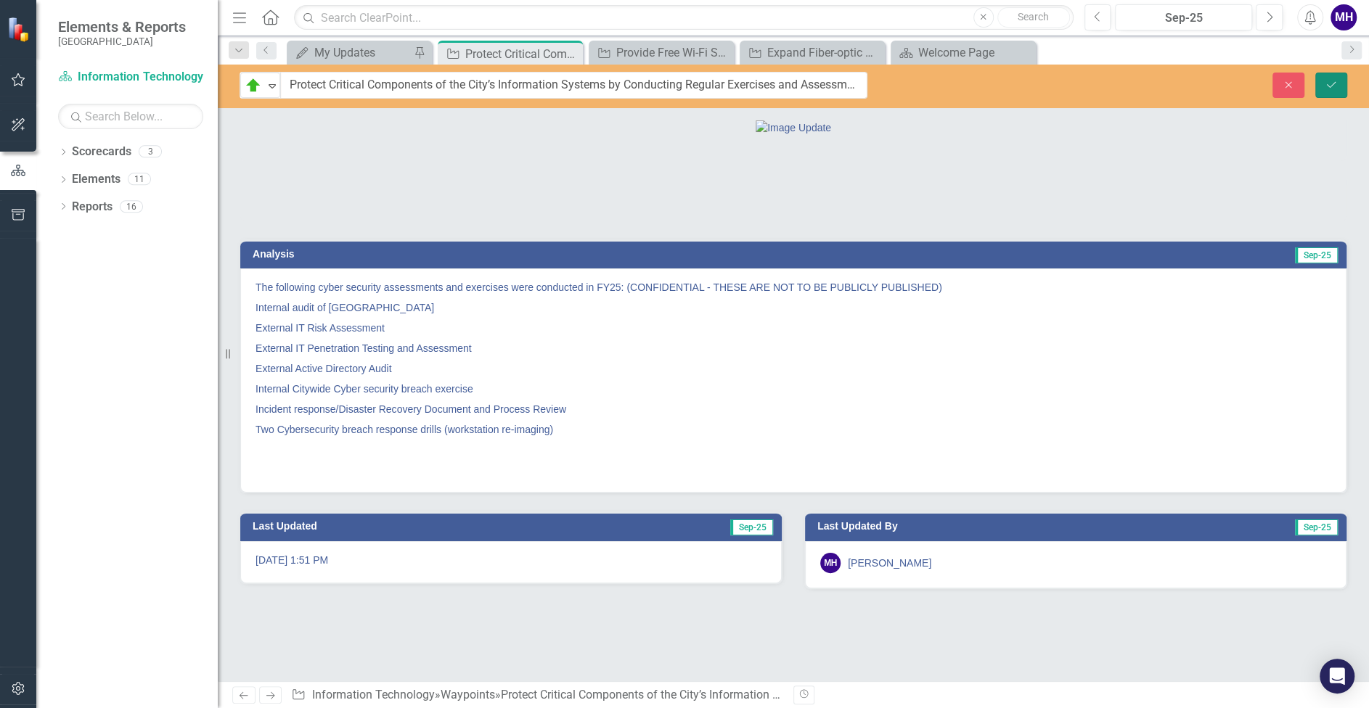
click at [1329, 85] on icon "Save" at bounding box center [1330, 85] width 13 height 10
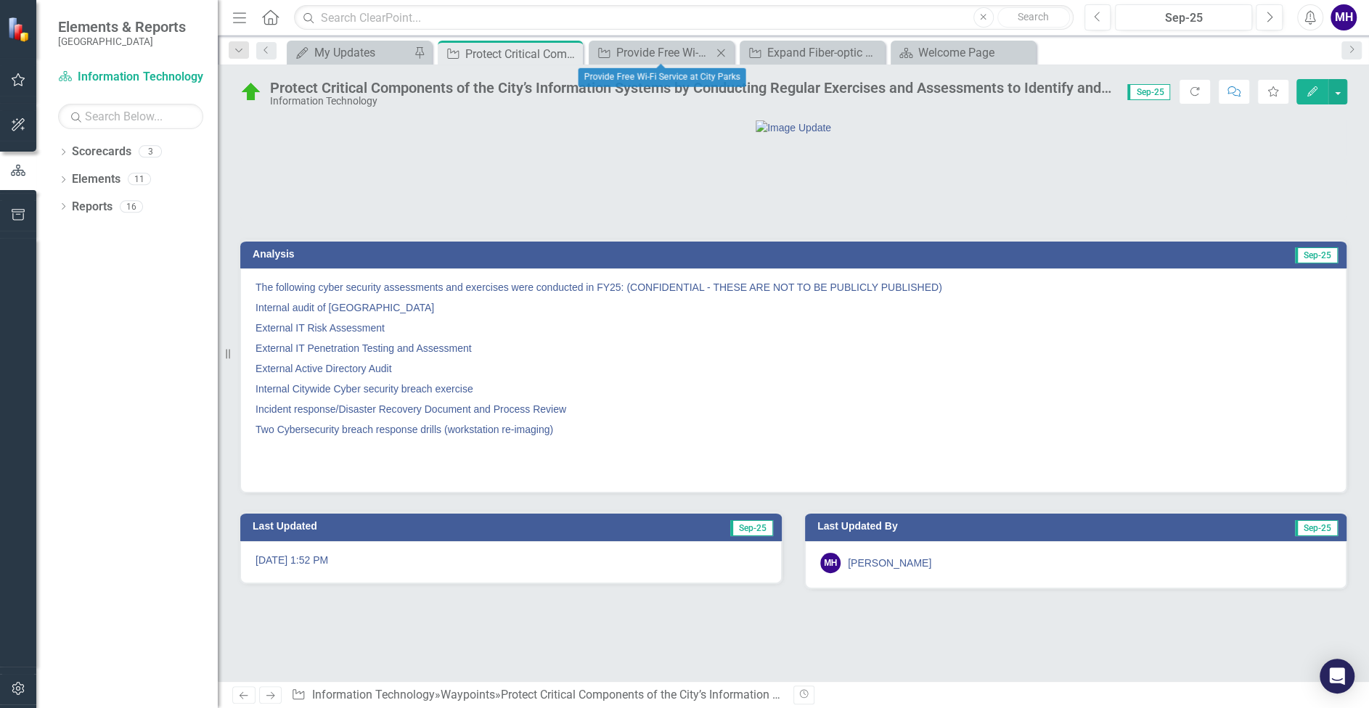
click at [720, 49] on icon "Close" at bounding box center [720, 53] width 15 height 12
click at [721, 49] on icon "Close" at bounding box center [720, 53] width 15 height 12
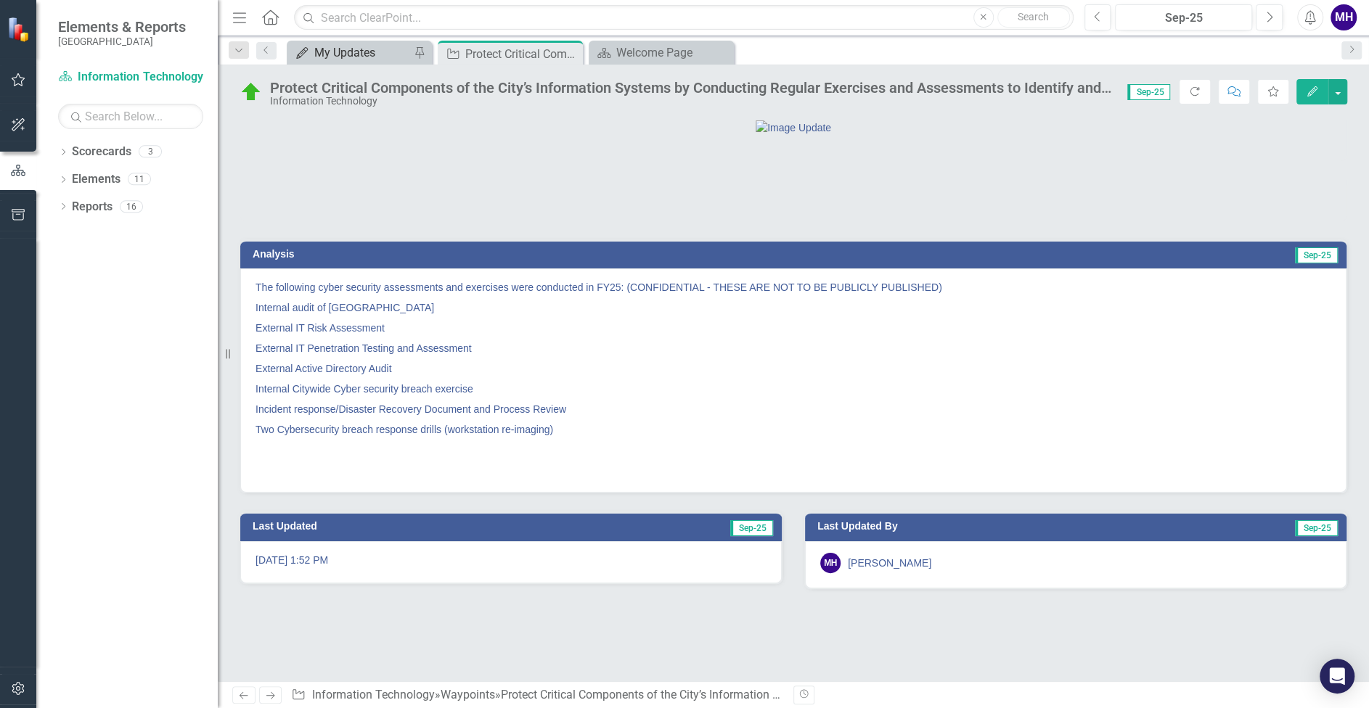
click at [364, 52] on div "My Updates" at bounding box center [362, 53] width 96 height 18
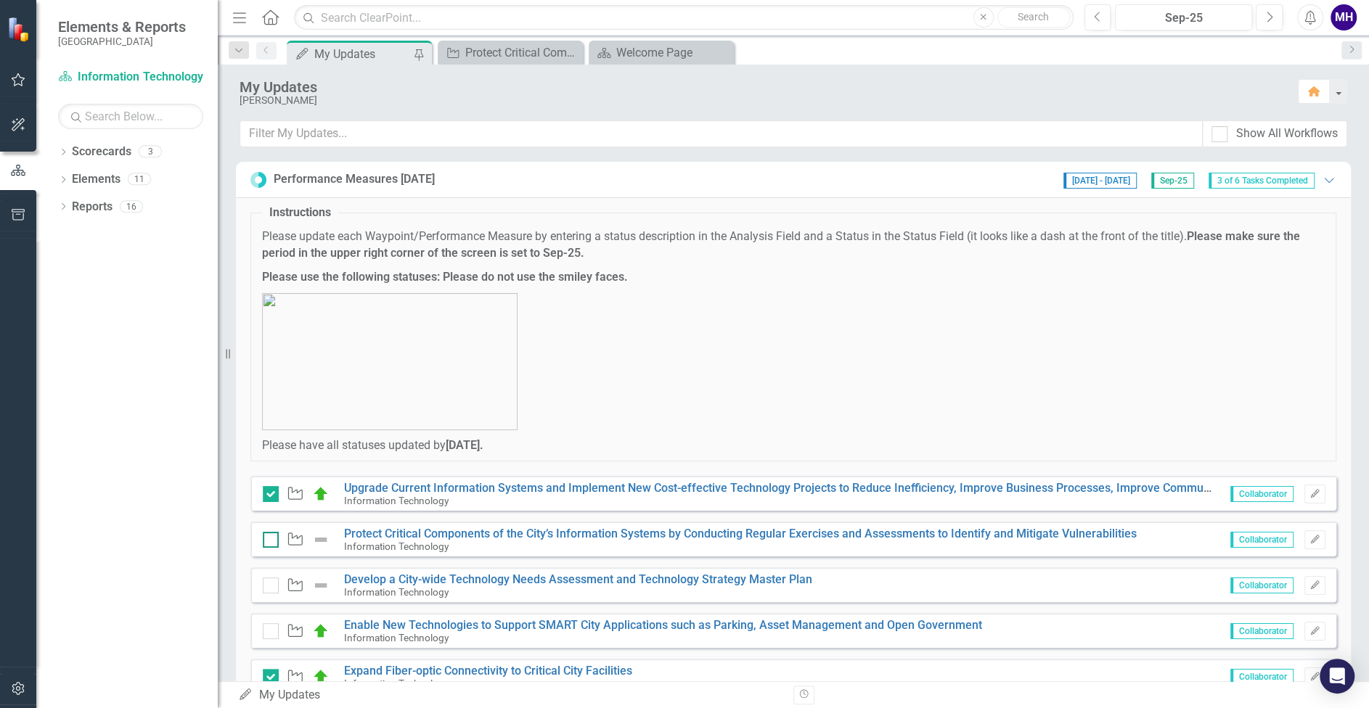
click at [271, 535] on input "checkbox" at bounding box center [267, 536] width 9 height 9
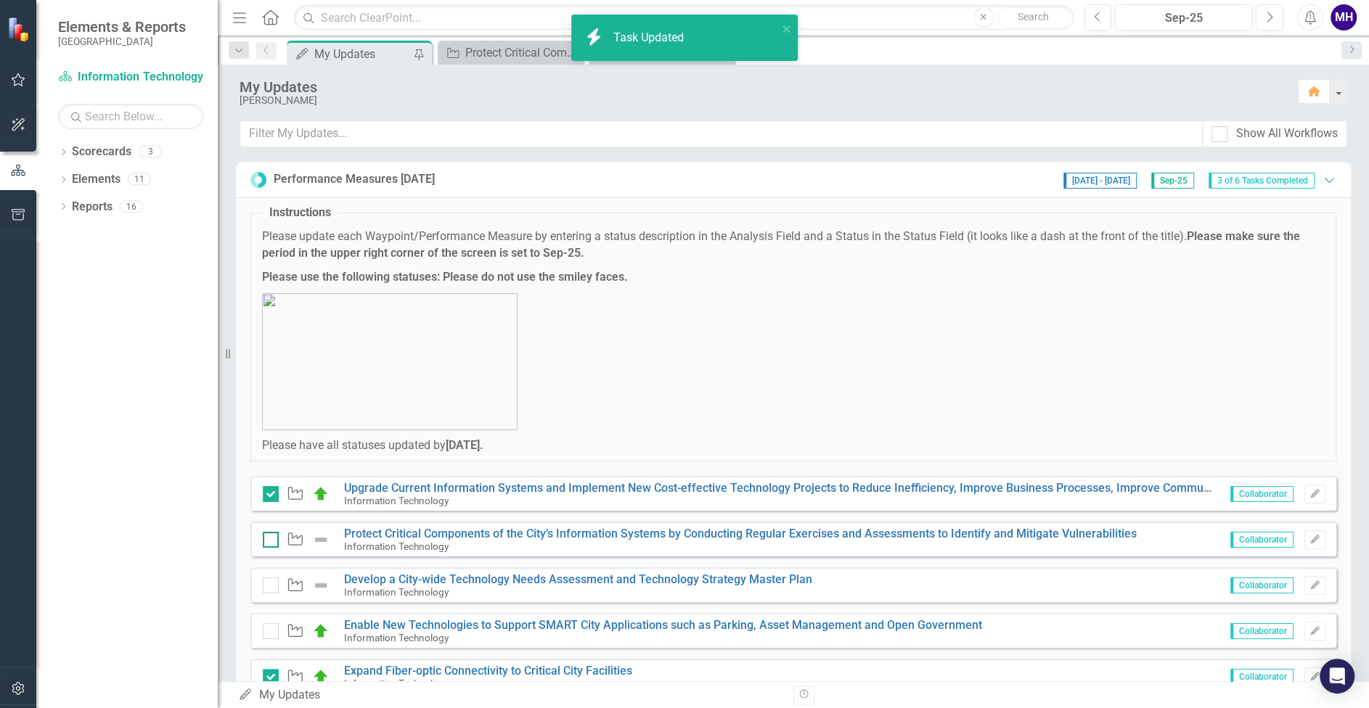
checkbox input "true"
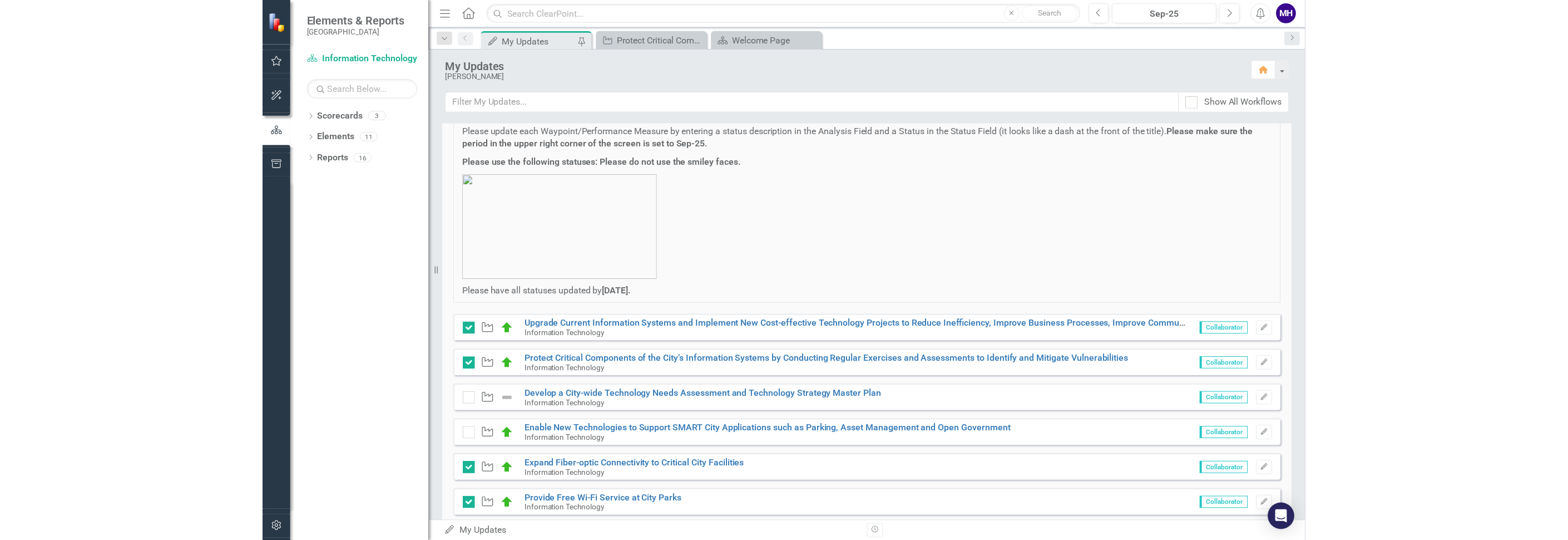
scroll to position [70, 0]
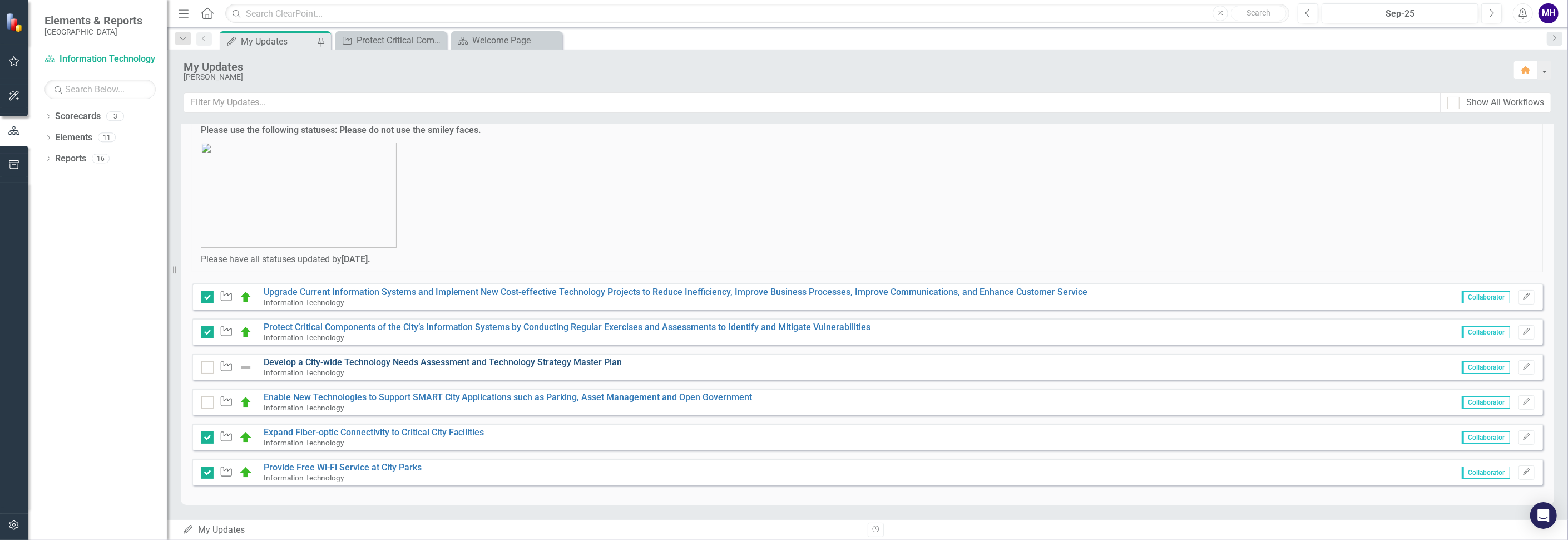
click at [346, 360] on link "Develop a City-wide Technology Needs Assessment and Technology Strategy Master …" at bounding box center [443, 362] width 359 height 11
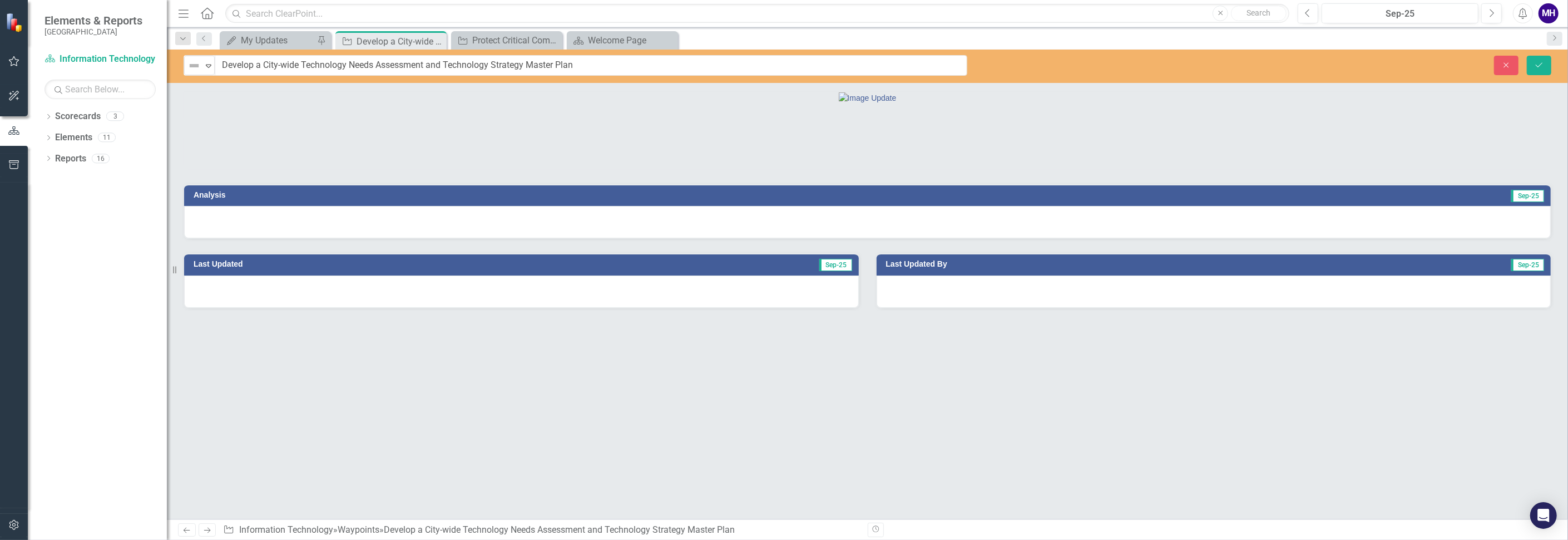
drag, startPoint x: 309, startPoint y: 67, endPoint x: 431, endPoint y: 72, distance: 122.1
drag, startPoint x: 300, startPoint y: 64, endPoint x: 427, endPoint y: 68, distance: 127.1
click at [427, 68] on input "Develop a City-wide Technology Needs Assessment and Technology Strategy Master …" at bounding box center [591, 65] width 752 height 21
click at [1504, 64] on icon "Close" at bounding box center [1505, 65] width 10 height 8
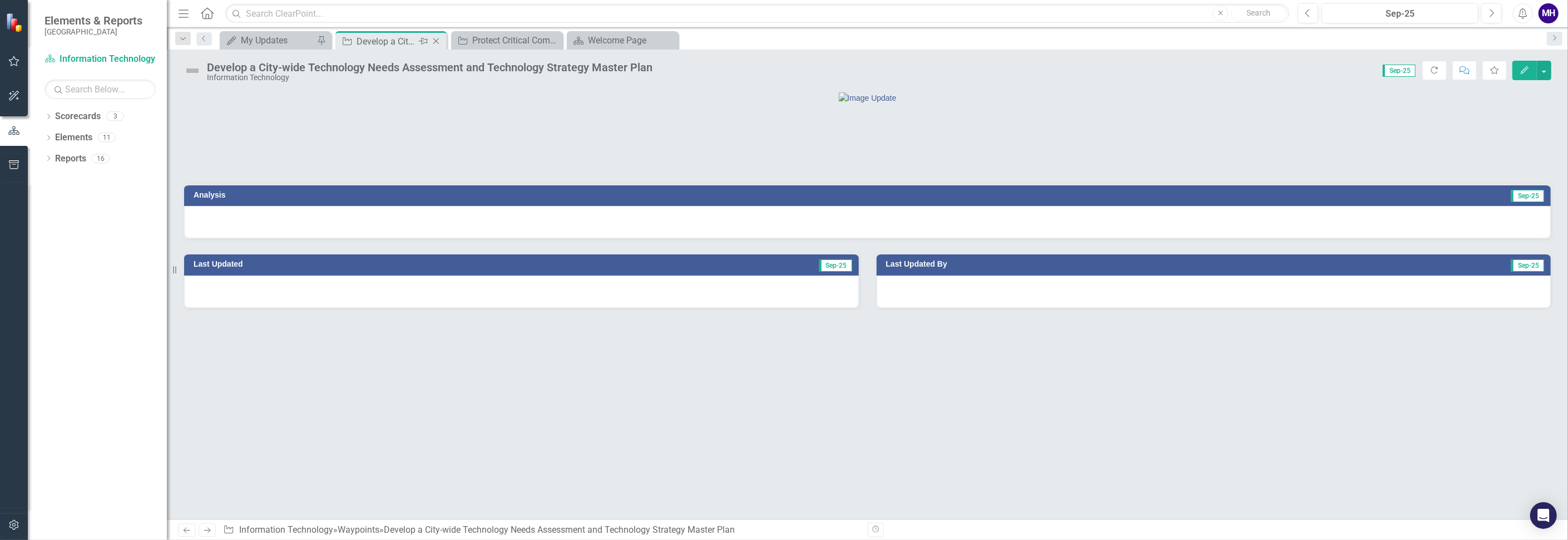
click at [437, 38] on icon "Close" at bounding box center [436, 41] width 11 height 9
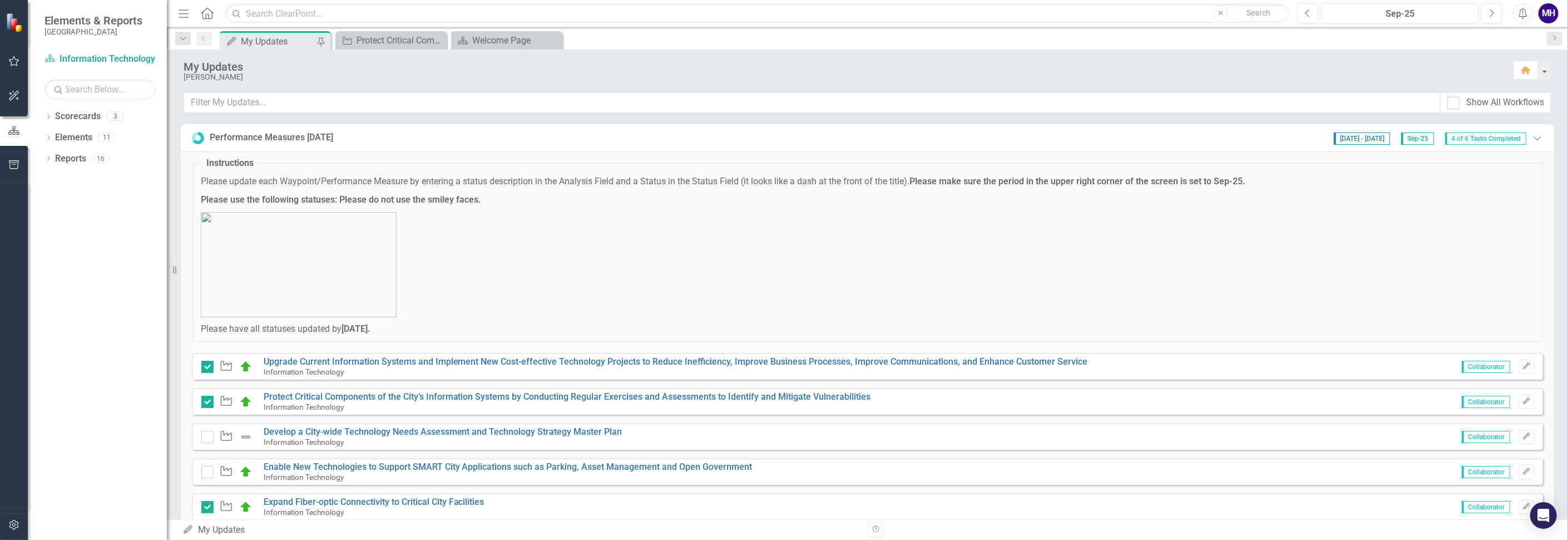
click at [1550, 12] on div "MH" at bounding box center [1548, 13] width 20 height 20
click at [1534, 138] on link "Logout Log Out" at bounding box center [1514, 140] width 88 height 21
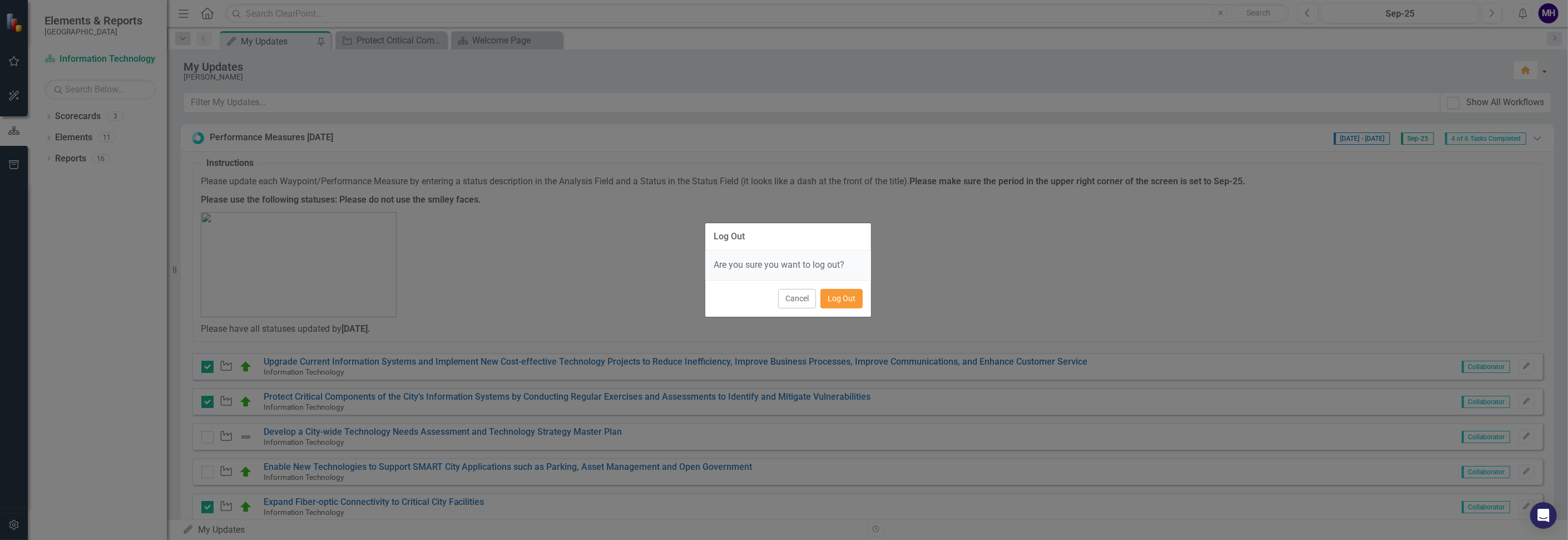
click at [842, 295] on button "Log Out" at bounding box center [841, 298] width 42 height 19
